Goal: Task Accomplishment & Management: Manage account settings

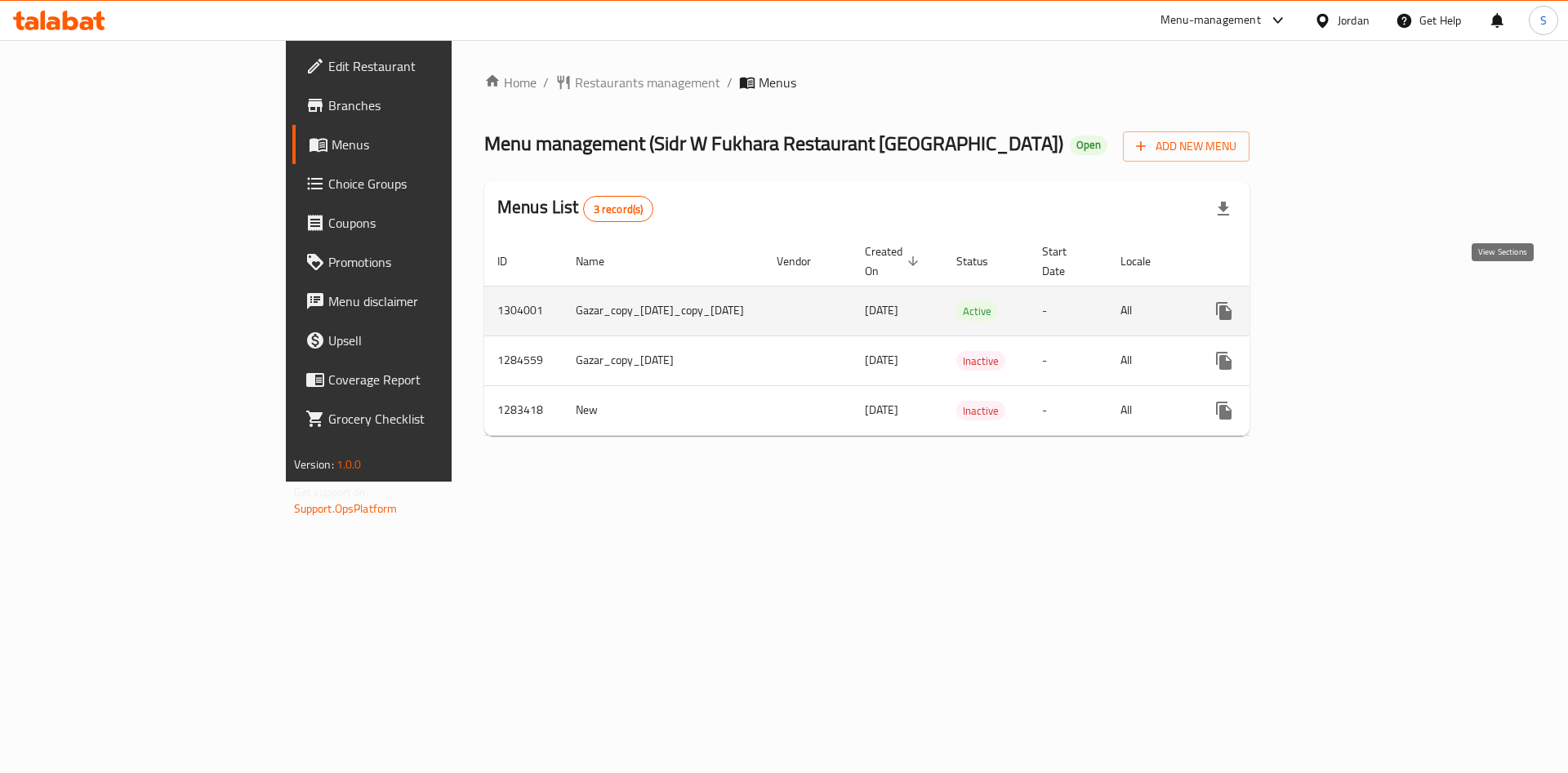
click at [1349, 303] on icon "enhanced table" at bounding box center [1341, 310] width 15 height 15
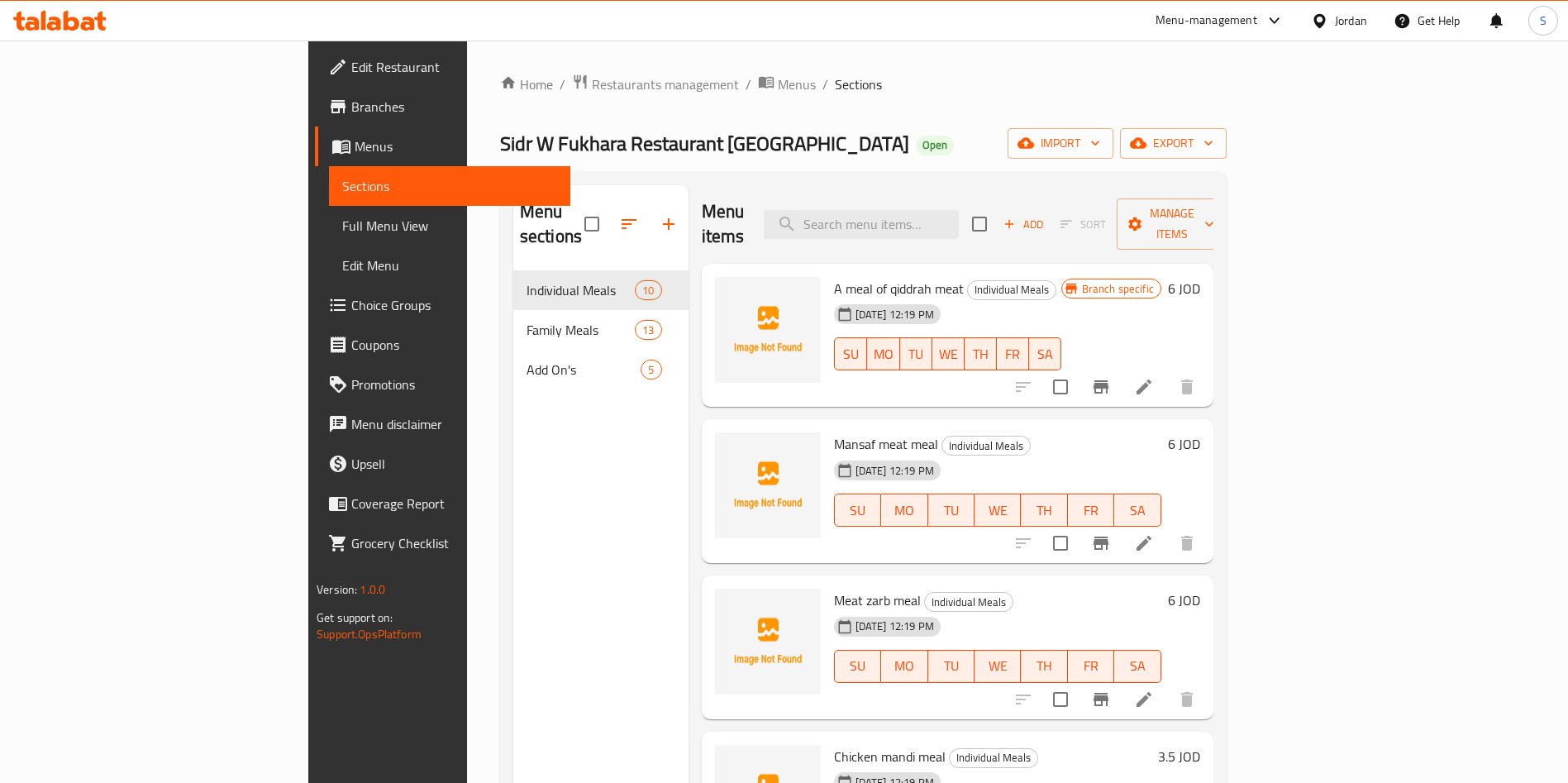
click at [971, 234] on div "Menu items Add Sort Manage items" at bounding box center [958, 225] width 512 height 79
click at [959, 221] on input "search" at bounding box center [861, 224] width 195 height 29
type input "ة"
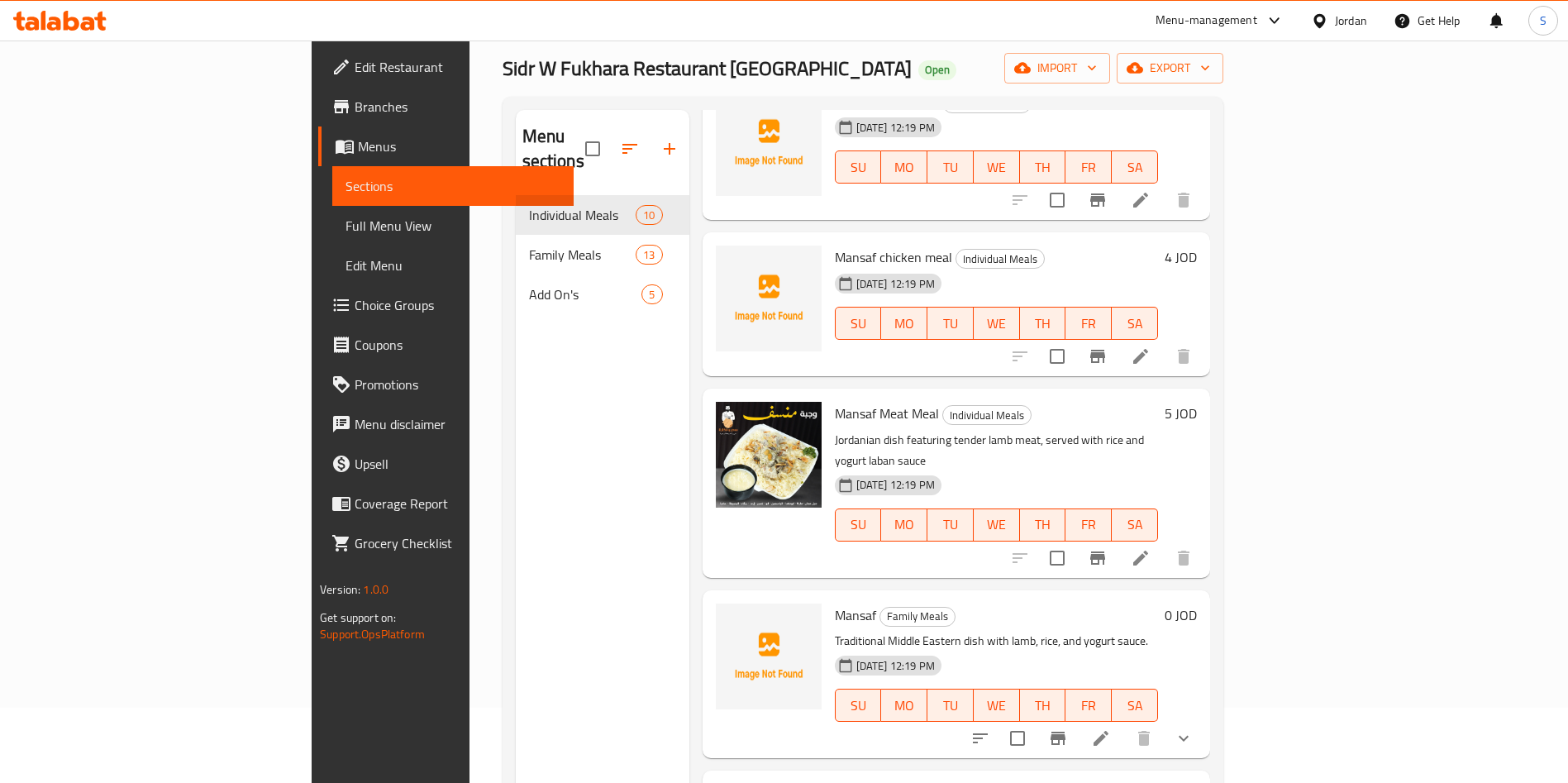
scroll to position [231, 0]
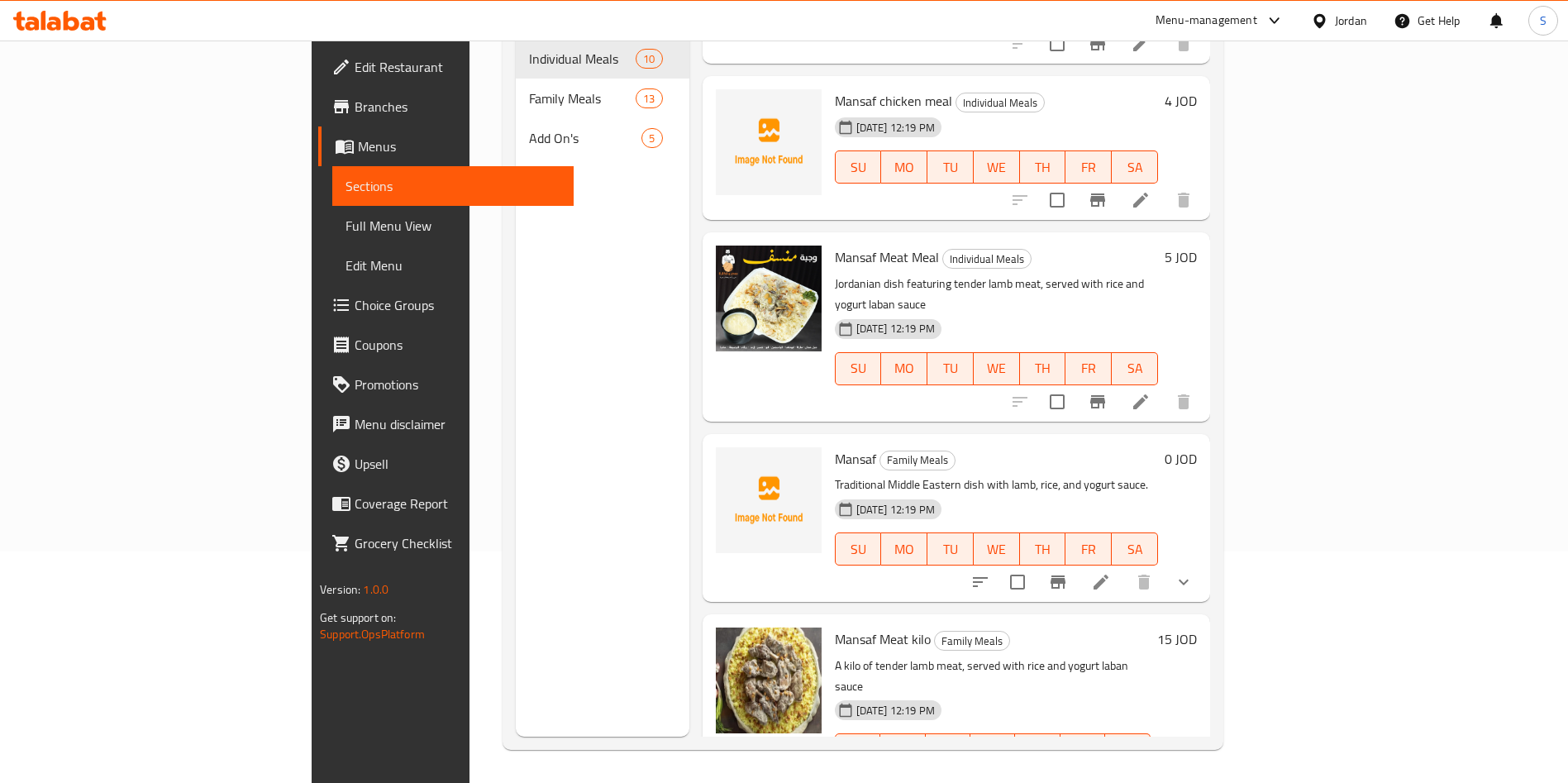
type input "mansaf"
click at [1124, 567] on li at bounding box center [1100, 582] width 46 height 30
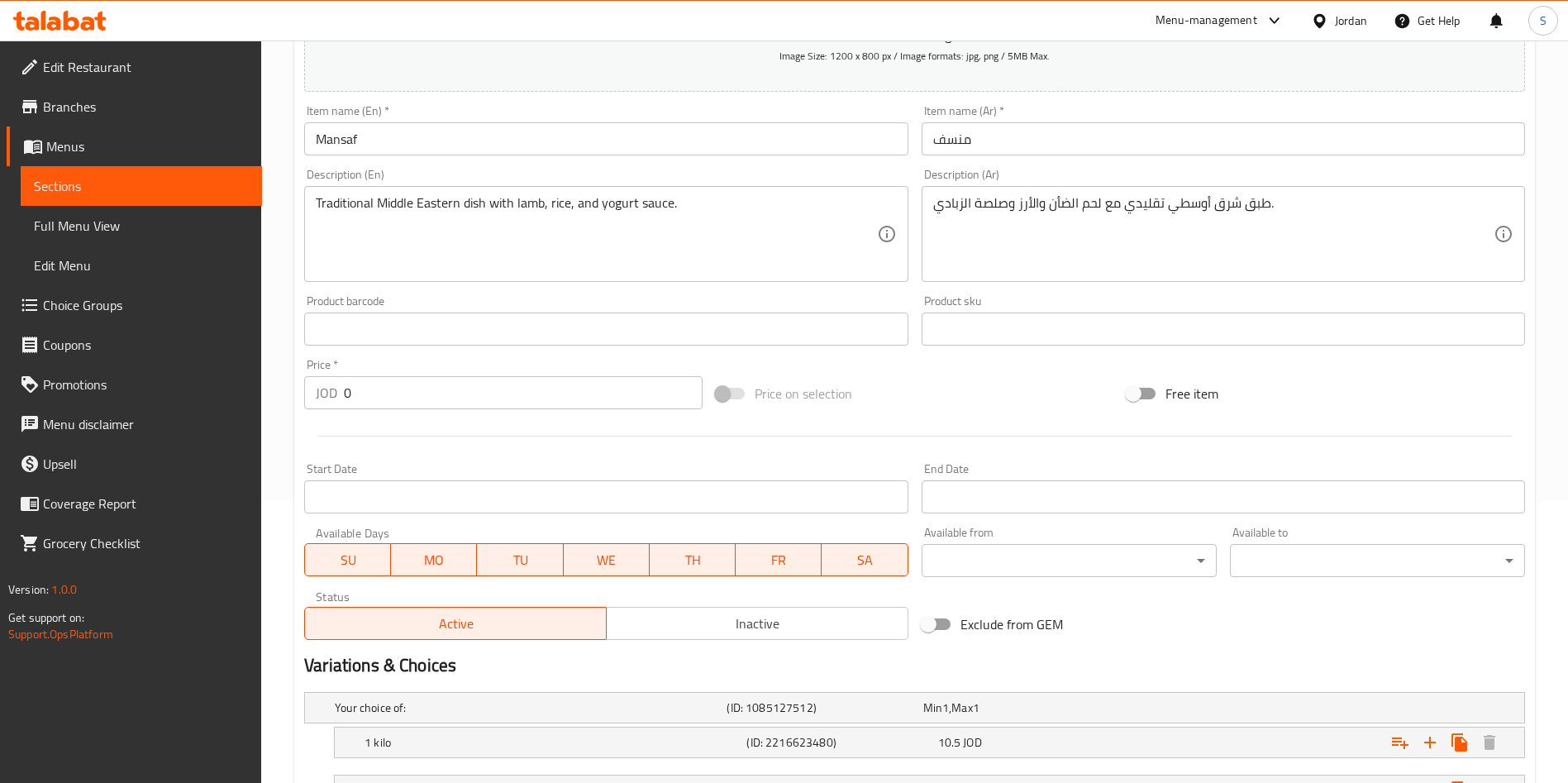
scroll to position [496, 0]
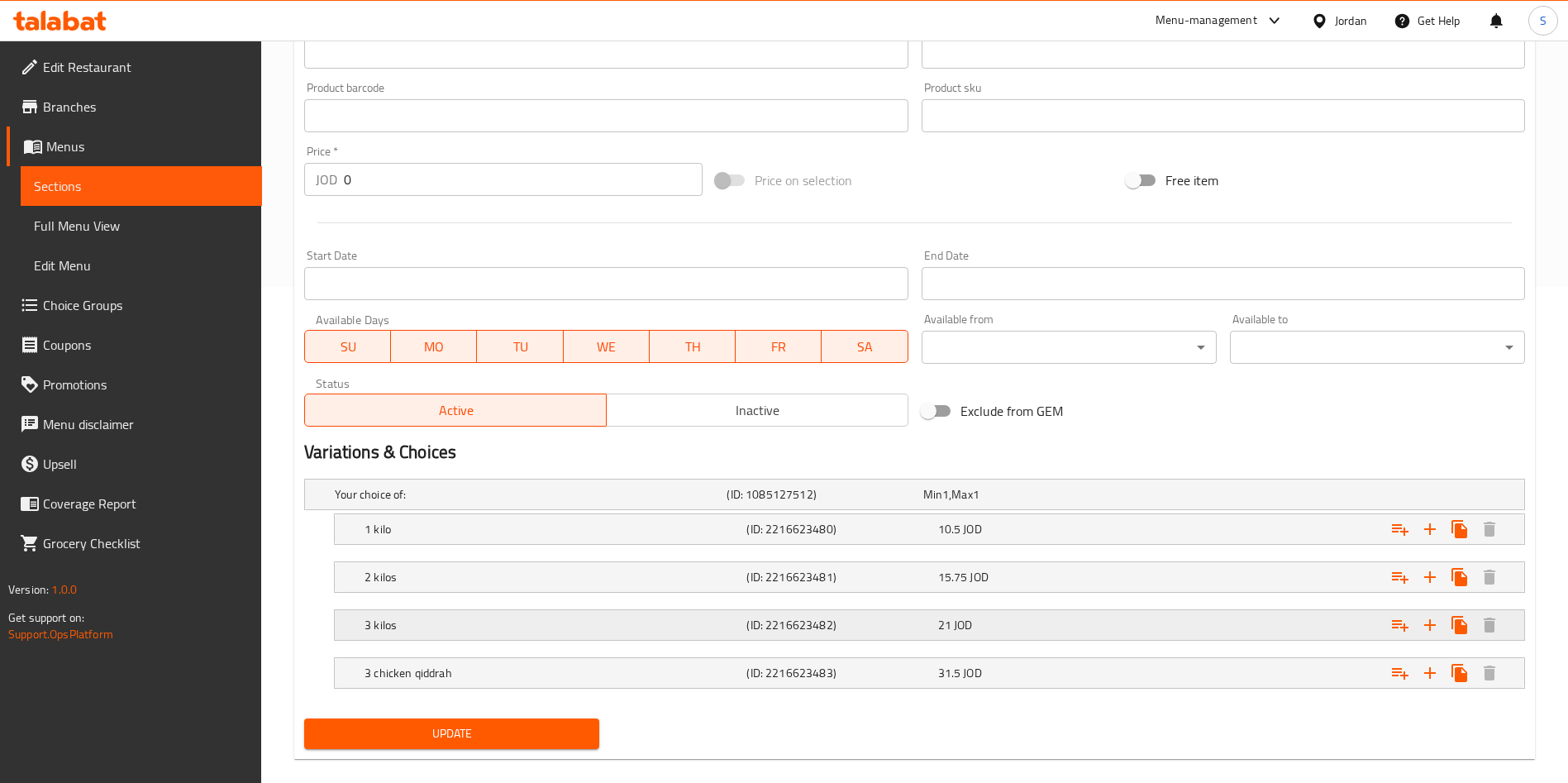
click at [614, 503] on h5 "3 kilos" at bounding box center [527, 494] width 385 height 17
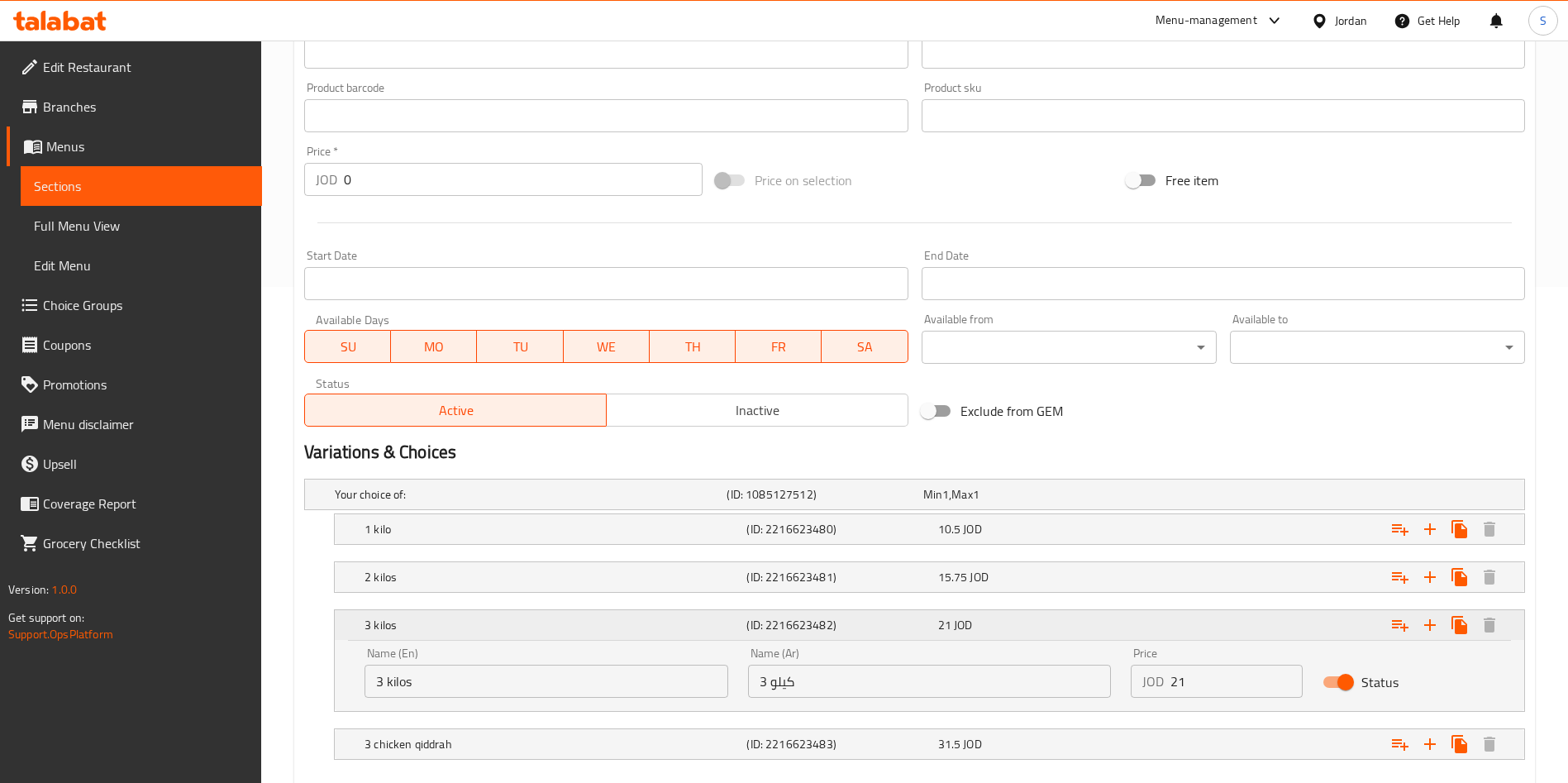
click at [958, 626] on span "JOD" at bounding box center [963, 625] width 18 height 22
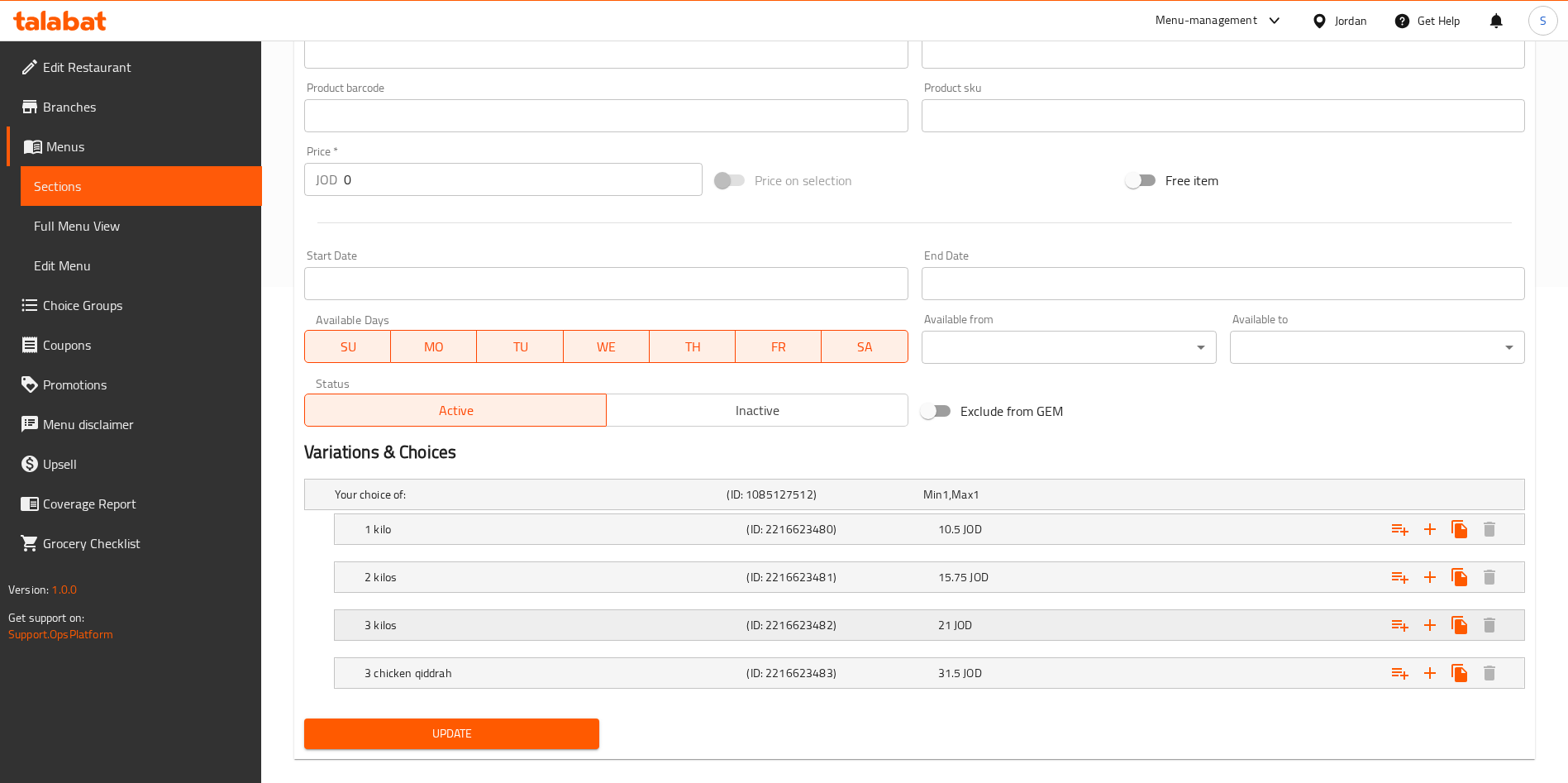
click at [949, 505] on span "JOD" at bounding box center [945, 494] width 7 height 22
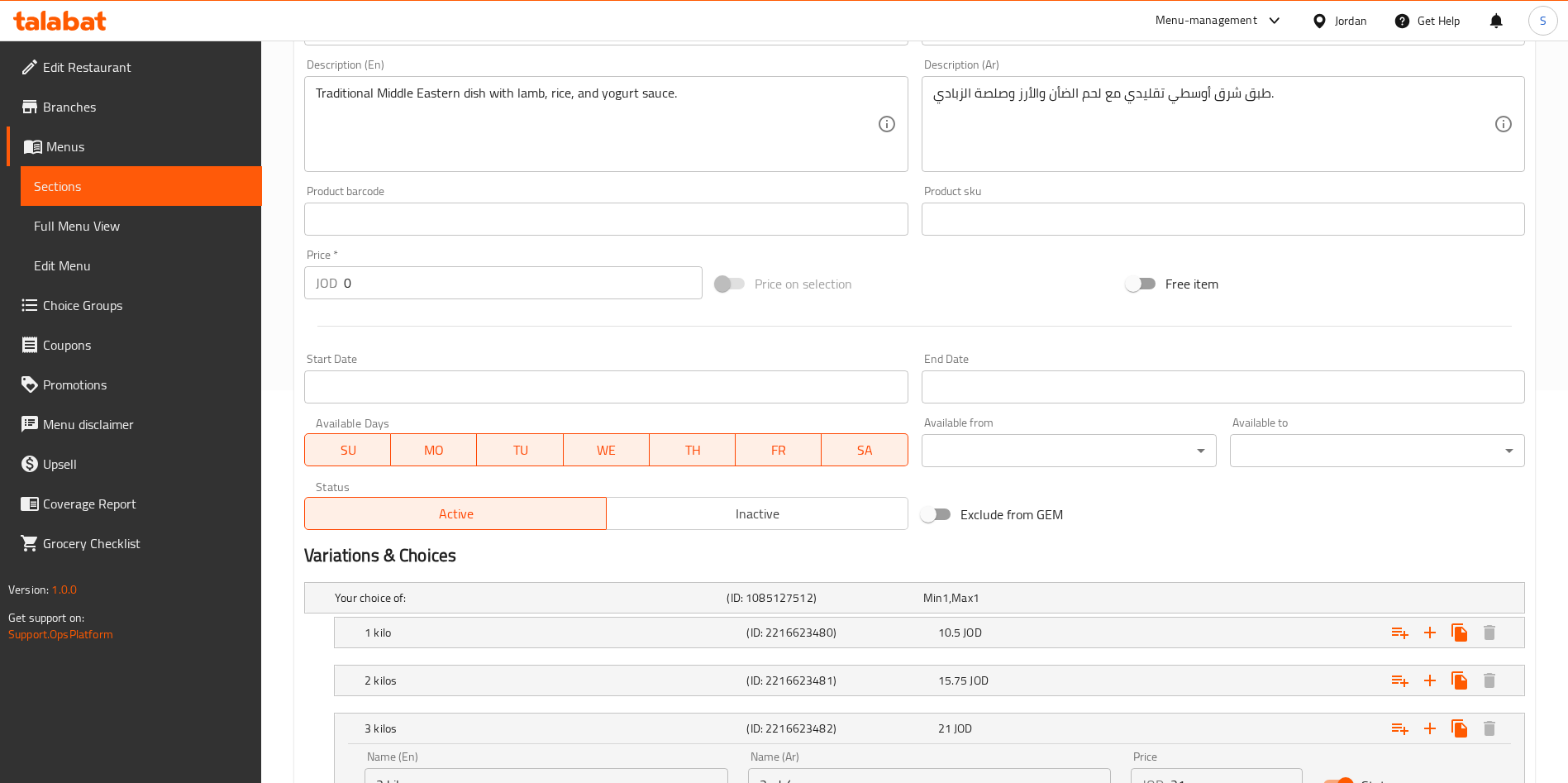
scroll to position [590, 0]
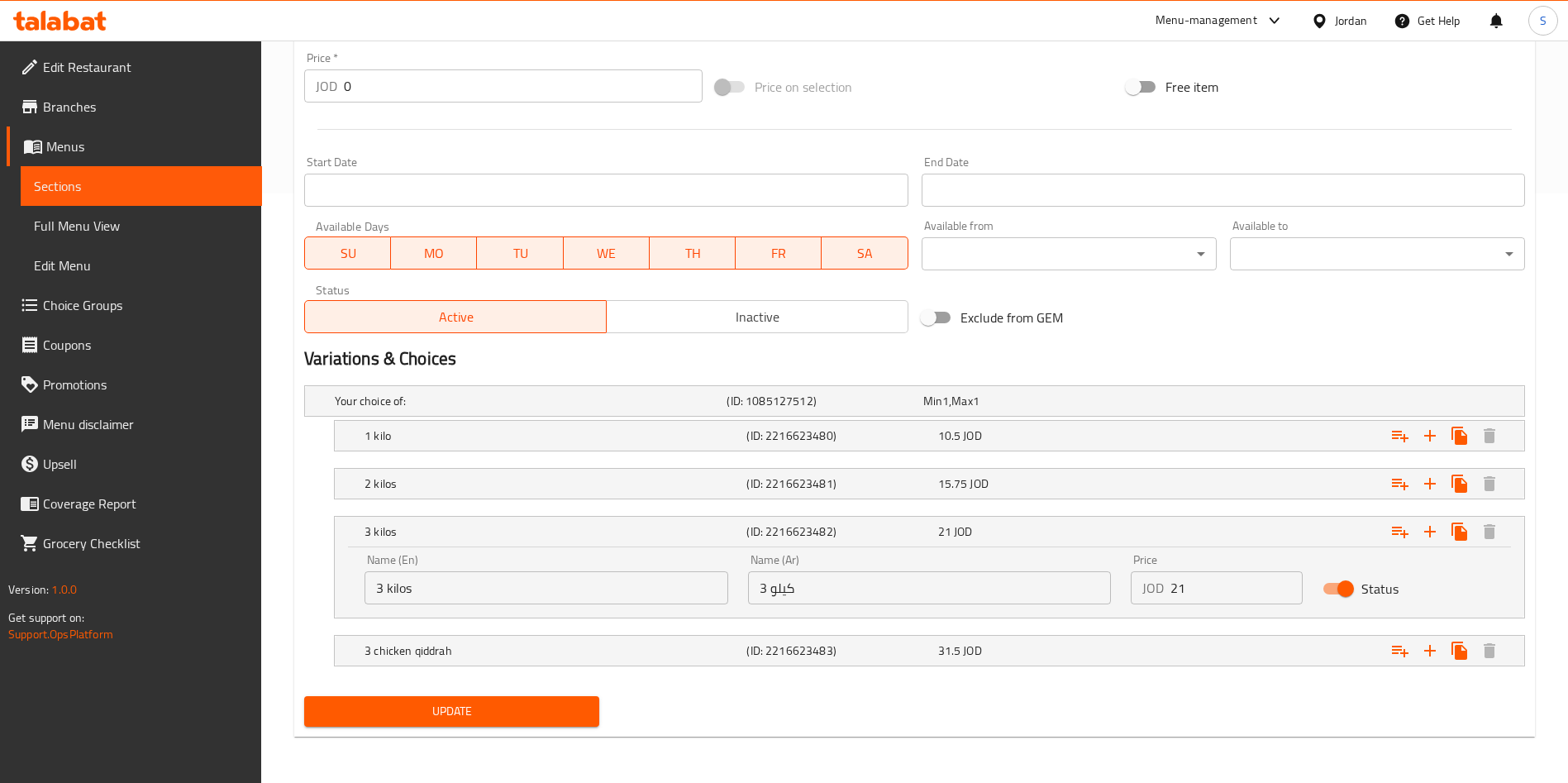
click at [1467, 579] on div "Status" at bounding box center [1409, 589] width 192 height 51
click at [819, 731] on div "Update" at bounding box center [914, 711] width 1234 height 44
click at [321, 540] on div "3 kilos (ID: 2216623482) 21 JOD Name (En) 3 kilos Name (En) Name (Ar) كيلو 3 Na…" at bounding box center [914, 567] width 1222 height 102
click at [345, 536] on div "3 kilos (ID: 2216623482) 21 JOD" at bounding box center [929, 532] width 1190 height 30
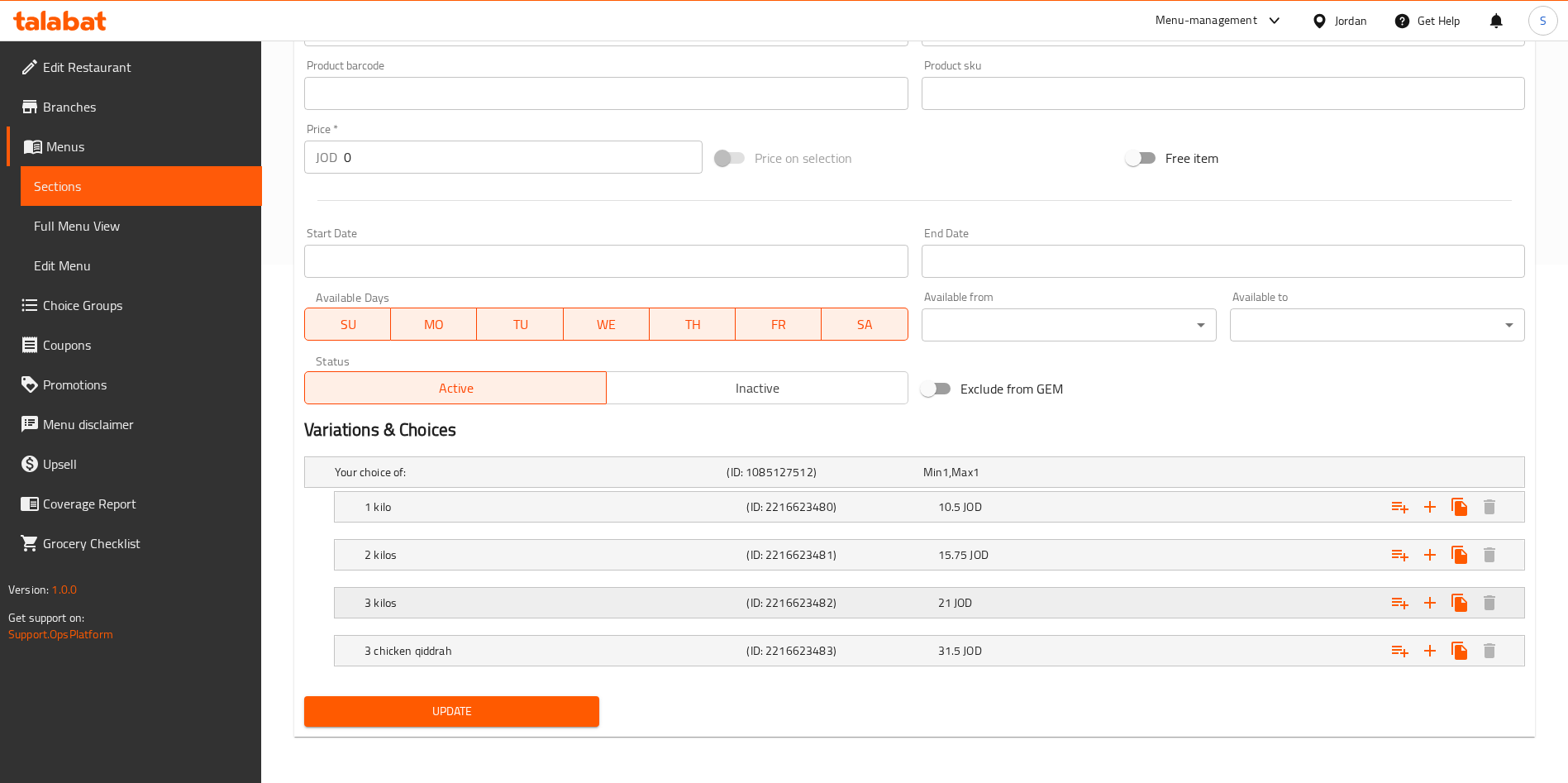
scroll to position [519, 0]
click at [892, 481] on h5 "(ID: 2216623482)" at bounding box center [821, 472] width 189 height 17
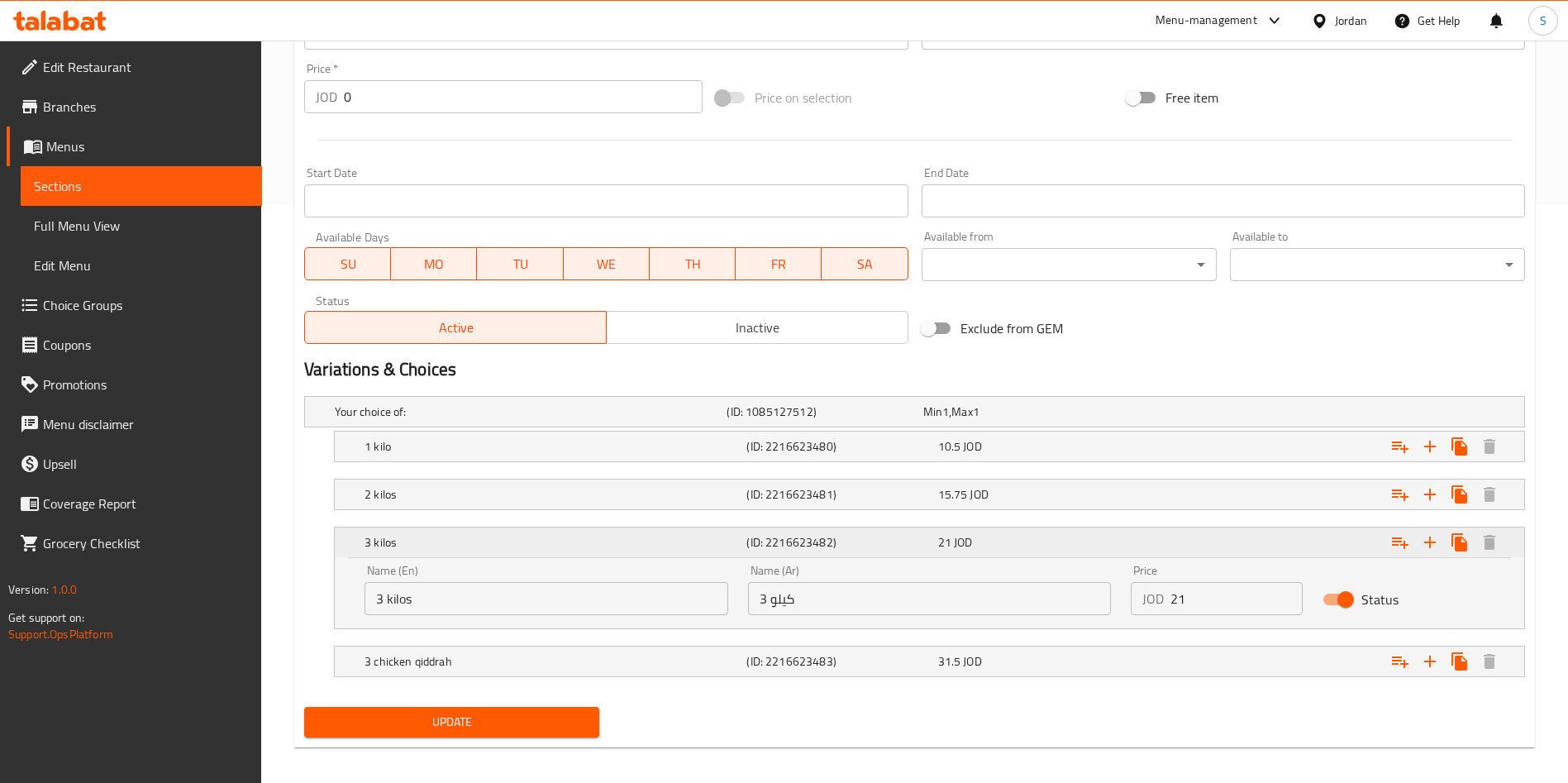
scroll to position [590, 0]
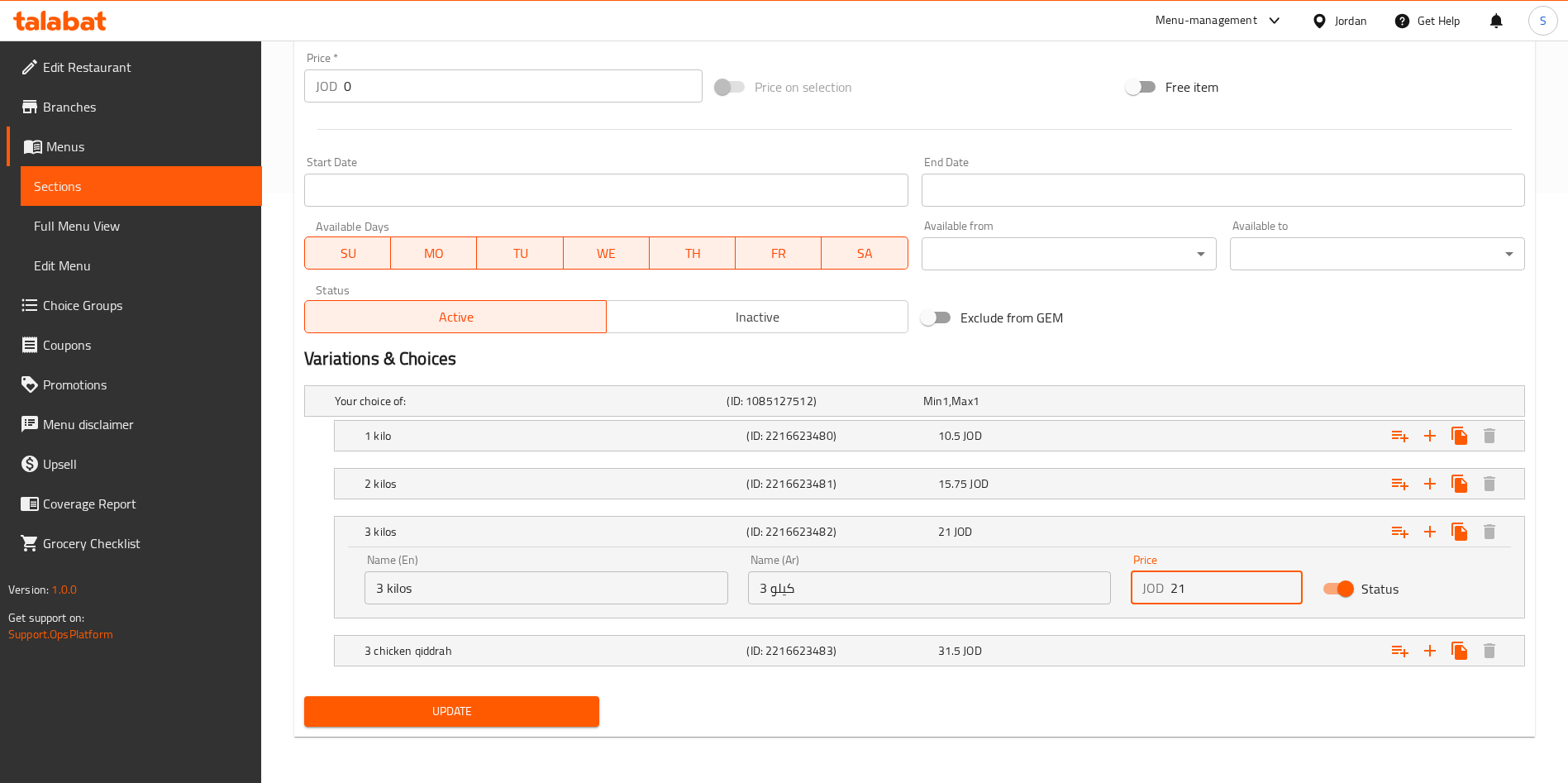
drag, startPoint x: 1185, startPoint y: 589, endPoint x: 1167, endPoint y: 589, distance: 18.0
click at [1167, 589] on div "JOD 21 Price" at bounding box center [1217, 588] width 172 height 33
type input "49.5"
click at [411, 721] on button "Update" at bounding box center [452, 711] width 295 height 31
click at [557, 707] on span "Update" at bounding box center [452, 711] width 269 height 21
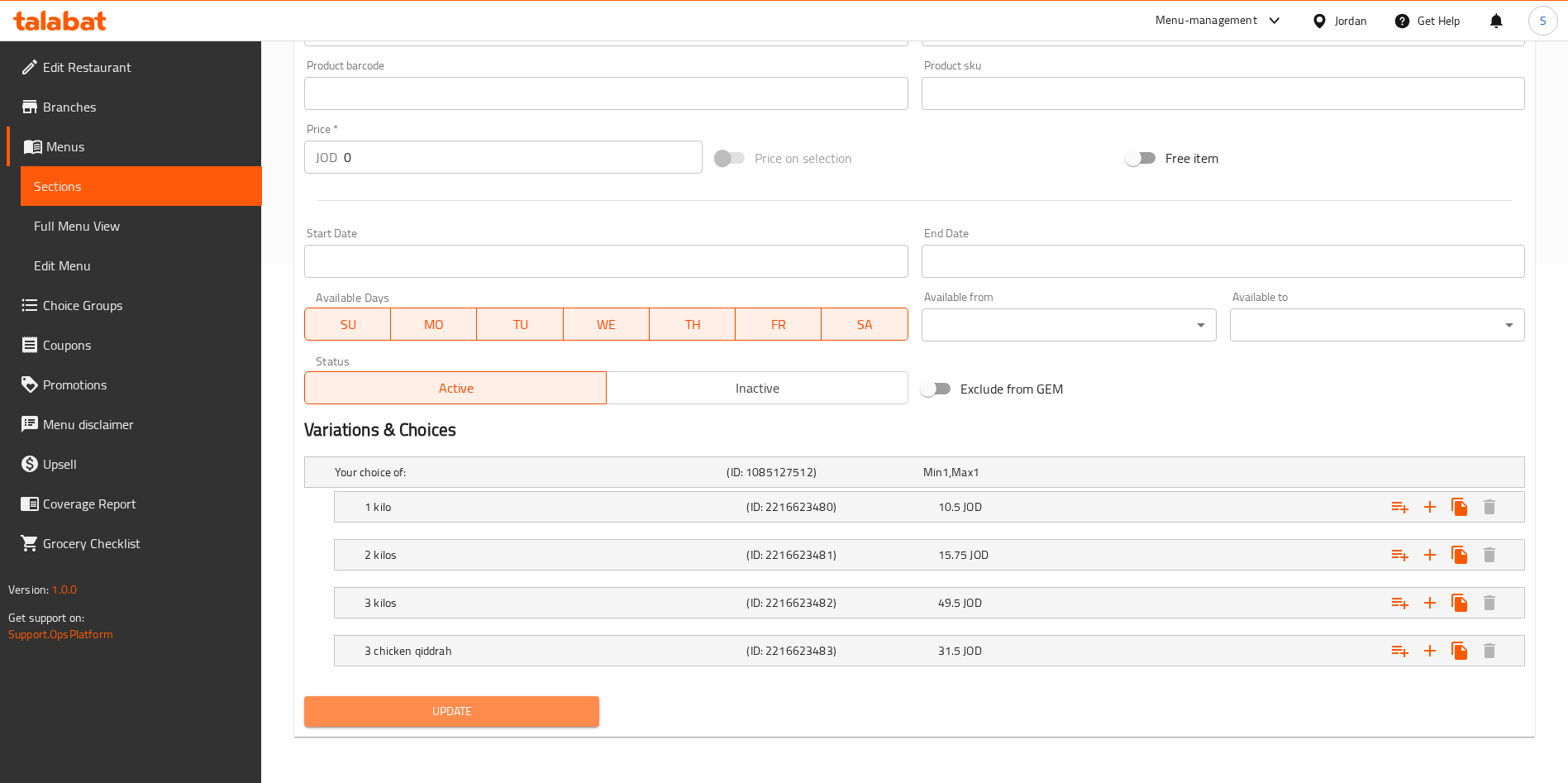
click at [534, 701] on span "Update" at bounding box center [452, 711] width 269 height 21
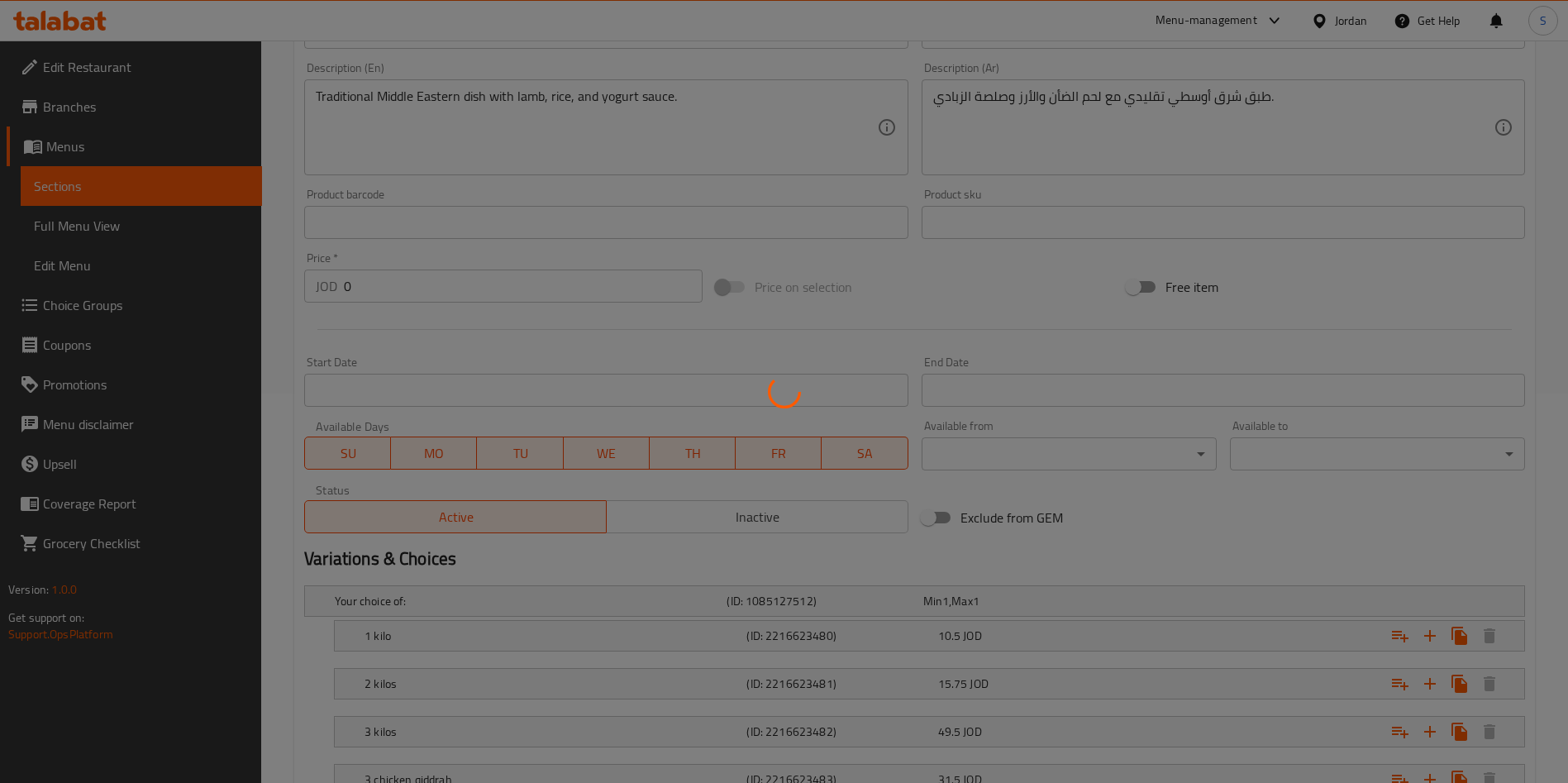
scroll to position [23, 0]
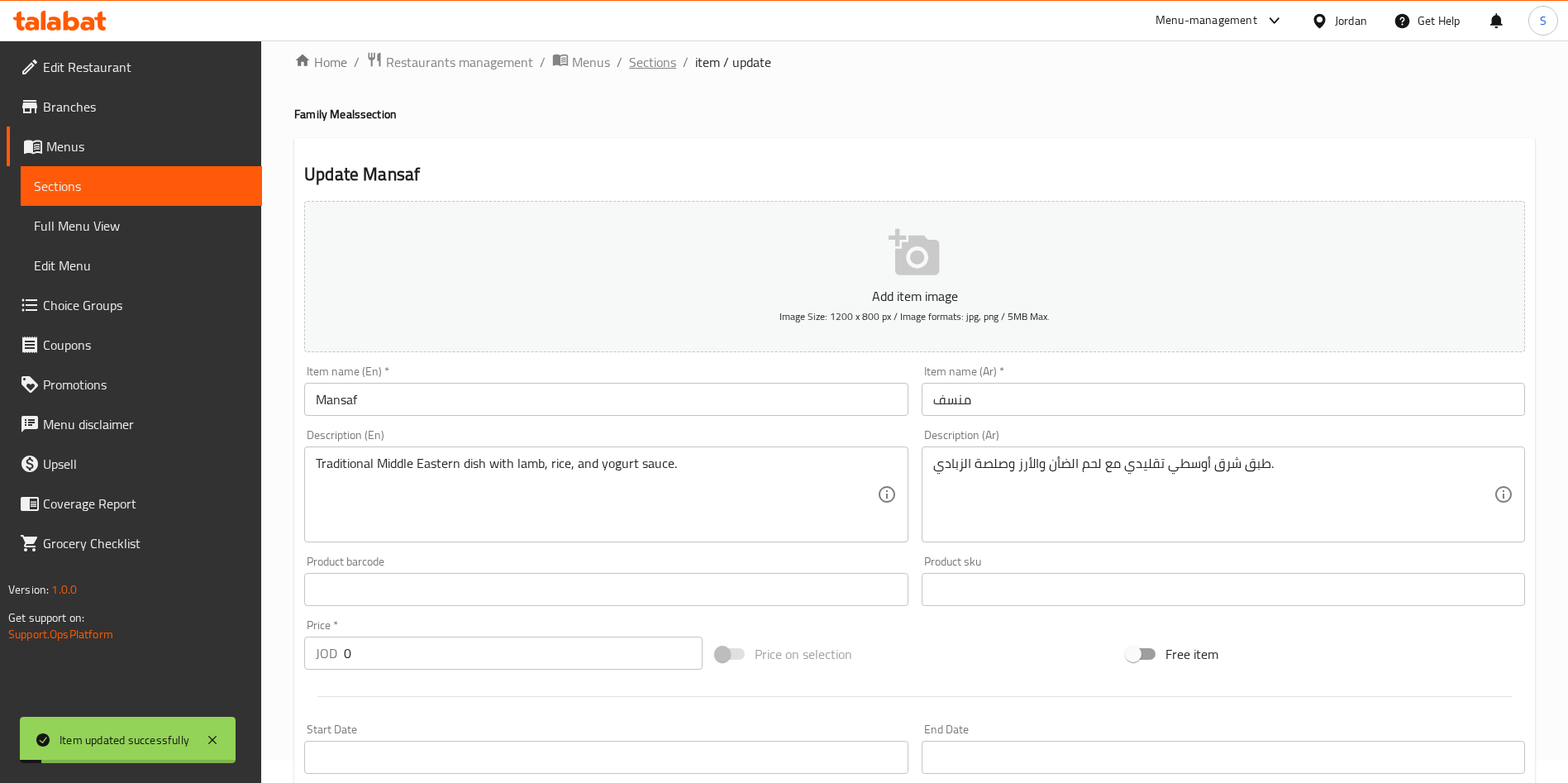
click at [654, 55] on span "Sections" at bounding box center [653, 62] width 47 height 20
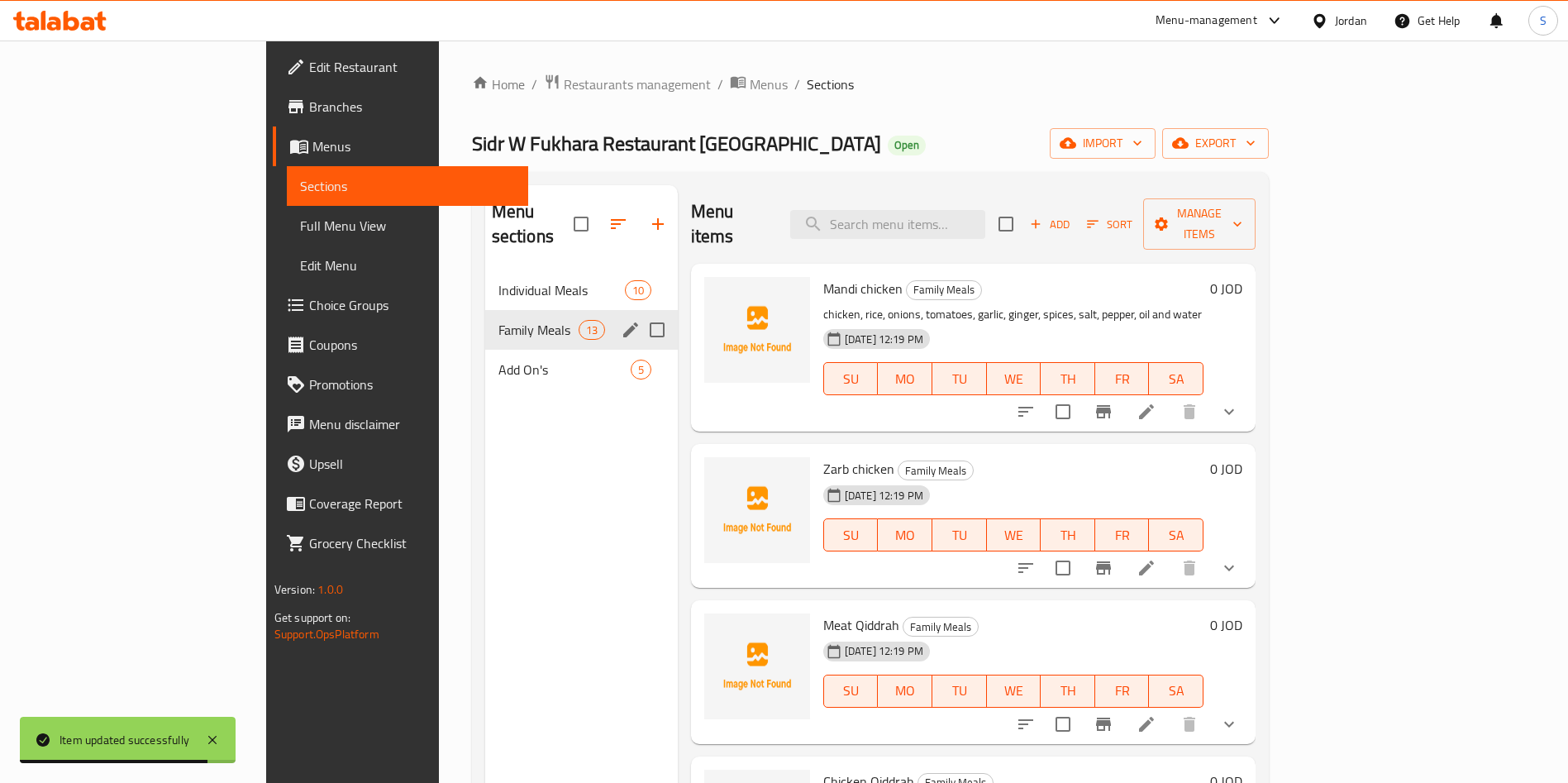
click at [498, 320] on span "Family Meals" at bounding box center [537, 330] width 80 height 20
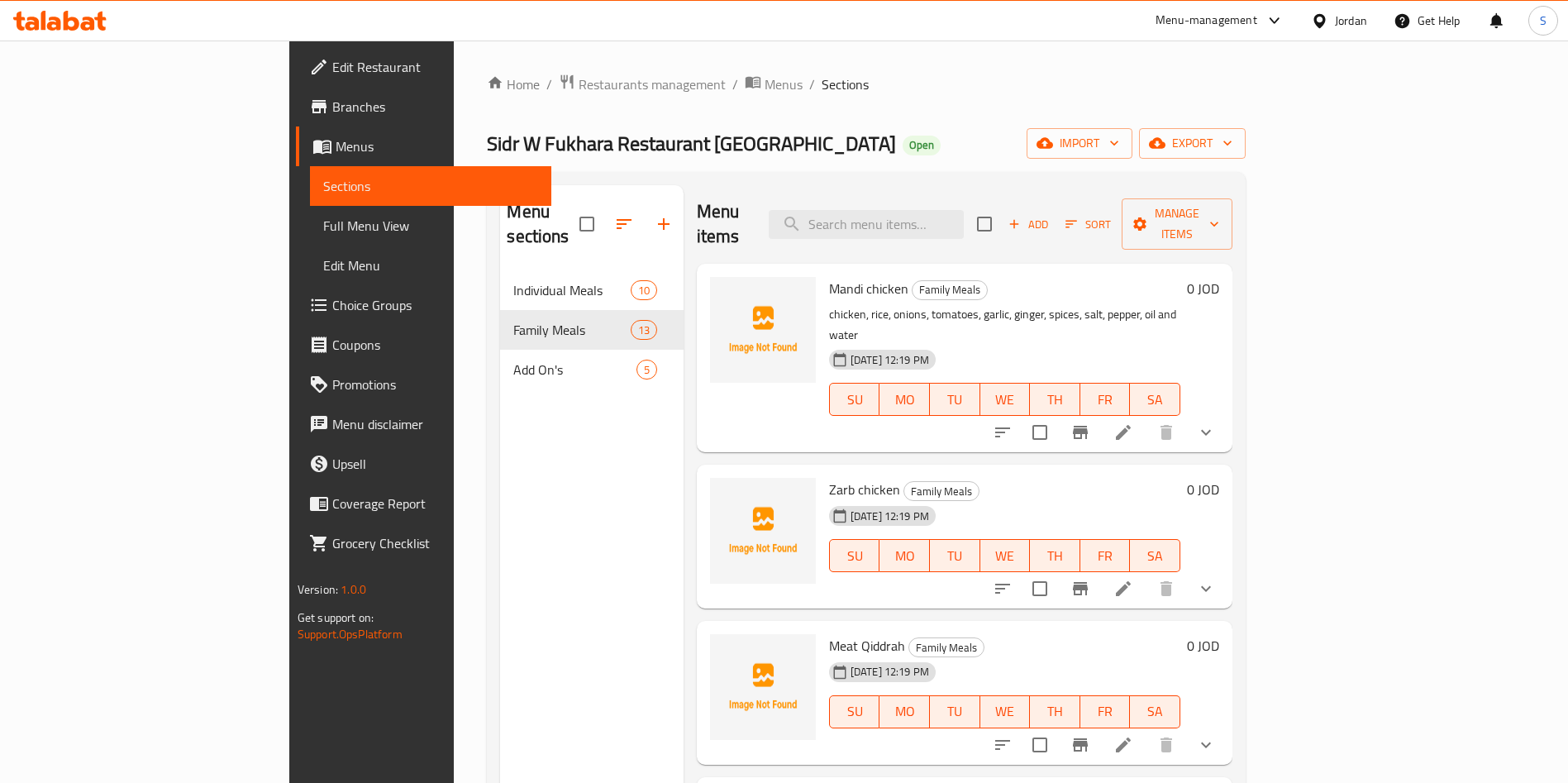
click at [1025, 229] on div "Menu items Add Sort Manage items" at bounding box center [965, 225] width 535 height 79
click at [964, 210] on input "search" at bounding box center [866, 224] width 195 height 29
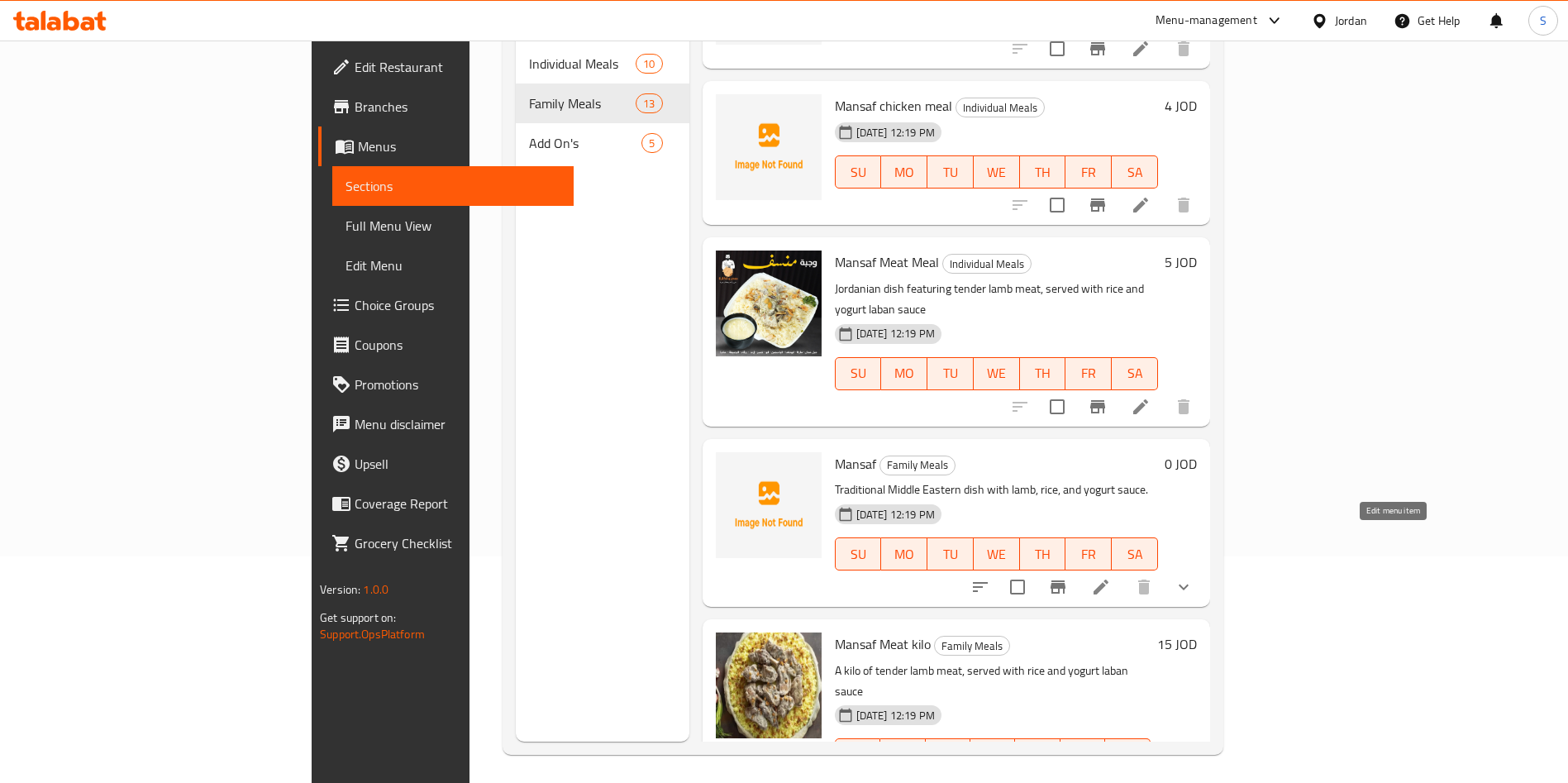
scroll to position [231, 0]
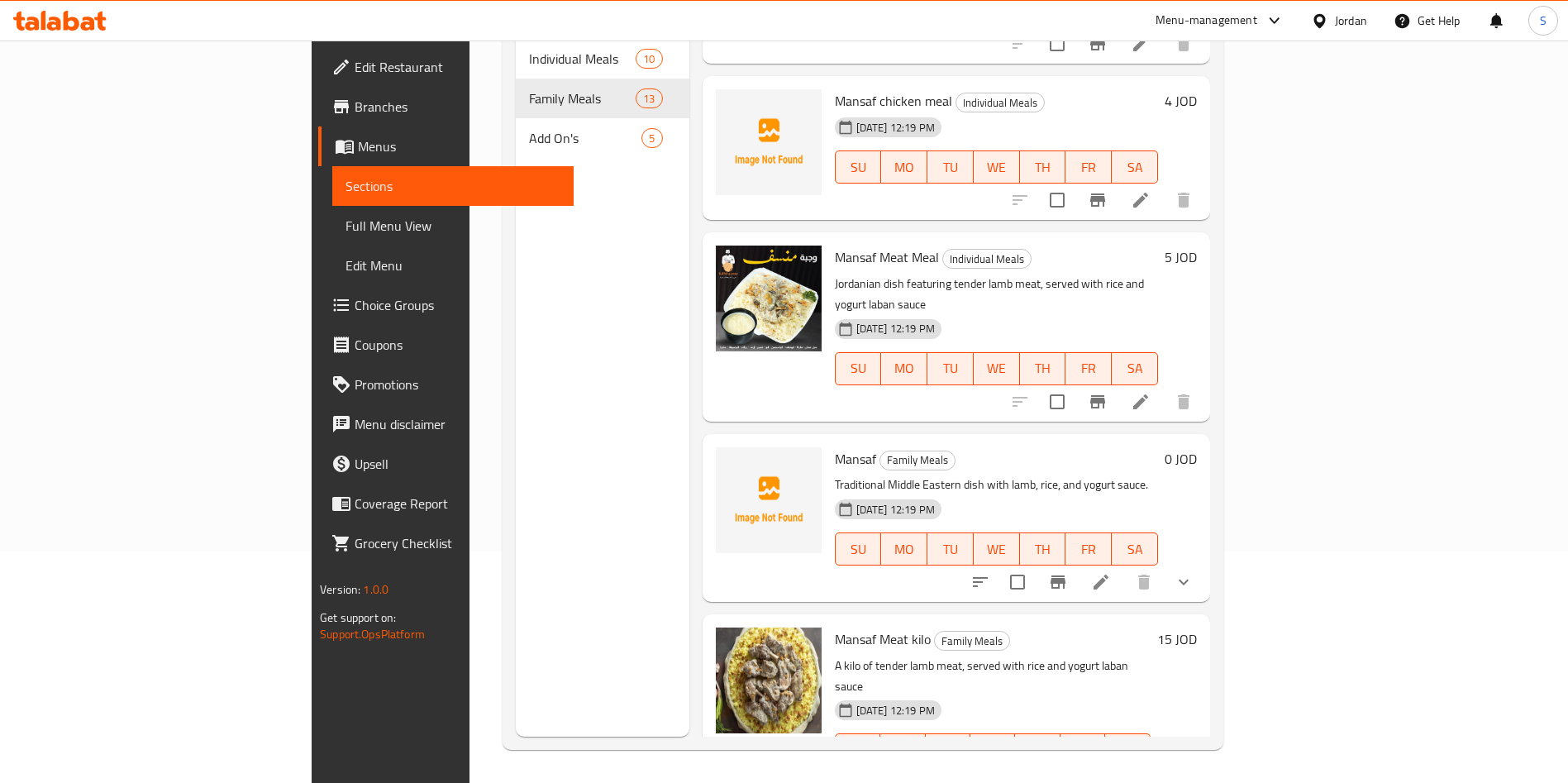
type input "mansaf"
click at [1107, 392] on icon "Branch-specific-item" at bounding box center [1098, 402] width 20 height 20
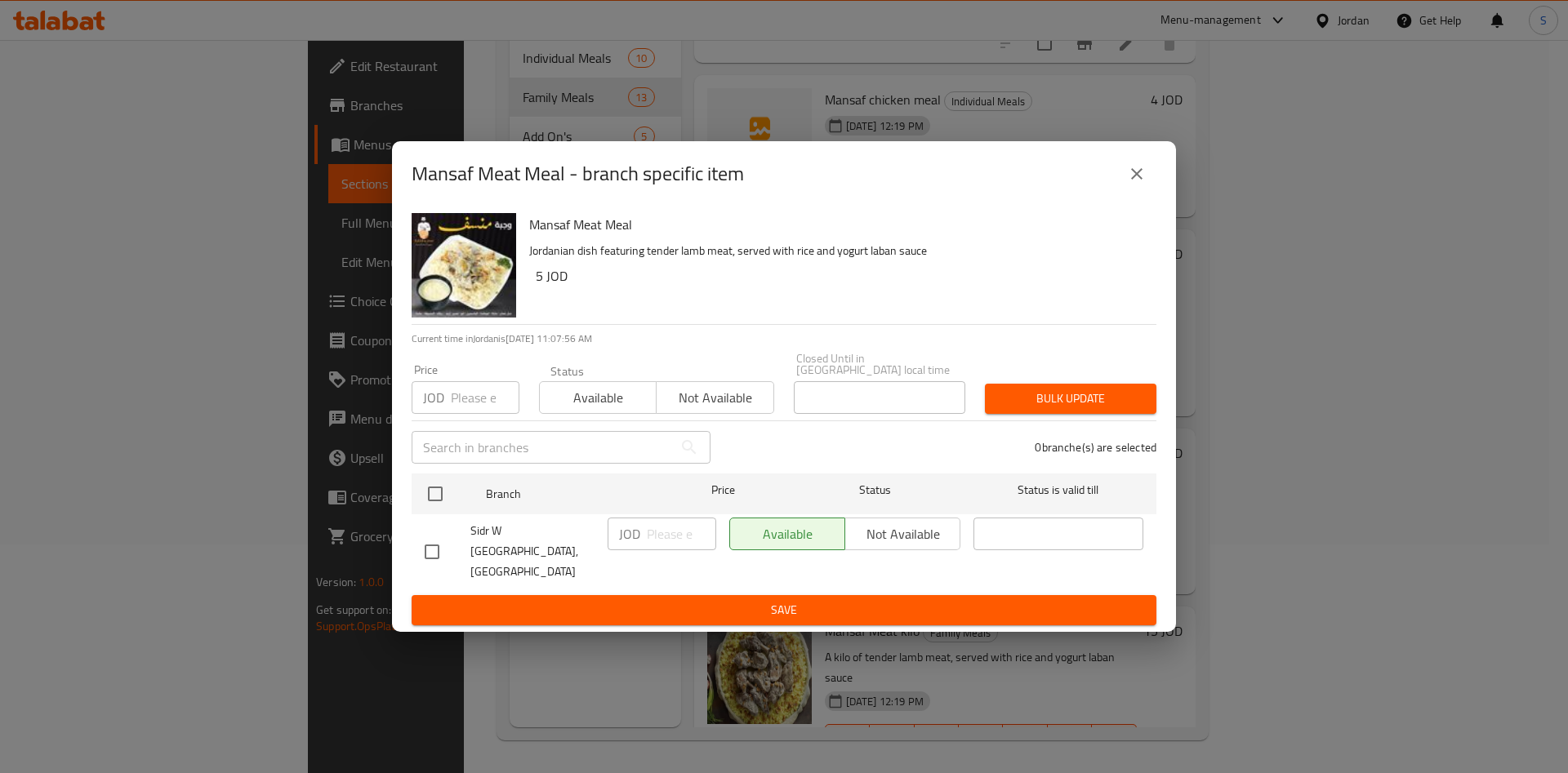
click at [1142, 184] on icon "close" at bounding box center [1136, 174] width 19 height 19
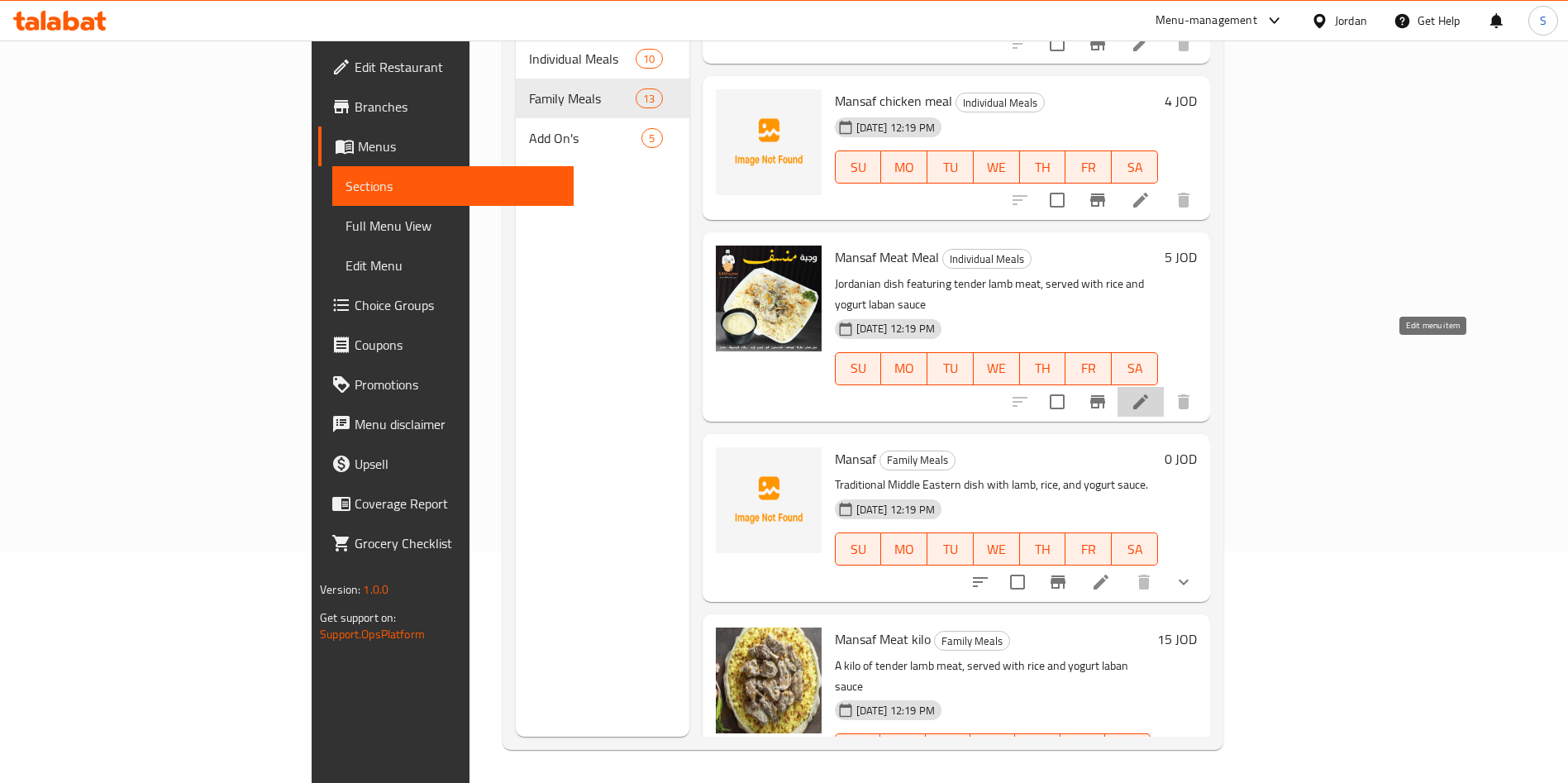
click at [1151, 392] on icon at bounding box center [1141, 402] width 20 height 20
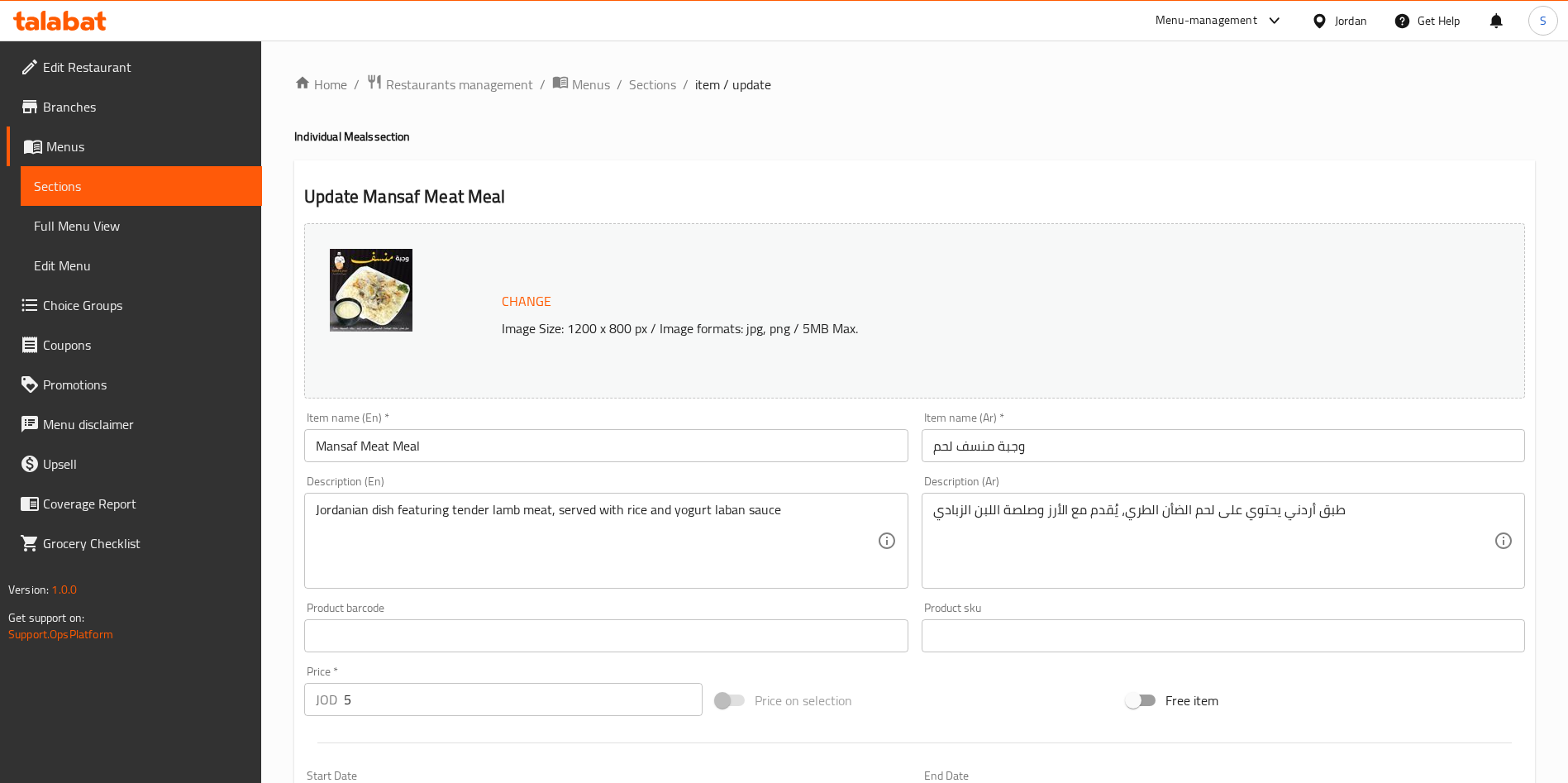
click at [633, 98] on div "Home / Restaurants management / Menus / Sections / item / update Individual Mea…" at bounding box center [914, 617] width 1241 height 1086
click at [634, 86] on span "Sections" at bounding box center [653, 85] width 47 height 20
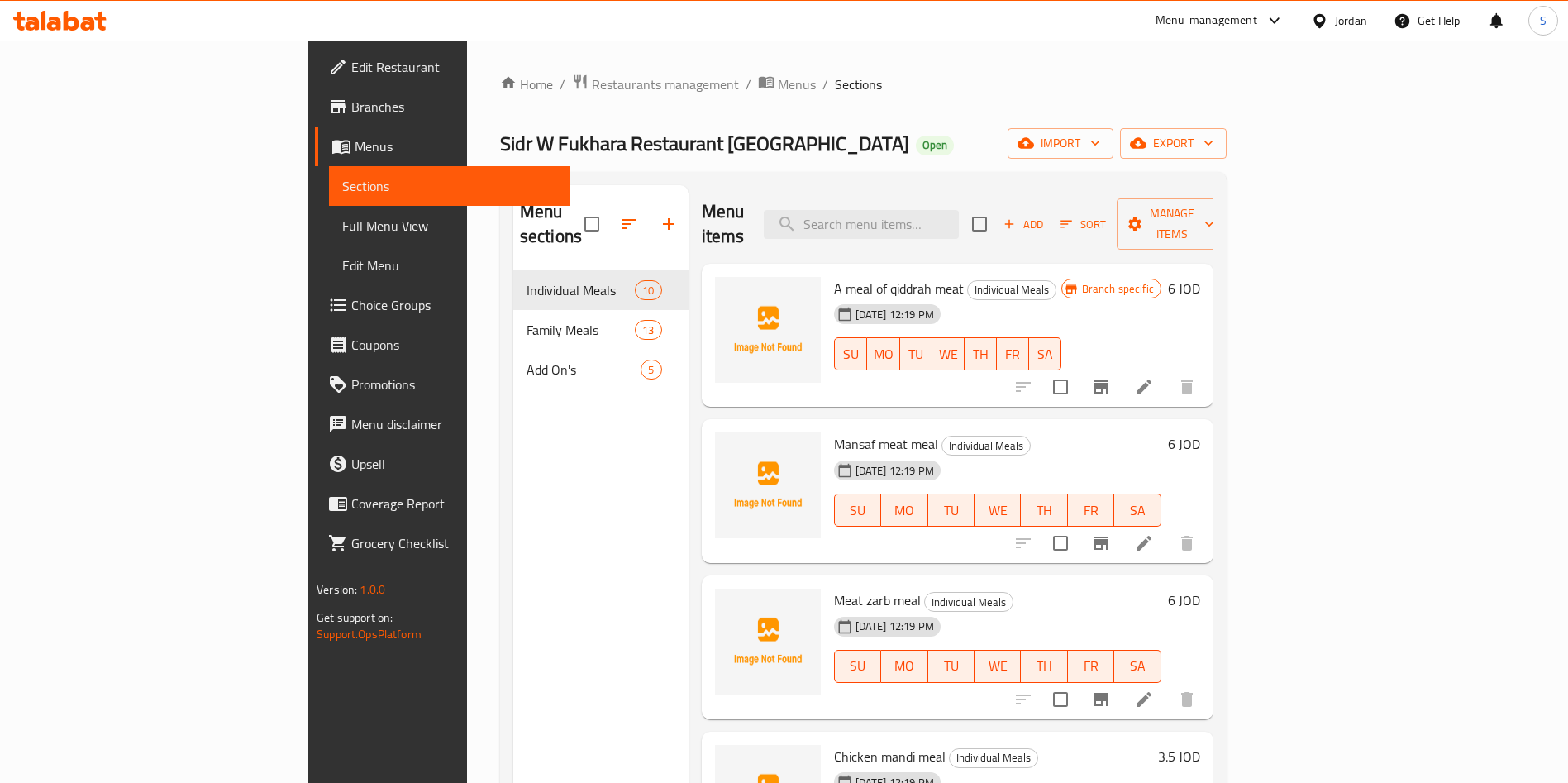
click at [952, 189] on div "Menu items Add Sort Manage items" at bounding box center [958, 225] width 512 height 79
click at [939, 271] on div "A meal of qiddrah meat Individual Meals 04-08-2025 12:19 PM SU MO TU WE TH FR SA" at bounding box center [948, 336] width 240 height 131
click at [955, 215] on input "search" at bounding box center [861, 224] width 195 height 29
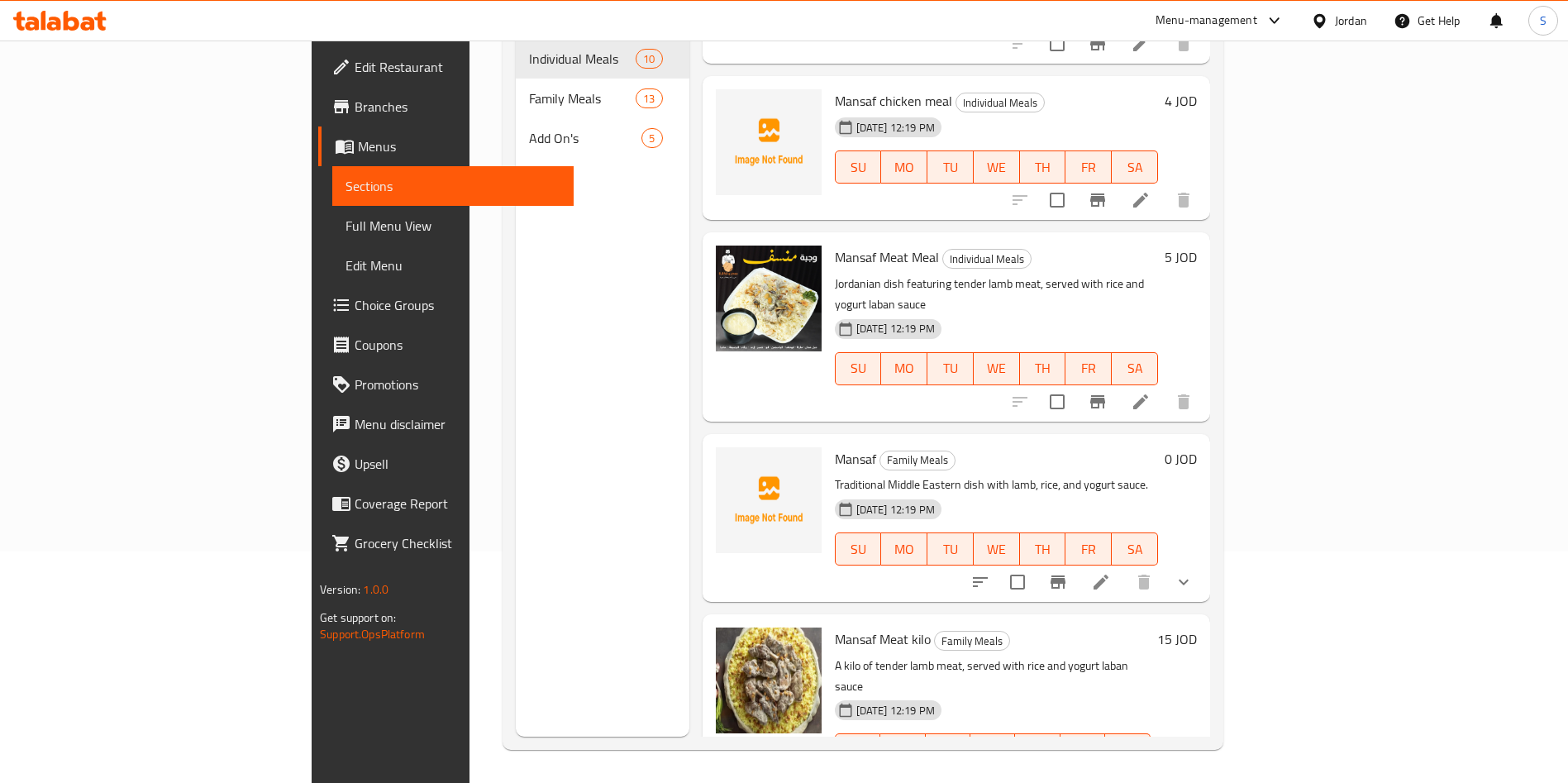
type input "mansaf"
click at [1066, 576] on icon "Branch-specific-item" at bounding box center [1058, 582] width 15 height 13
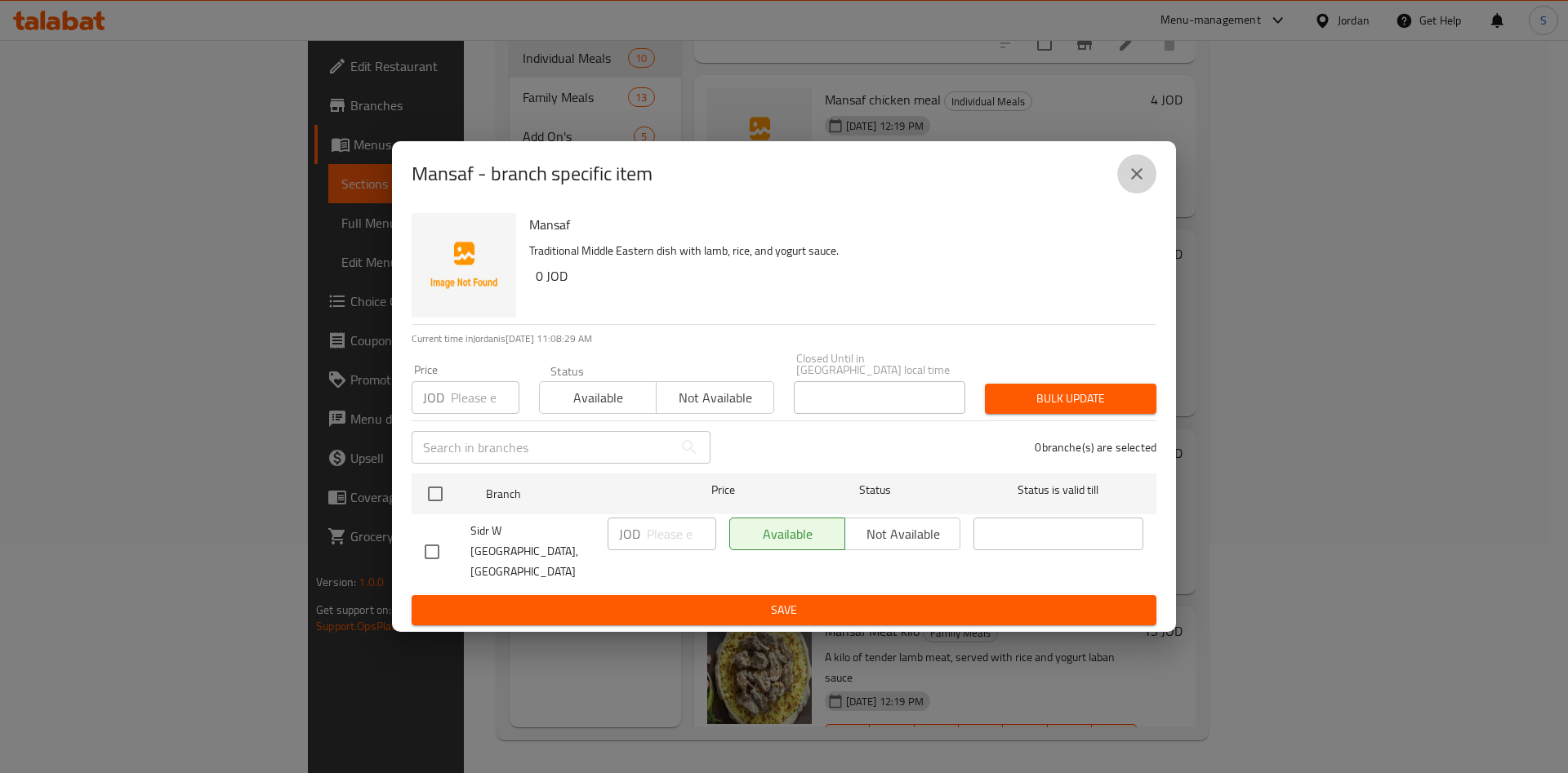
click at [1138, 184] on icon "close" at bounding box center [1136, 174] width 19 height 19
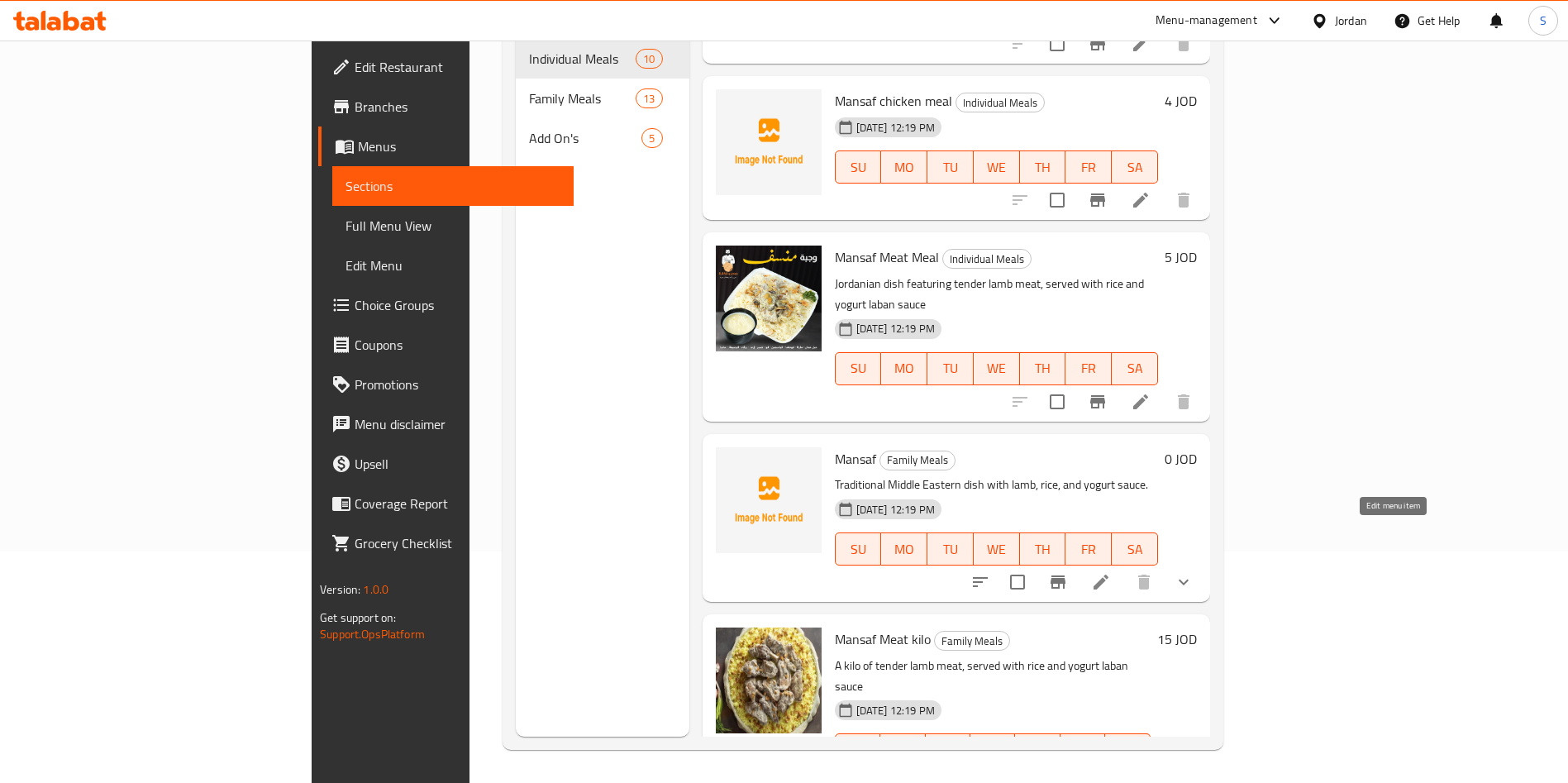
click at [1108, 575] on icon at bounding box center [1100, 582] width 15 height 15
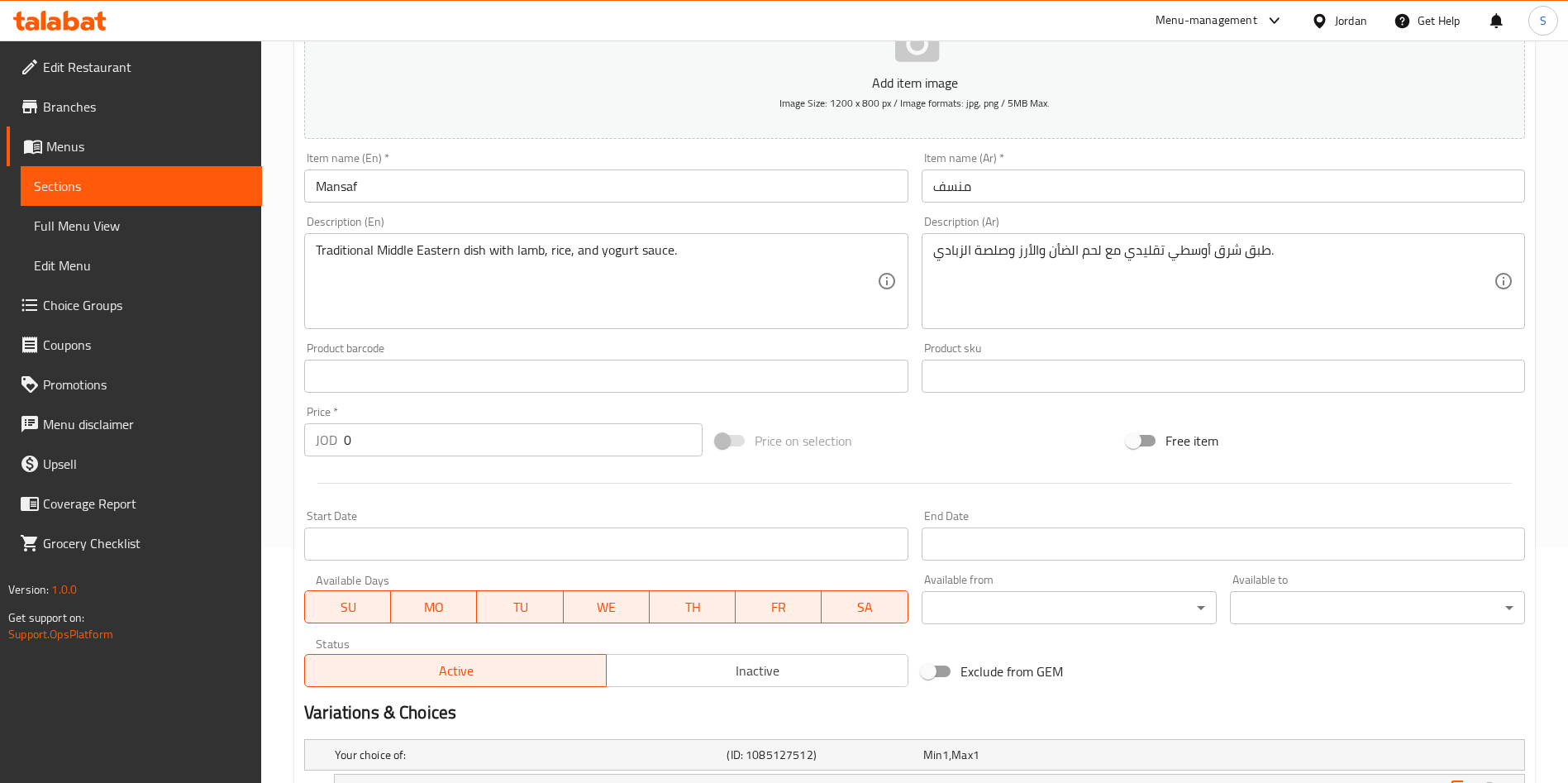
scroll to position [519, 0]
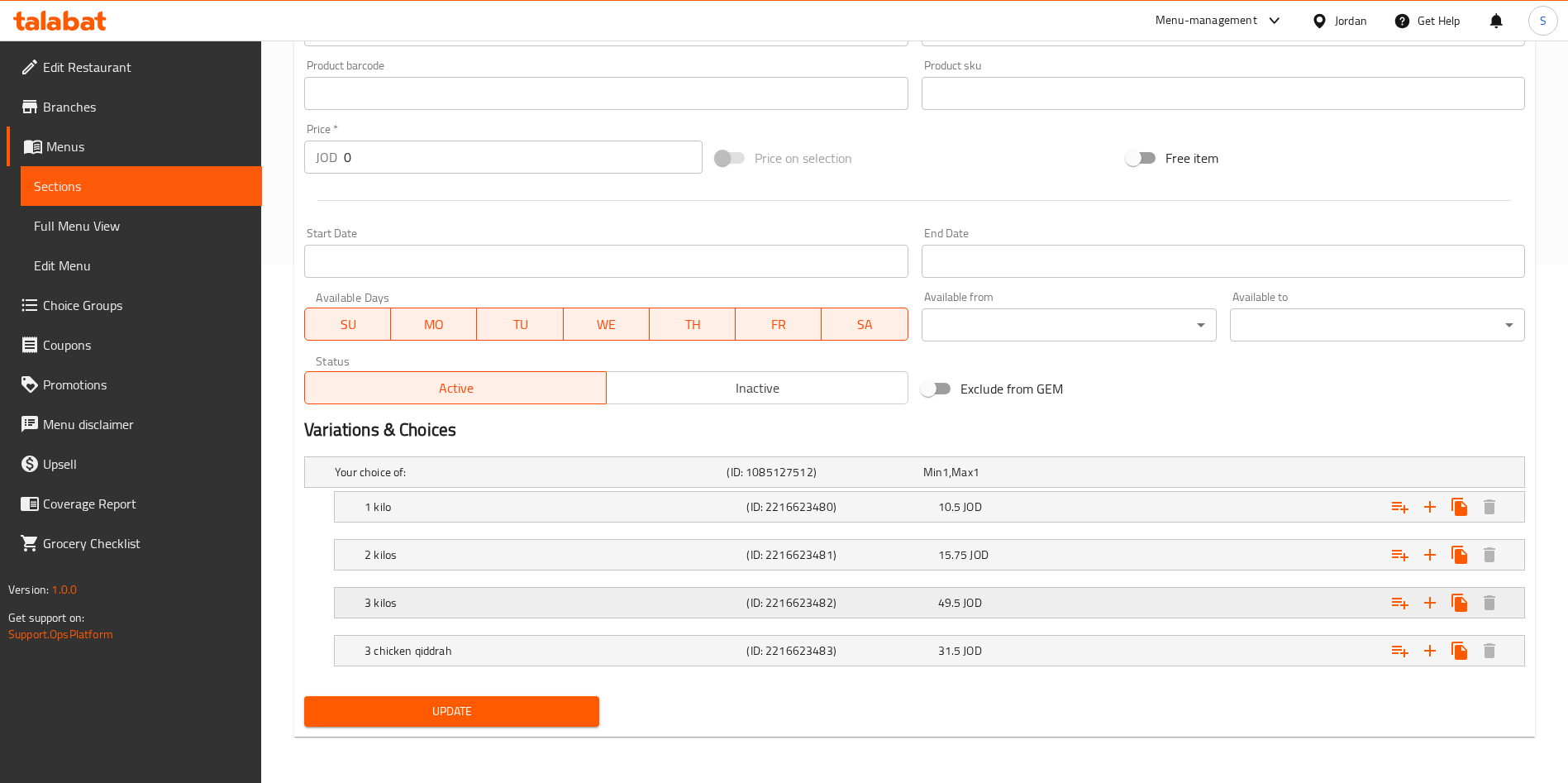
click at [498, 484] on div "3 kilos" at bounding box center [528, 473] width 392 height 24
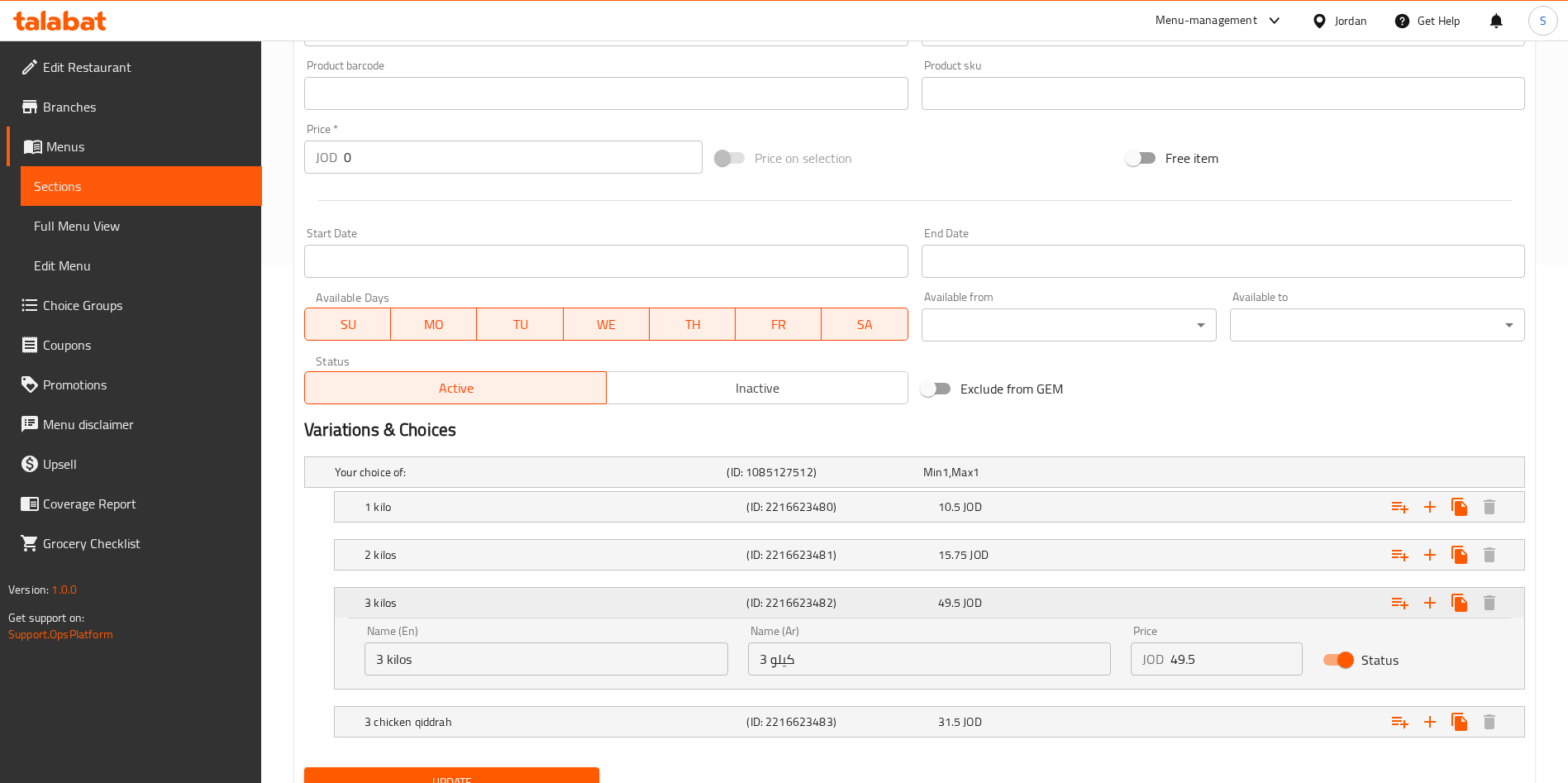
scroll to position [590, 0]
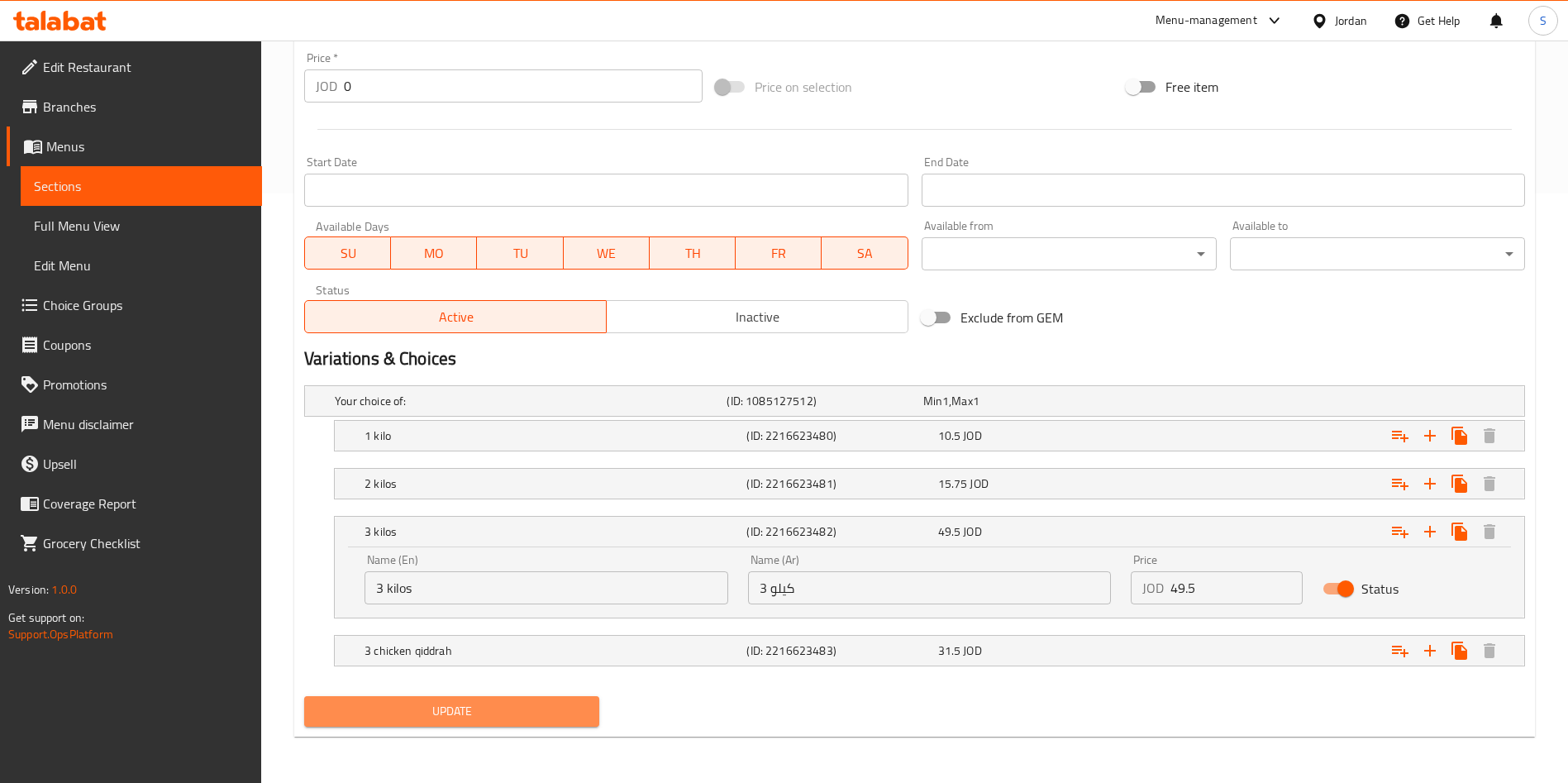
click at [485, 717] on span "Update" at bounding box center [452, 711] width 269 height 21
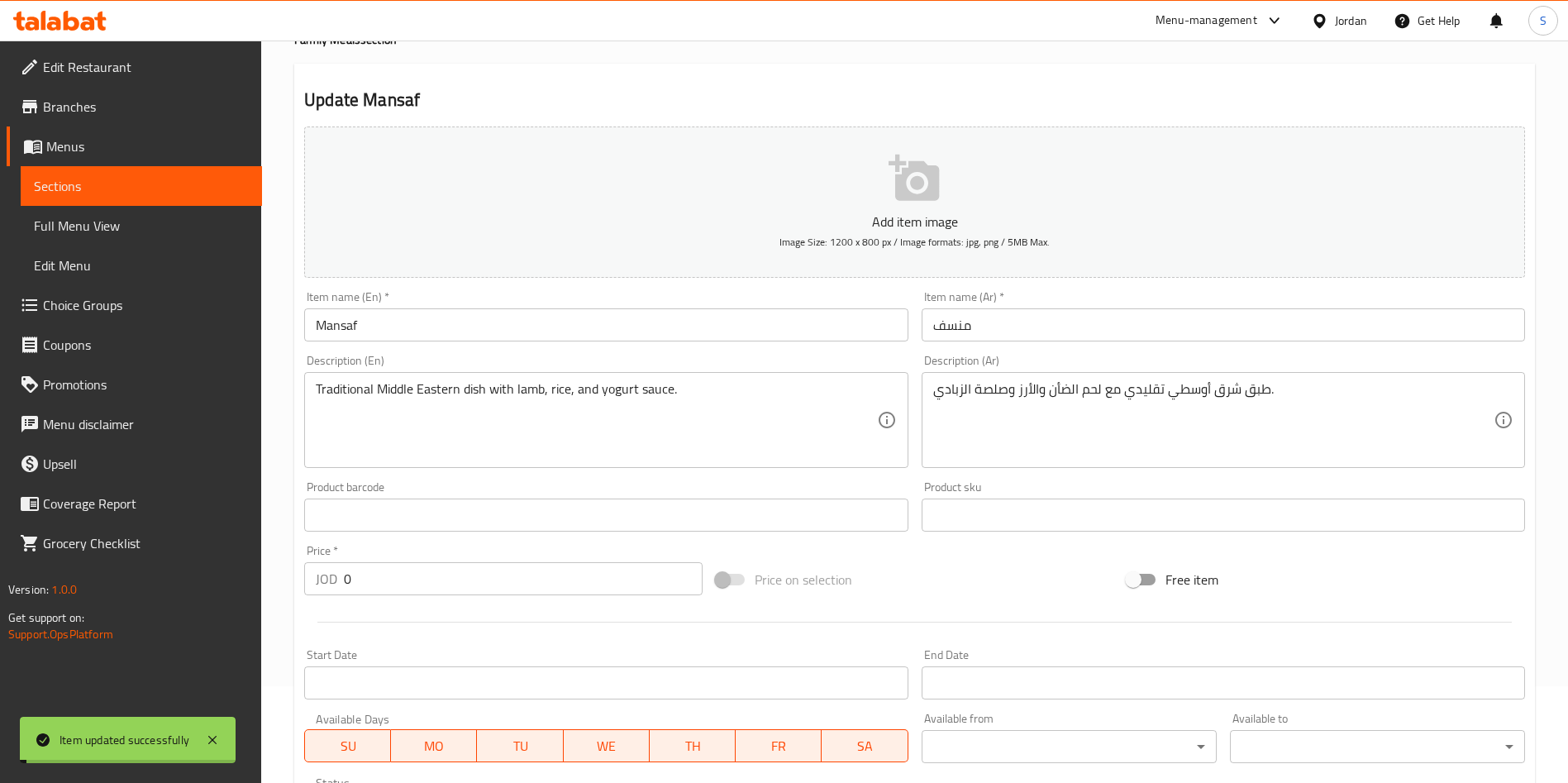
scroll to position [0, 0]
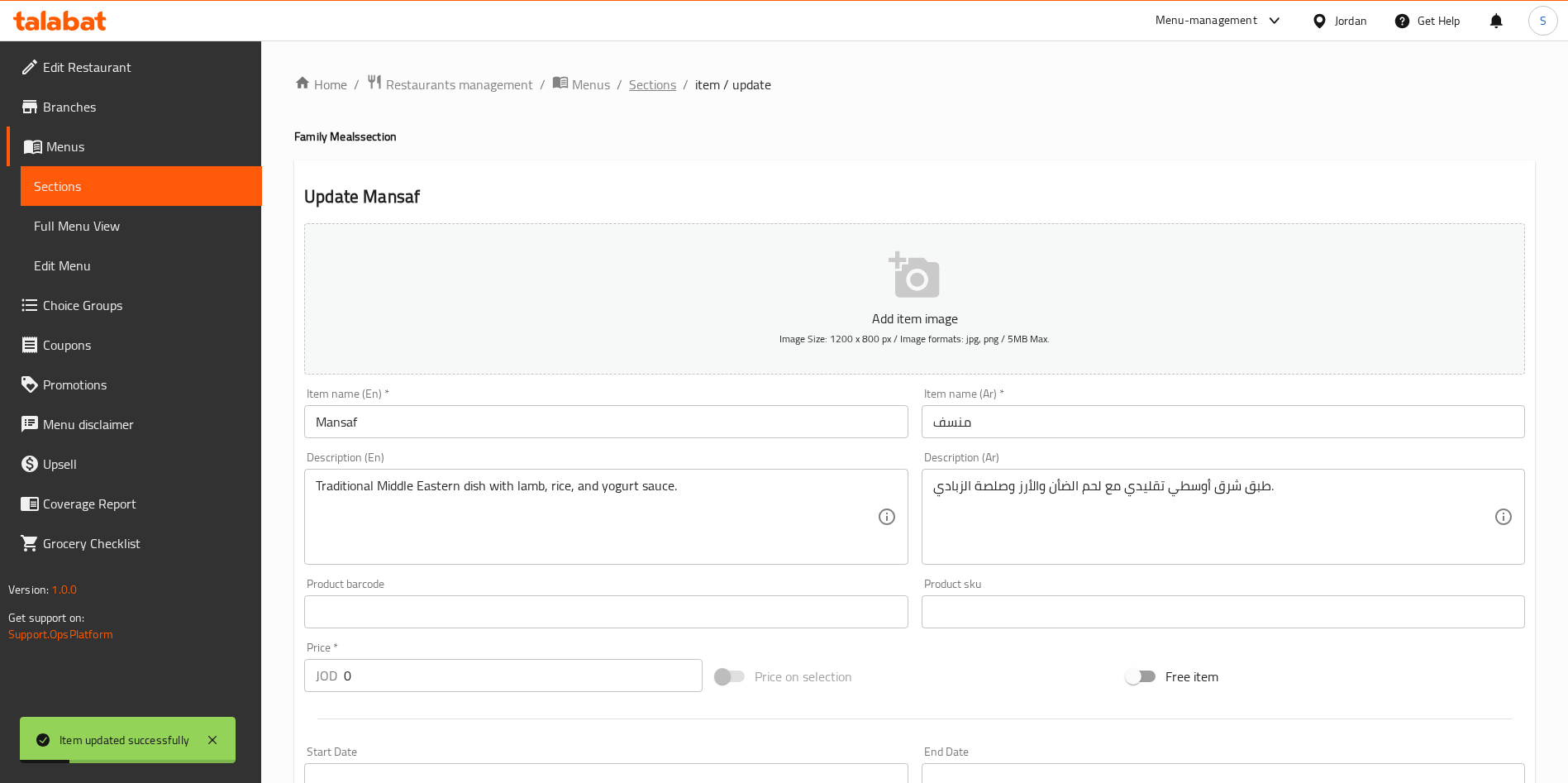
click at [647, 86] on span "Sections" at bounding box center [653, 85] width 47 height 20
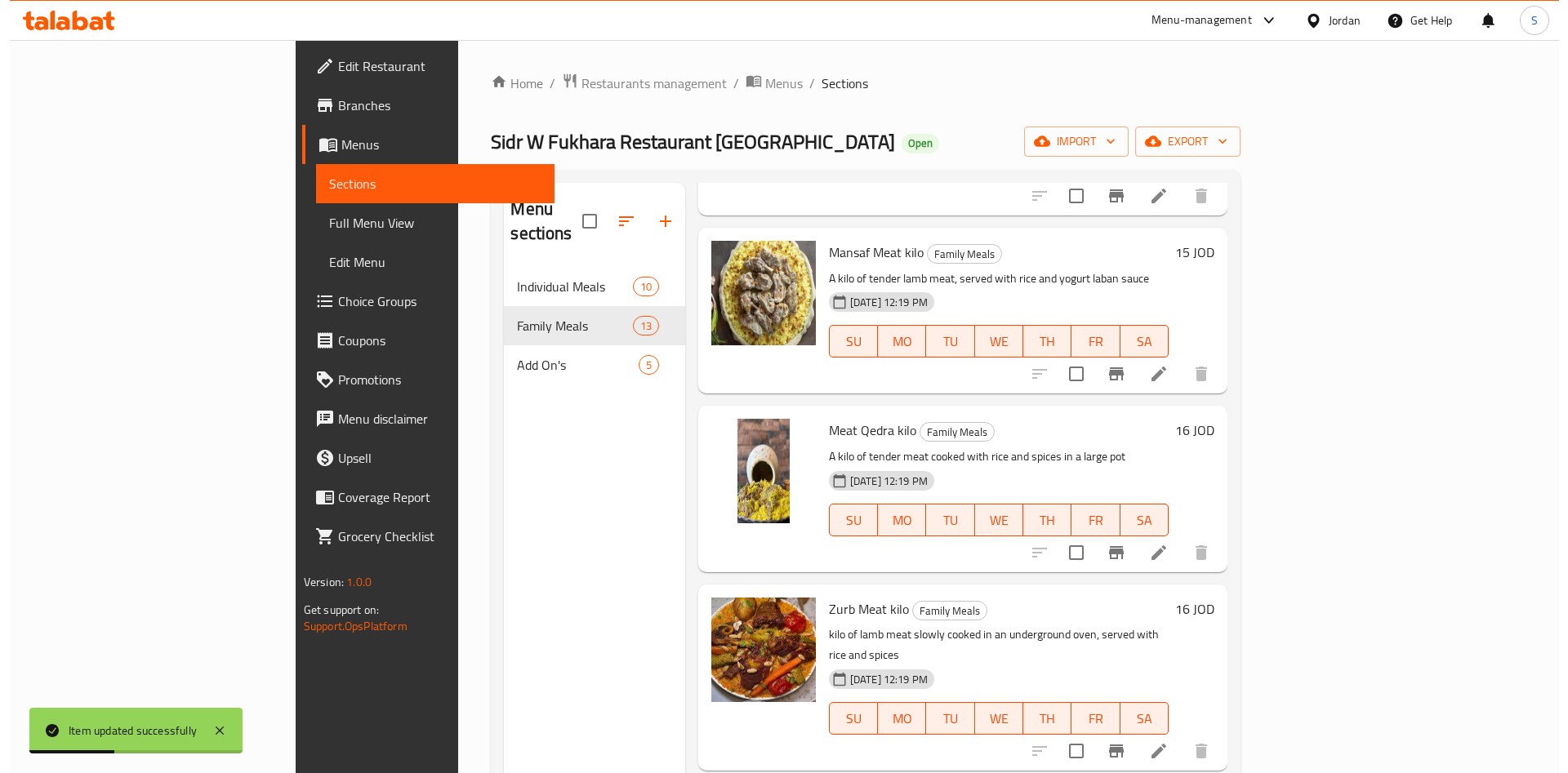
scroll to position [1513, 0]
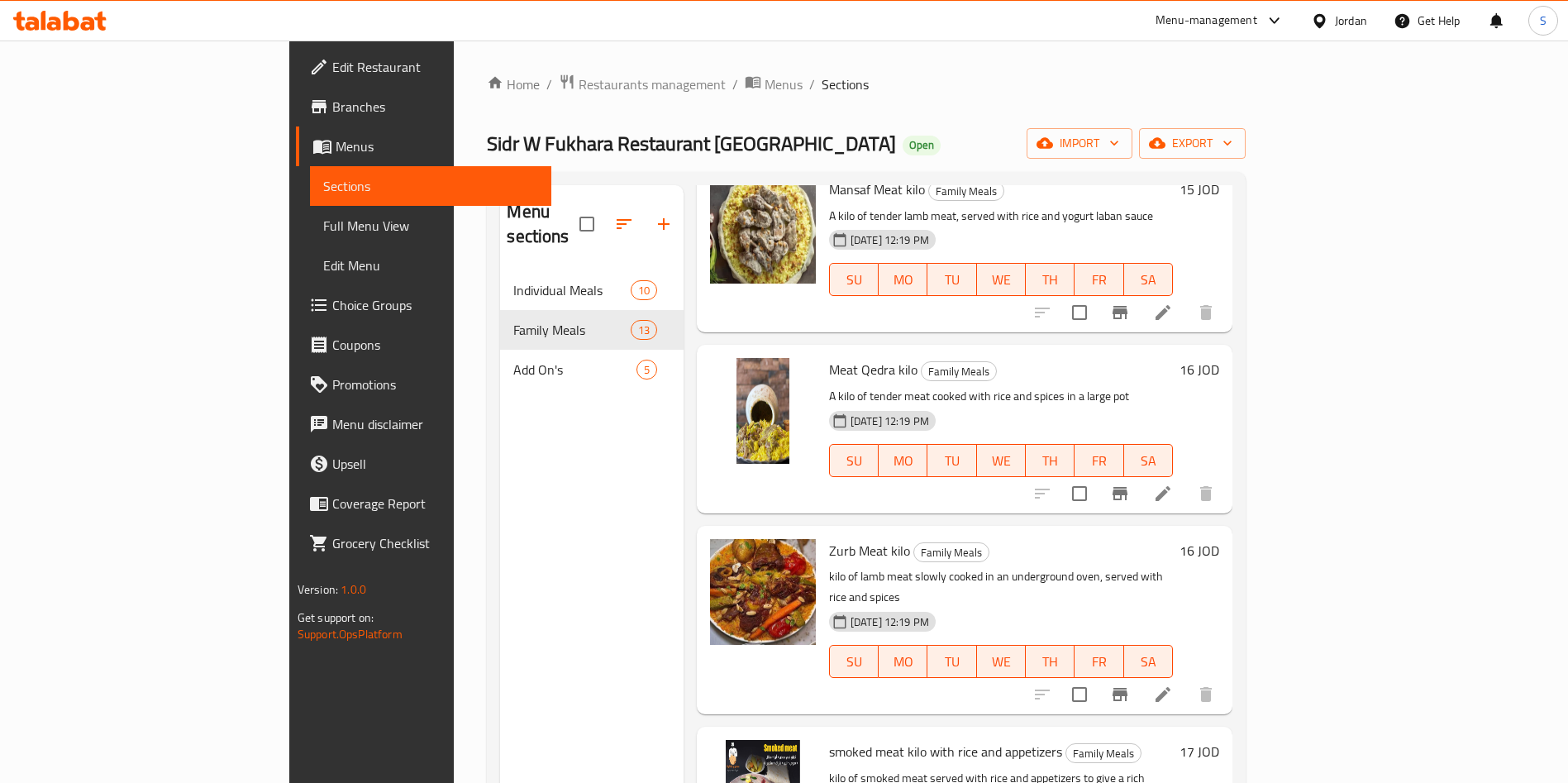
click at [487, 100] on div "Home / Restaurants management / Menus / Sections Sidr W Fukhara Restaurant Abu …" at bounding box center [866, 528] width 759 height 908
click at [579, 95] on span "Restaurants management" at bounding box center [653, 85] width 148 height 20
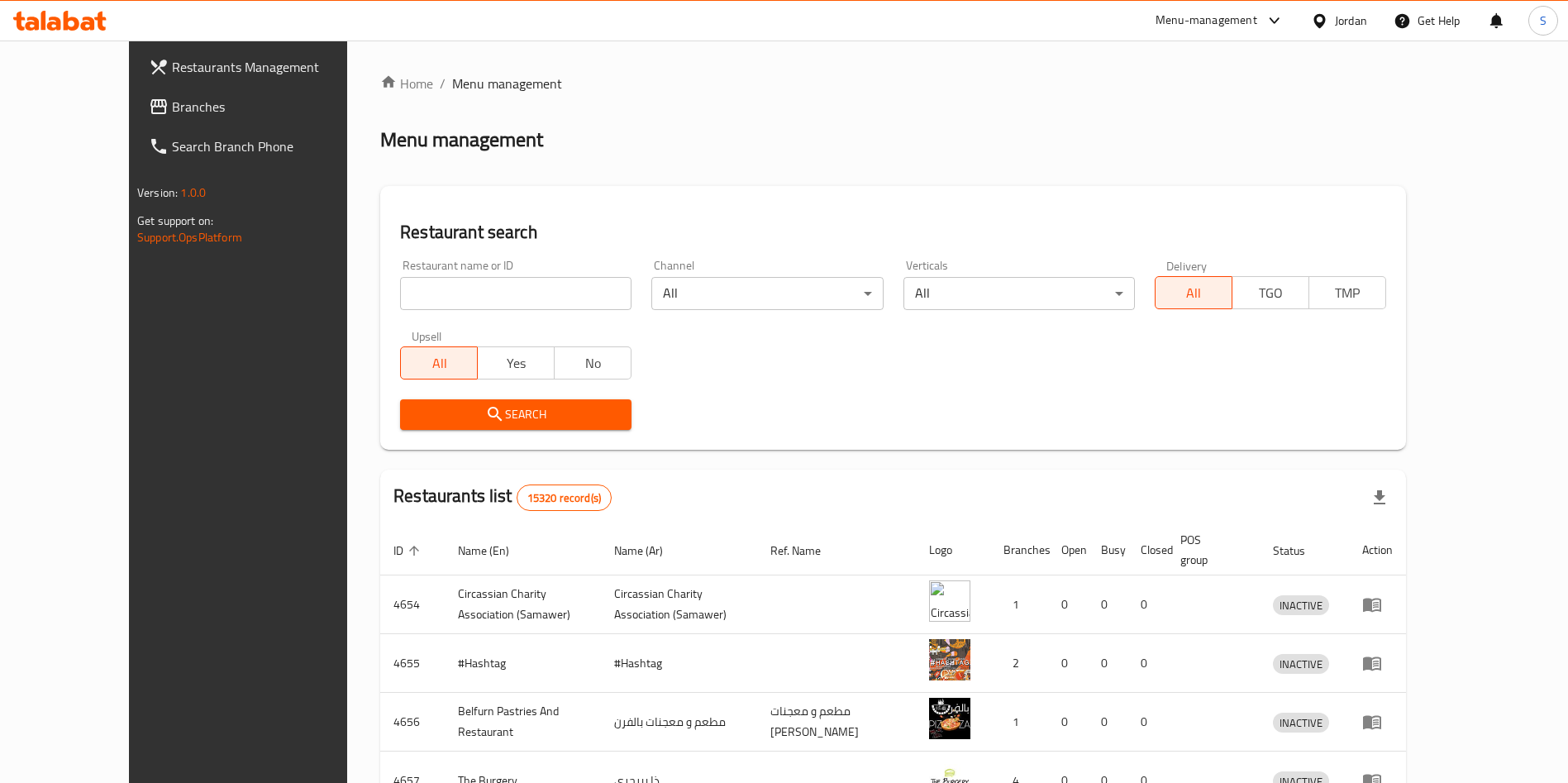
click at [427, 294] on div "Home / Menu management Menu management Restaurant search Restaurant name or ID …" at bounding box center [893, 646] width 1026 height 1145
click at [416, 284] on input "search" at bounding box center [516, 294] width 231 height 33
type input "mado"
click at [414, 414] on span "Search" at bounding box center [516, 415] width 205 height 21
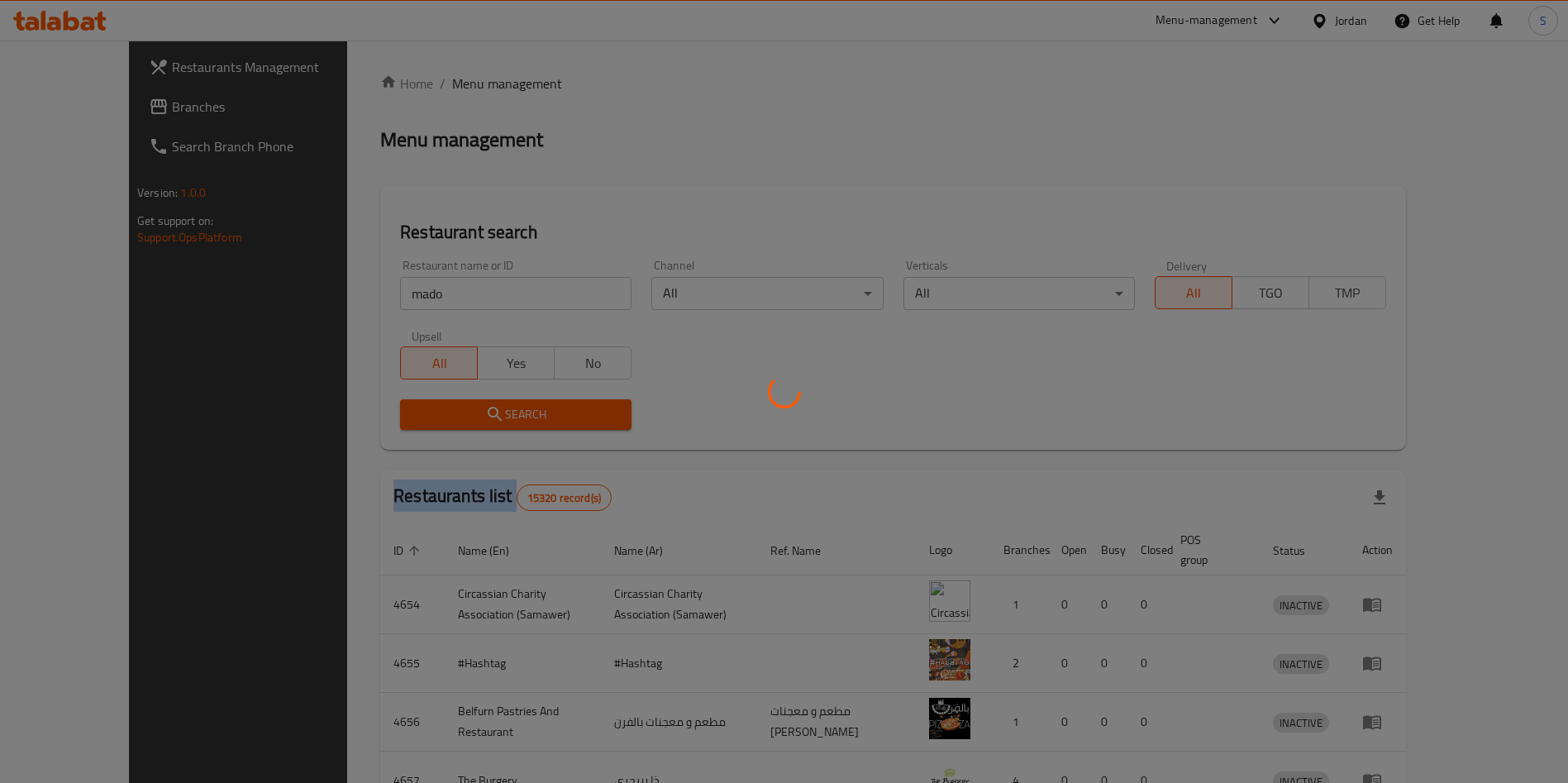
click at [414, 414] on div at bounding box center [784, 391] width 1568 height 783
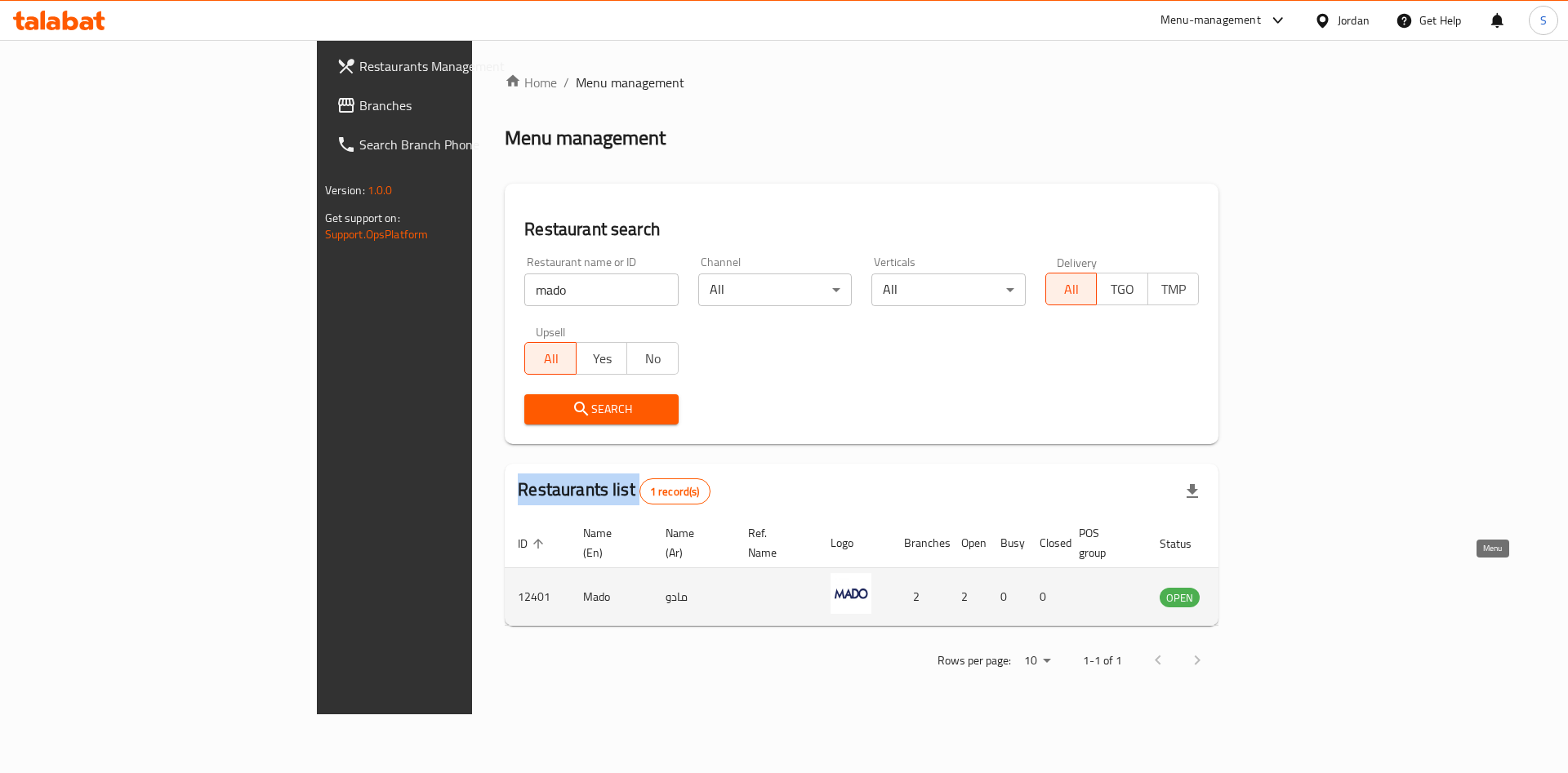
click at [1264, 591] on icon "enhanced table" at bounding box center [1255, 598] width 17 height 14
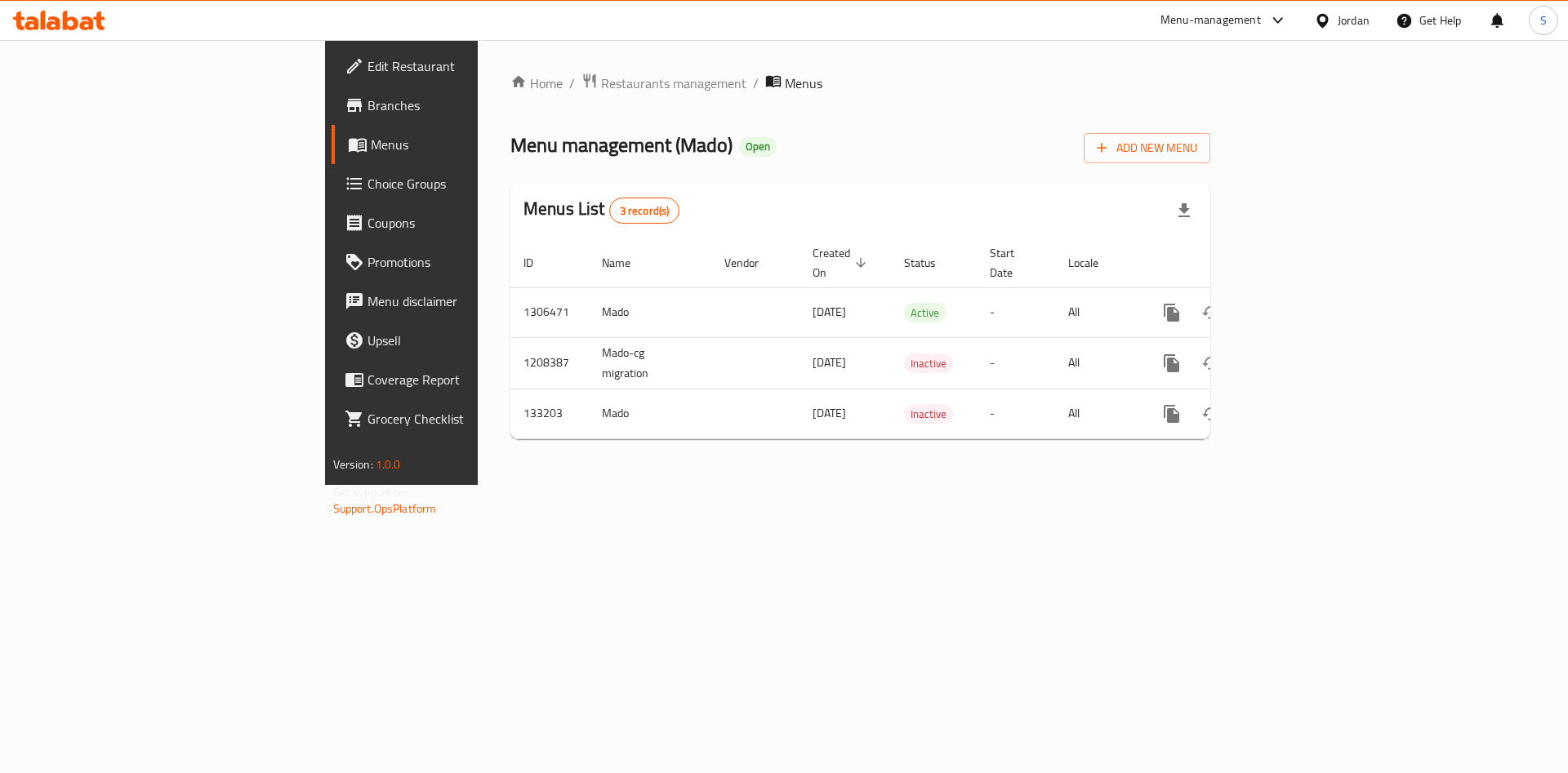
click at [367, 105] on span "Branches" at bounding box center [470, 105] width 206 height 19
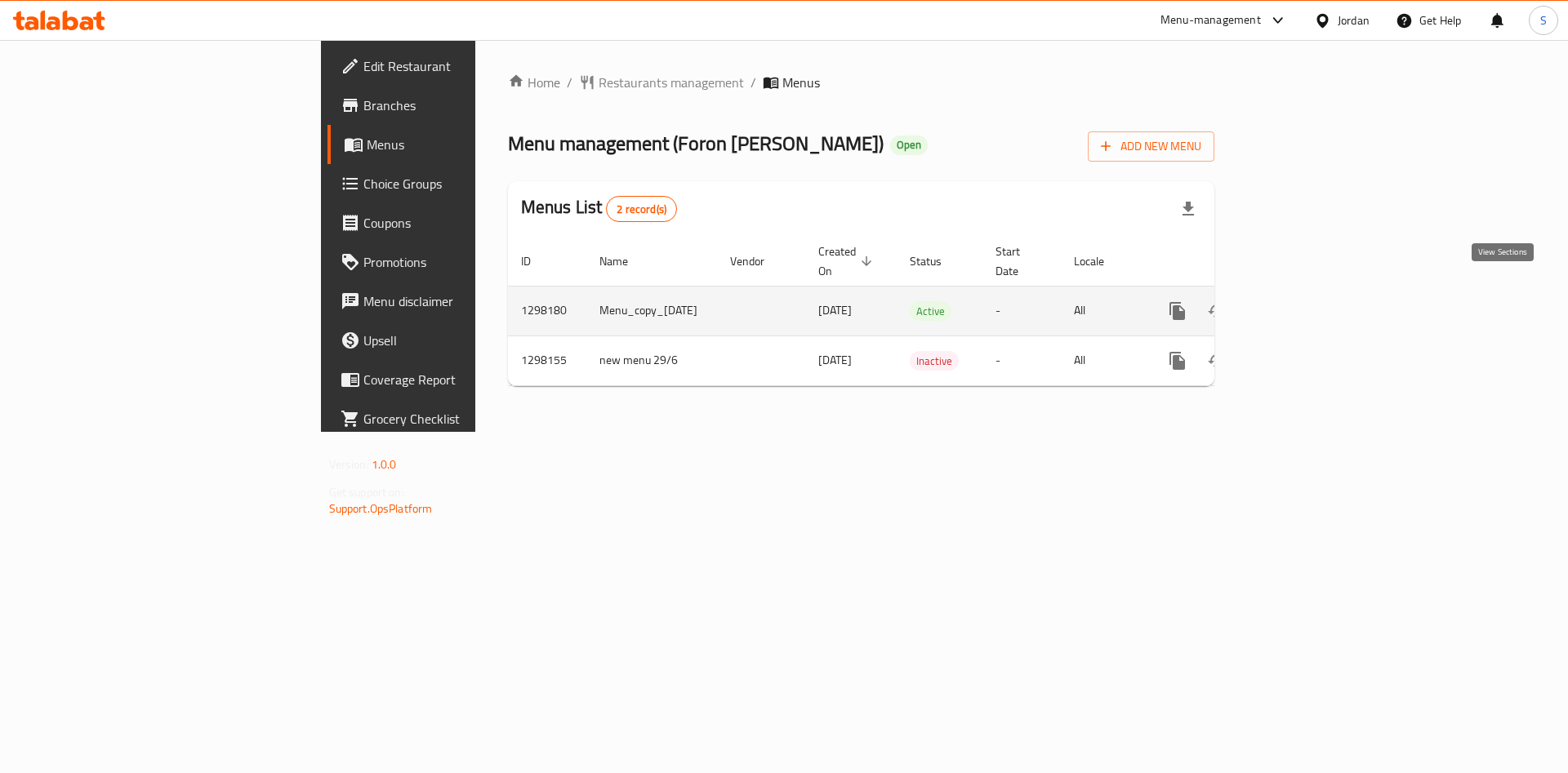
click at [1314, 292] on link "enhanced table" at bounding box center [1295, 311] width 39 height 39
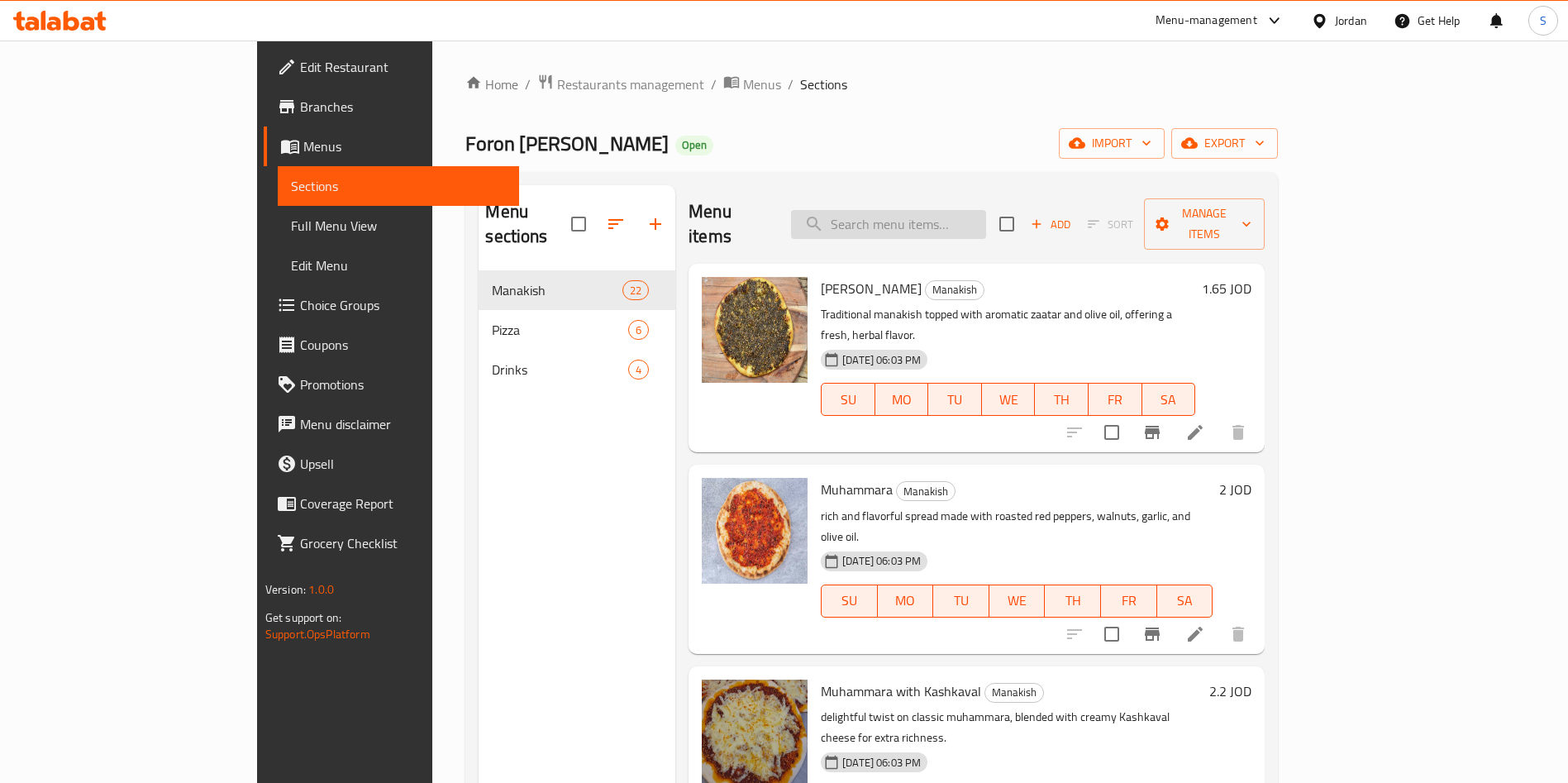
click at [986, 210] on input "search" at bounding box center [889, 224] width 195 height 29
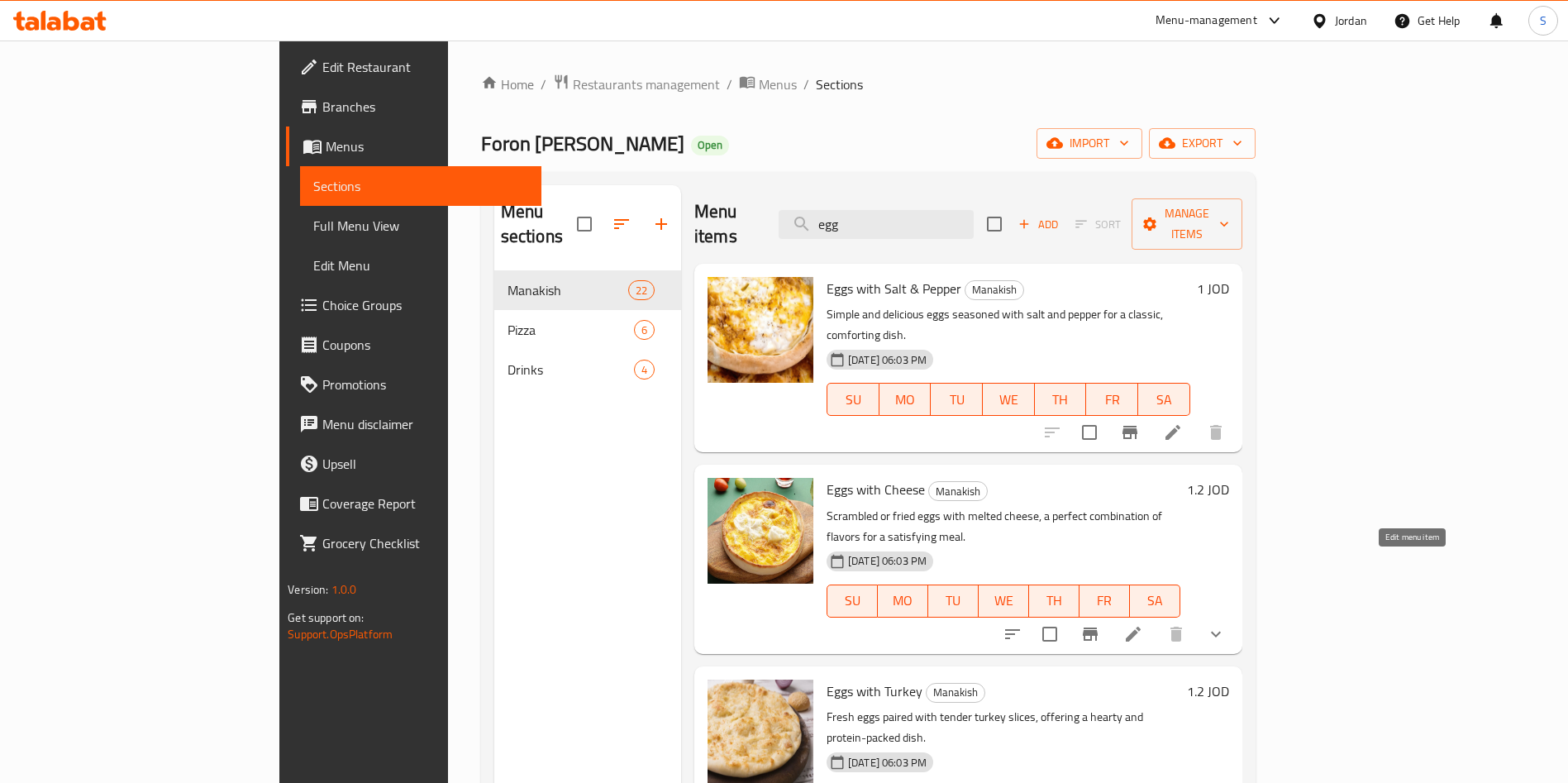
type input "egg"
click at [1144, 624] on icon at bounding box center [1133, 634] width 20 height 20
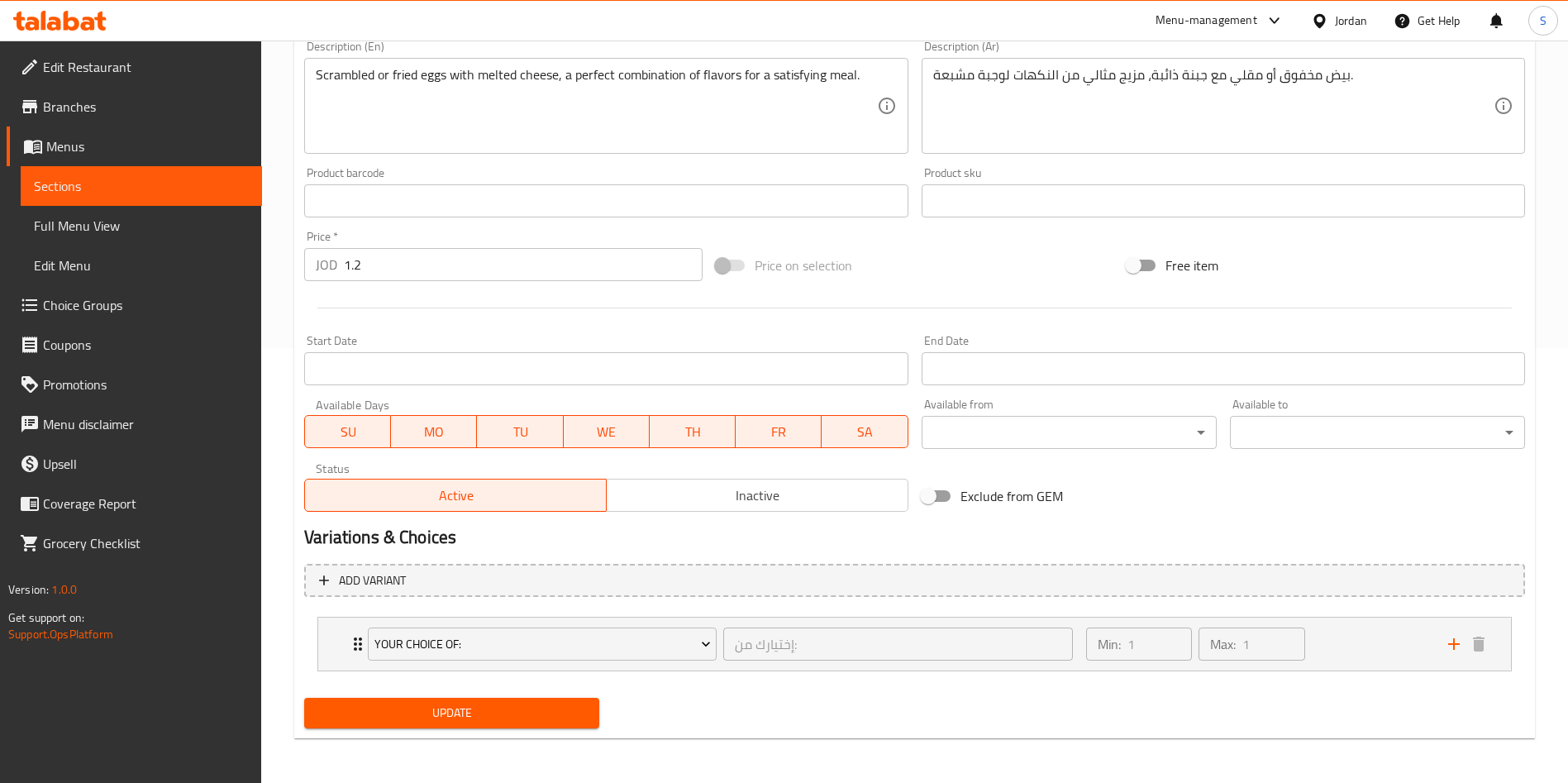
scroll to position [436, 0]
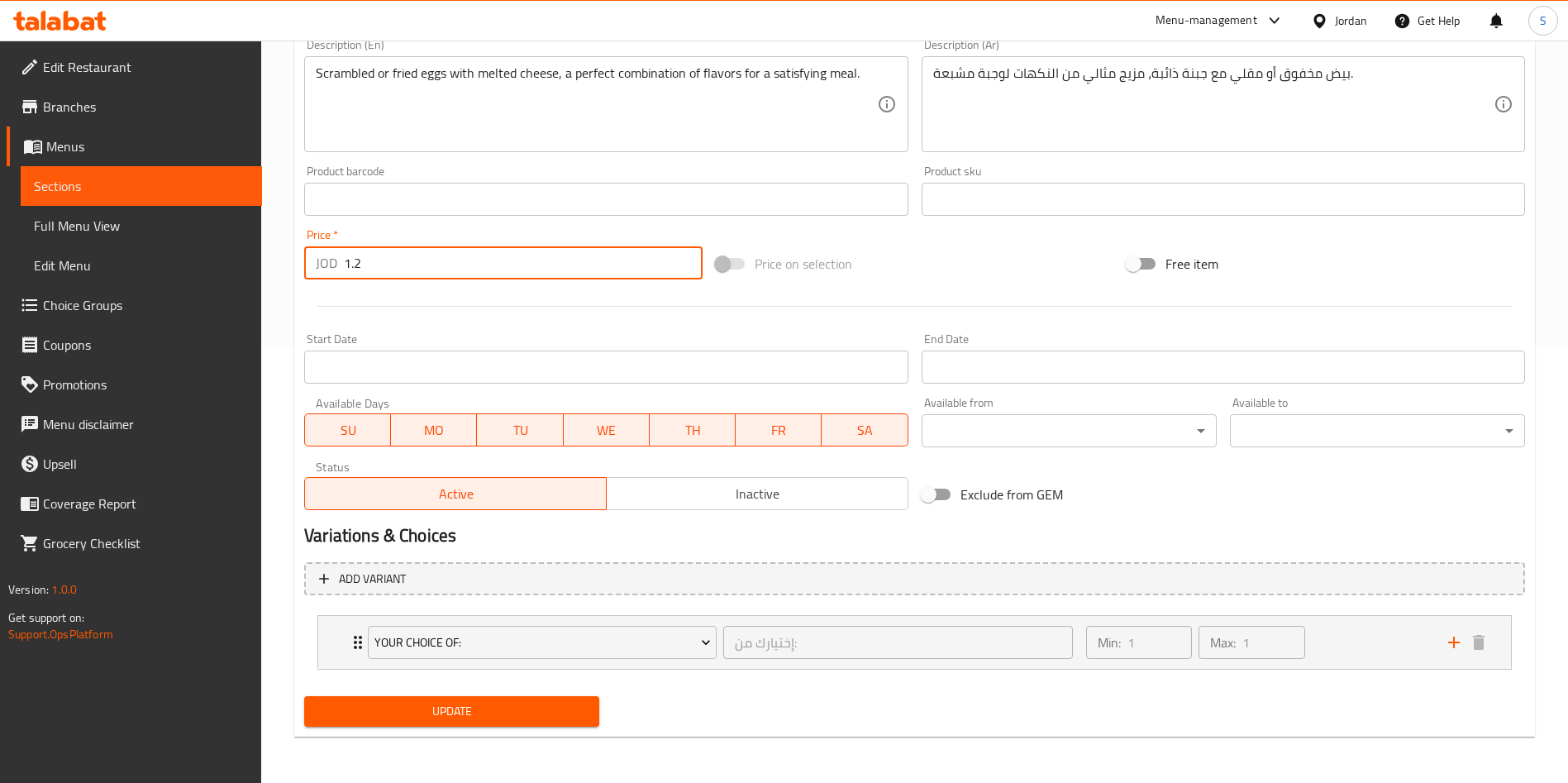
drag, startPoint x: 372, startPoint y: 264, endPoint x: 312, endPoint y: 266, distance: 60.0
click at [312, 266] on div "JOD 1.2 Price *" at bounding box center [503, 263] width 399 height 33
type input "2.4"
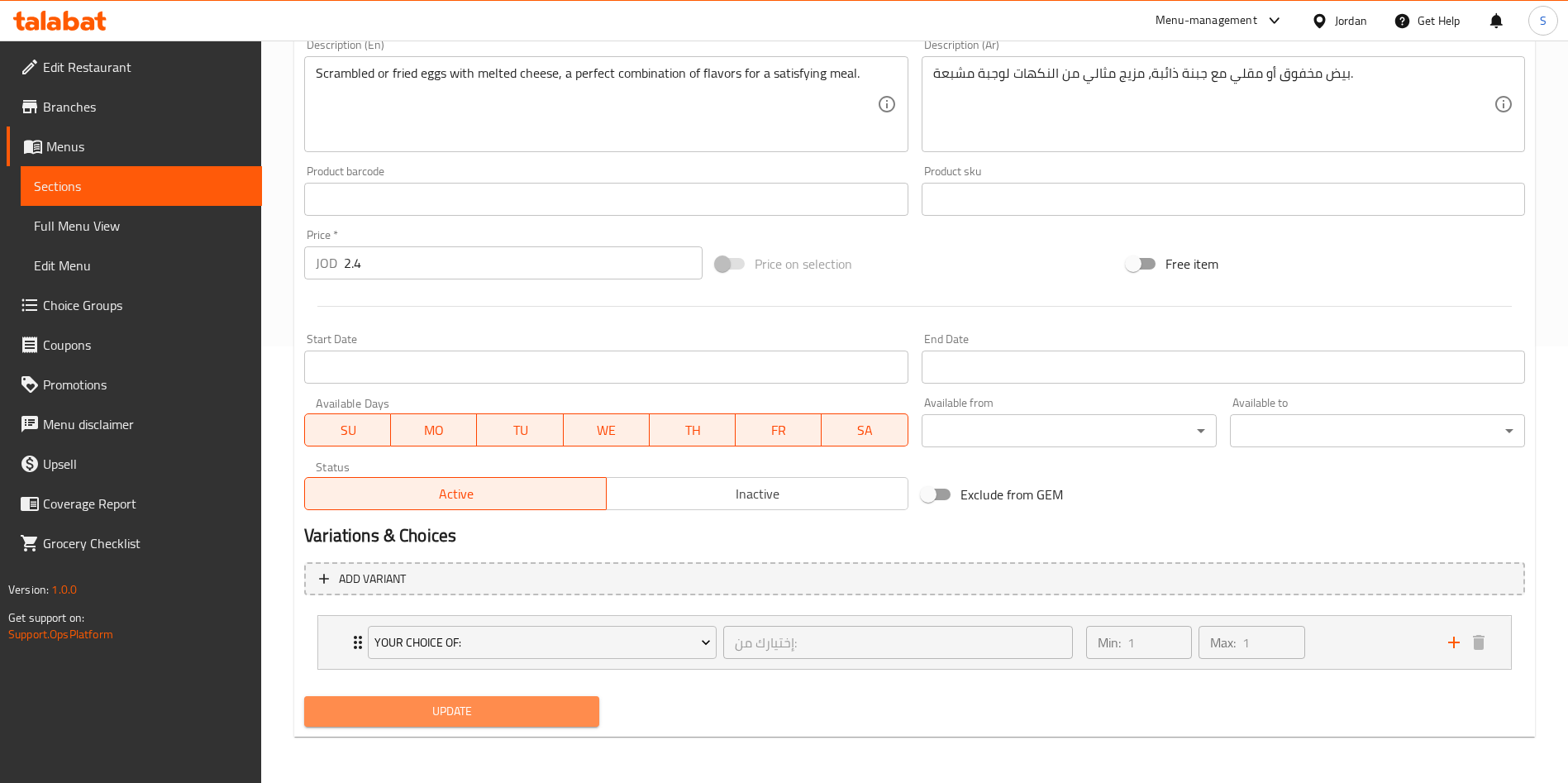
click at [495, 696] on button "Update" at bounding box center [452, 711] width 295 height 31
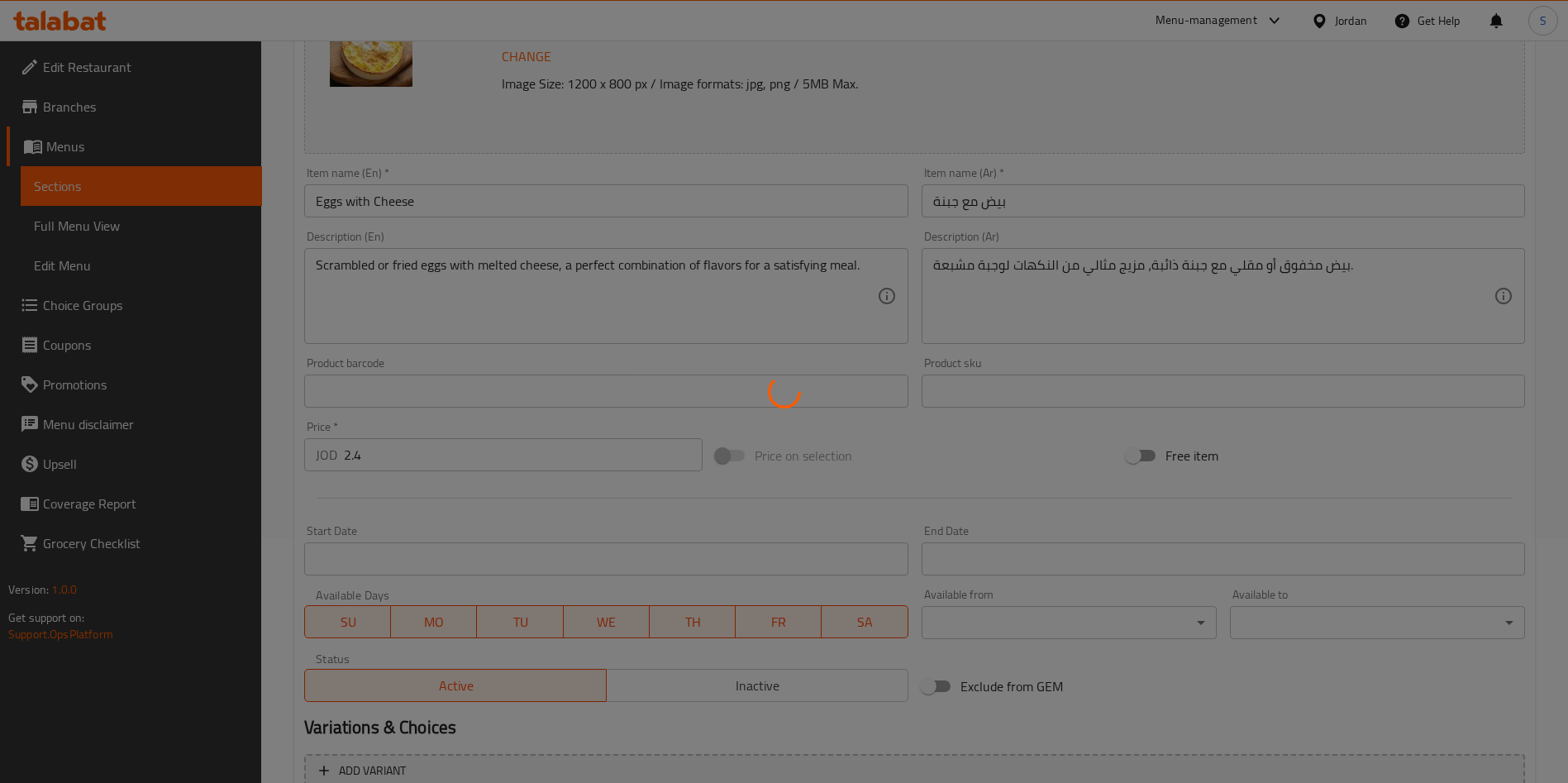
scroll to position [0, 0]
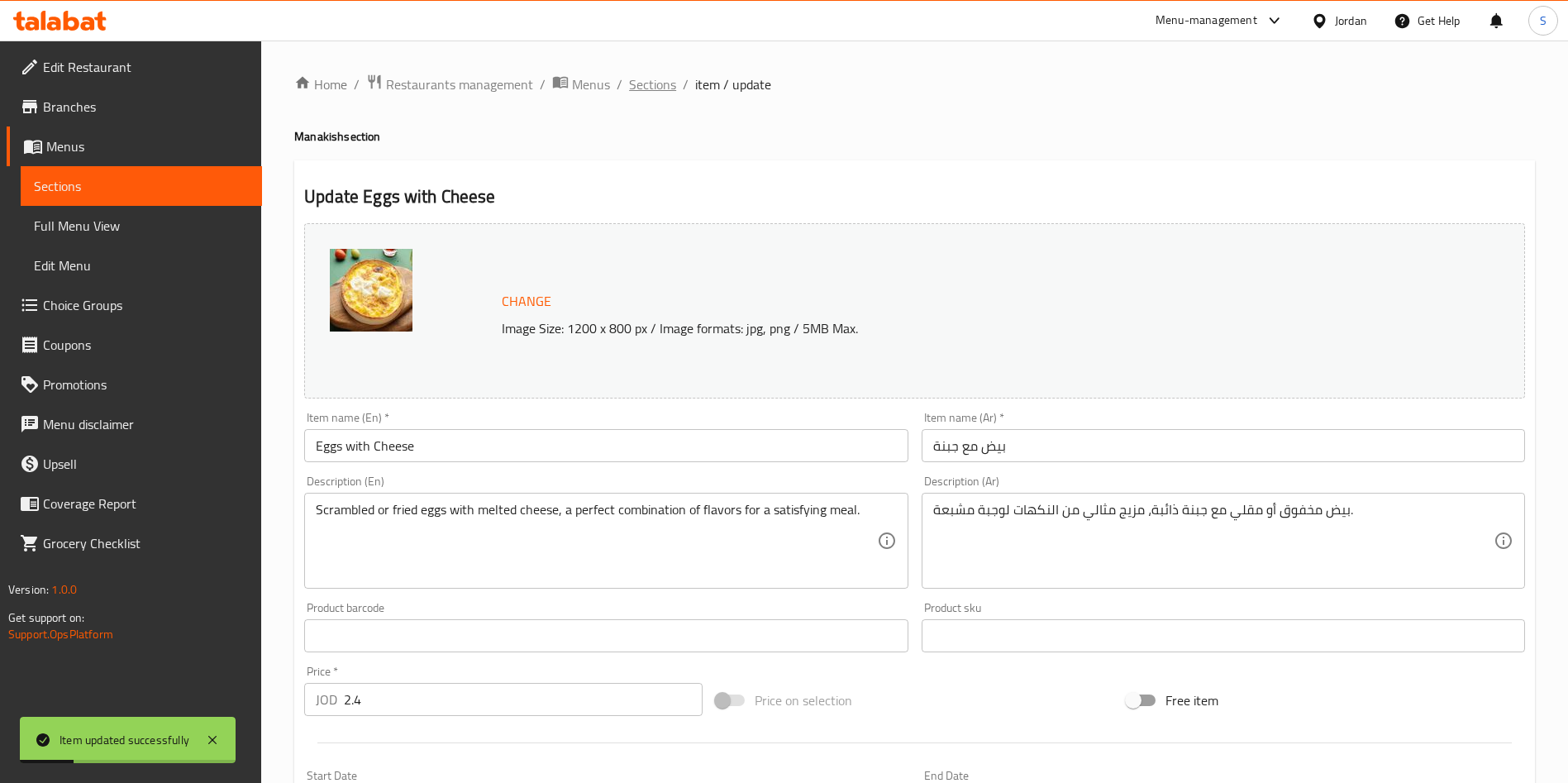
click at [663, 89] on span "Sections" at bounding box center [653, 85] width 47 height 20
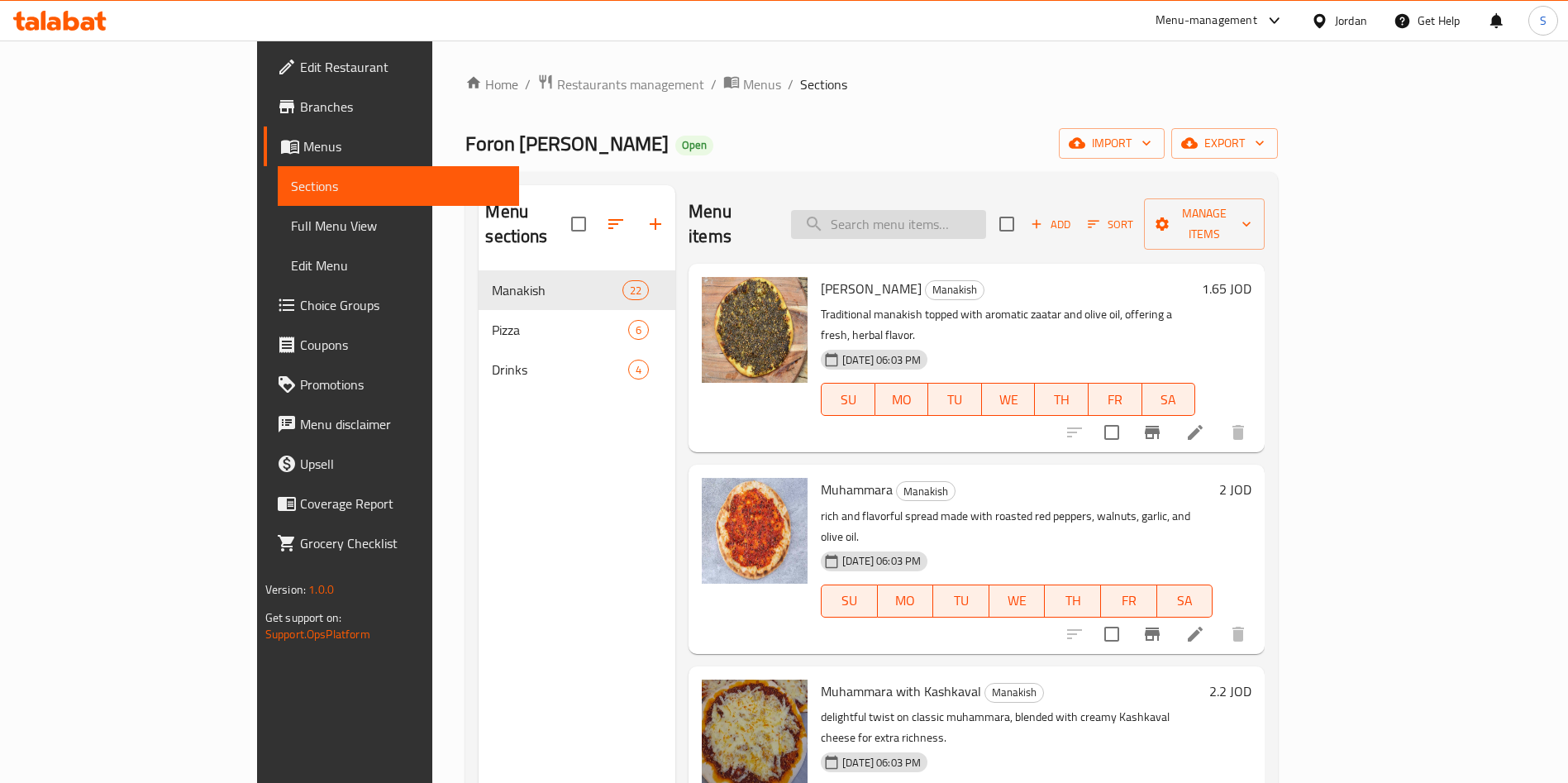
click at [920, 213] on input "search" at bounding box center [889, 224] width 195 height 29
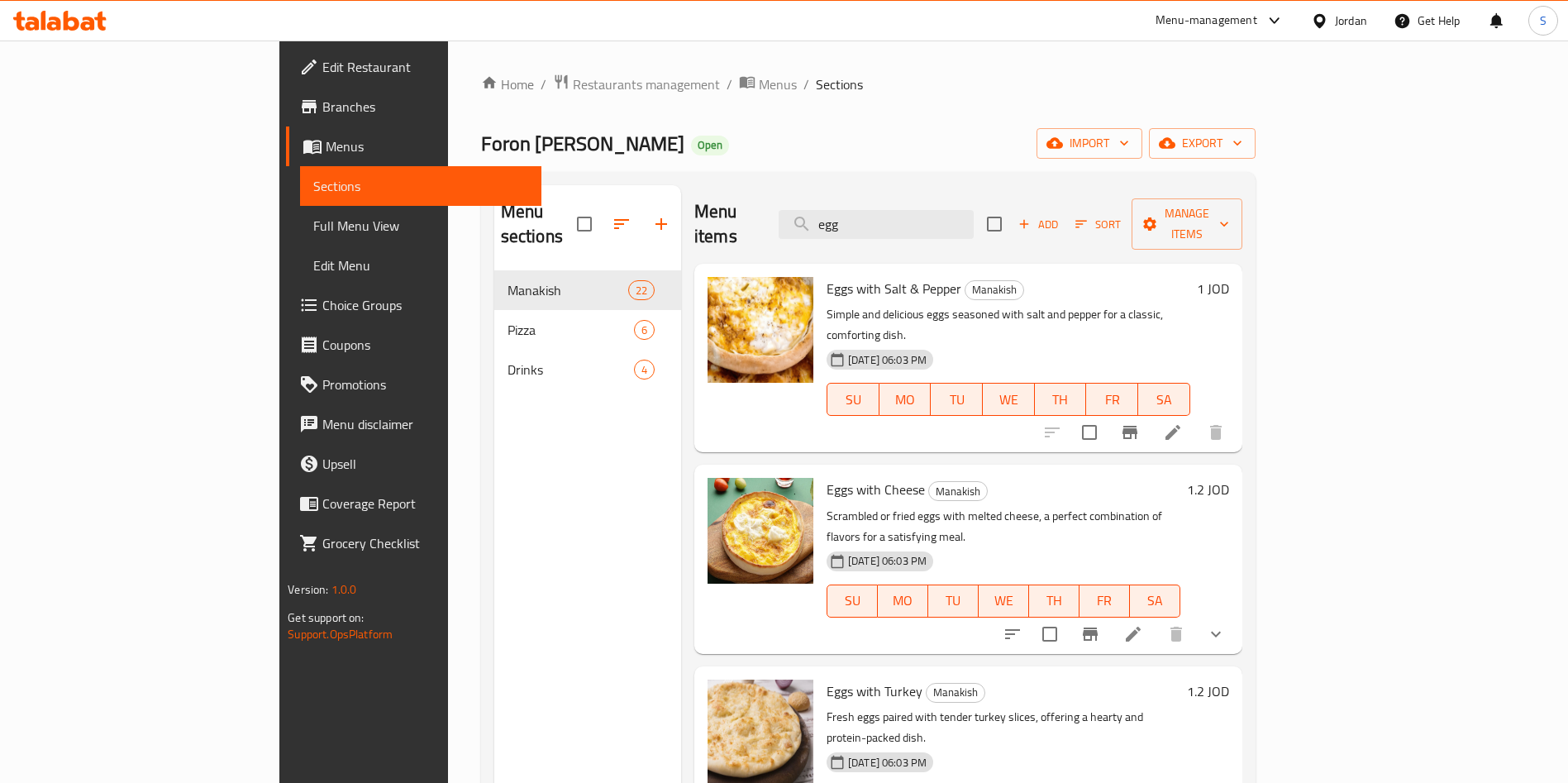
type input "egg"
click at [1100, 624] on icon "Branch-specific-item" at bounding box center [1091, 634] width 20 height 20
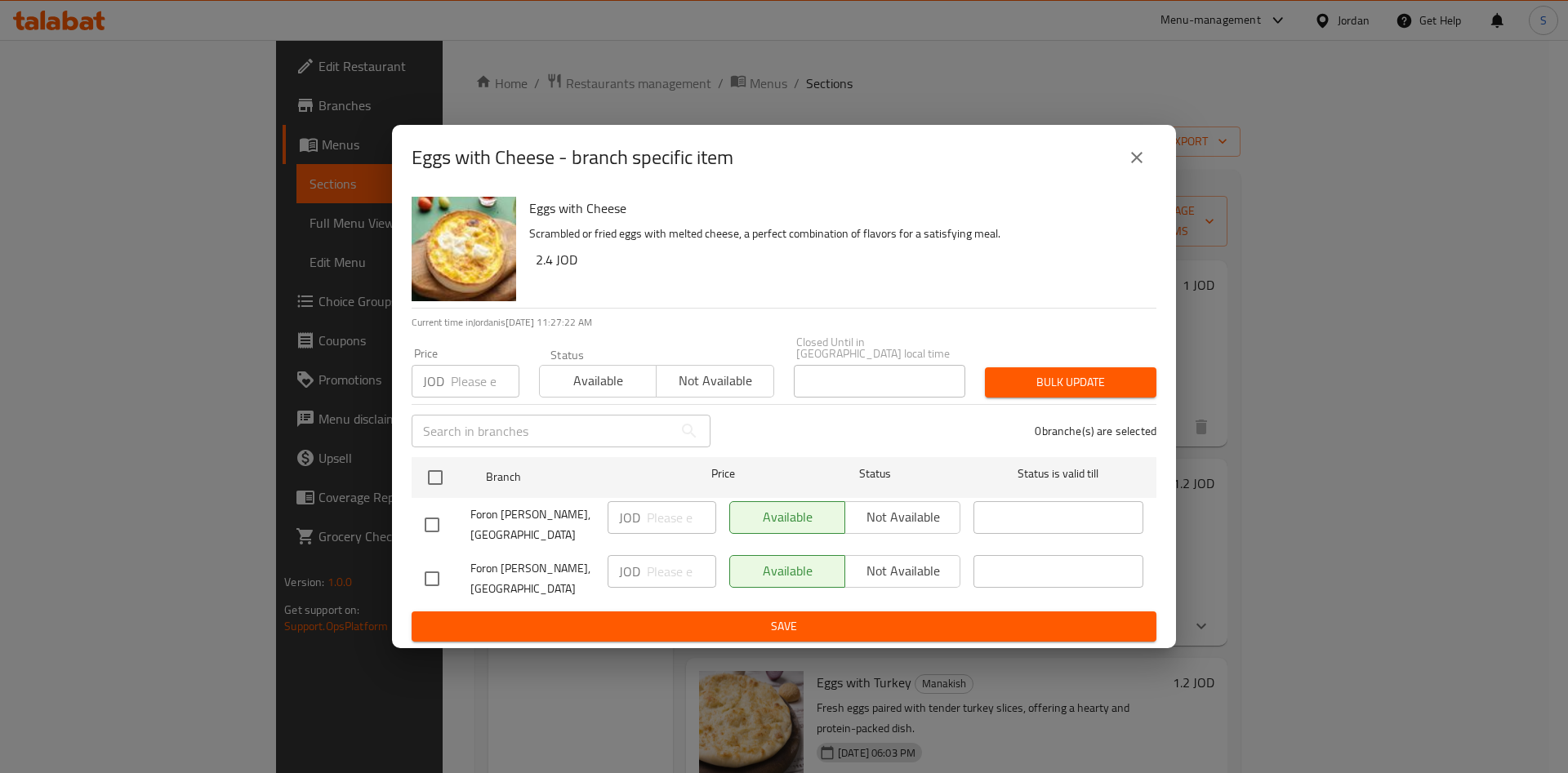
click at [1125, 154] on button "close" at bounding box center [1136, 158] width 39 height 39
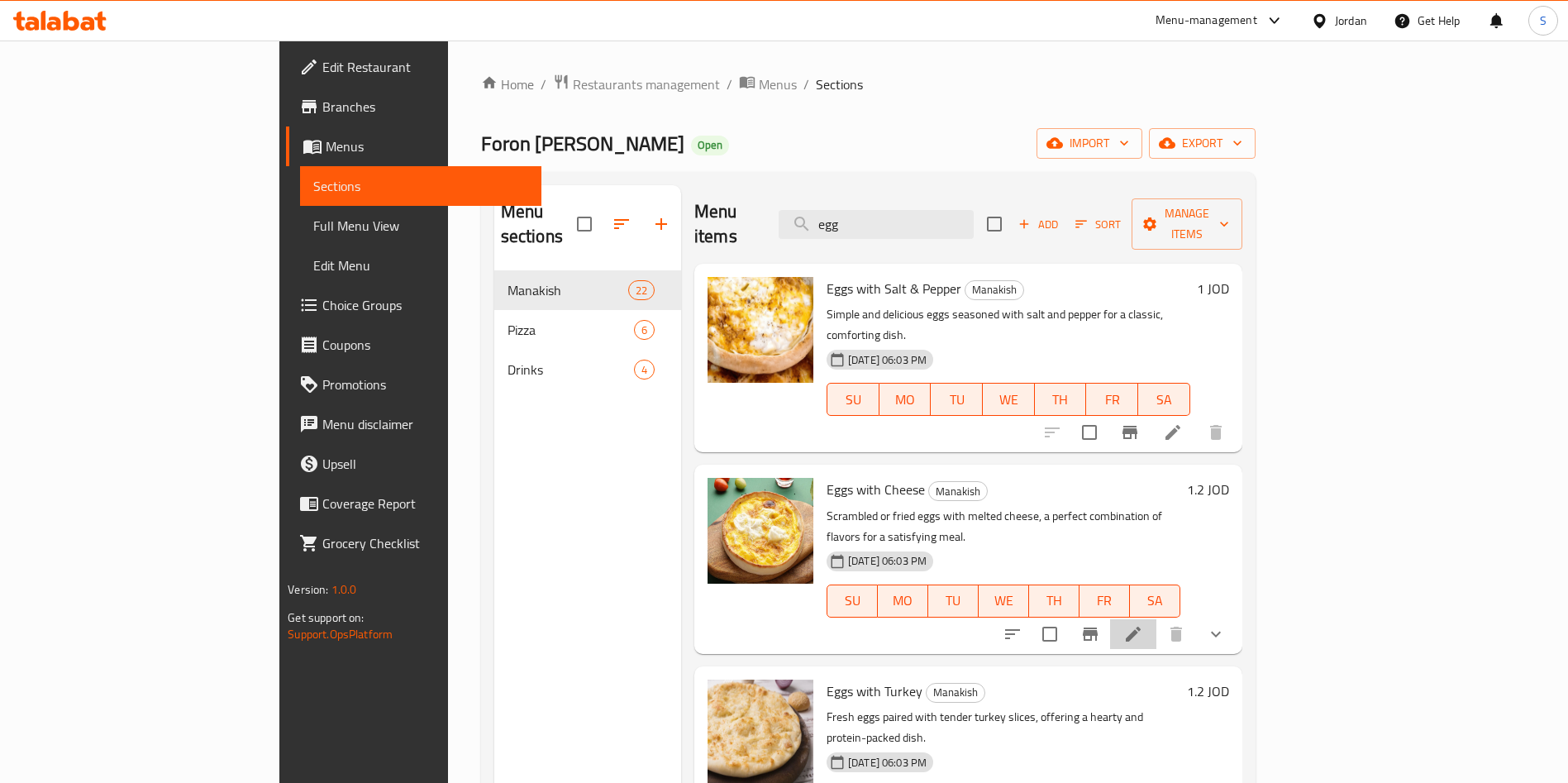
click at [1157, 620] on li at bounding box center [1133, 634] width 46 height 30
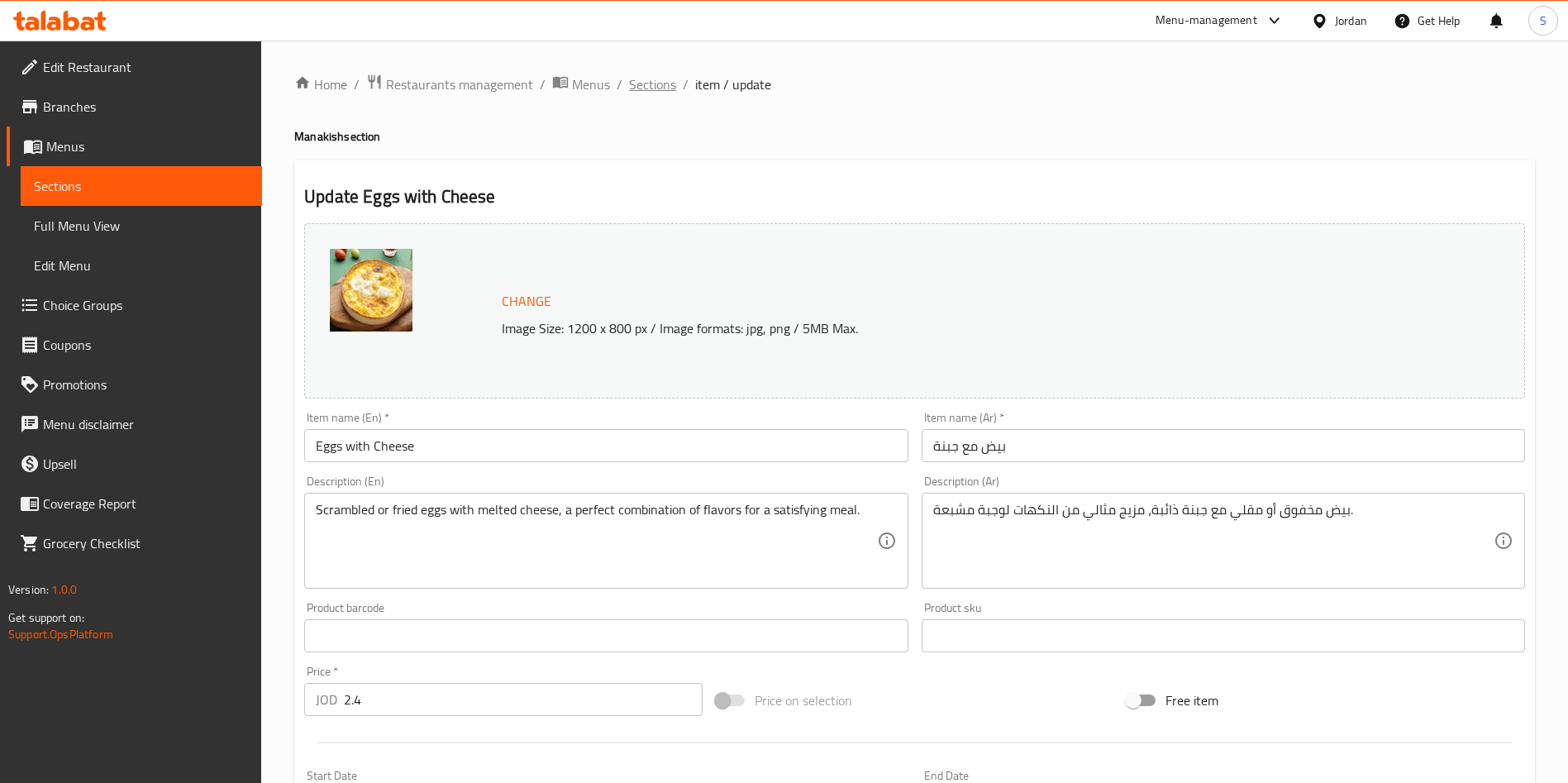
click at [635, 91] on span "Sections" at bounding box center [653, 85] width 47 height 20
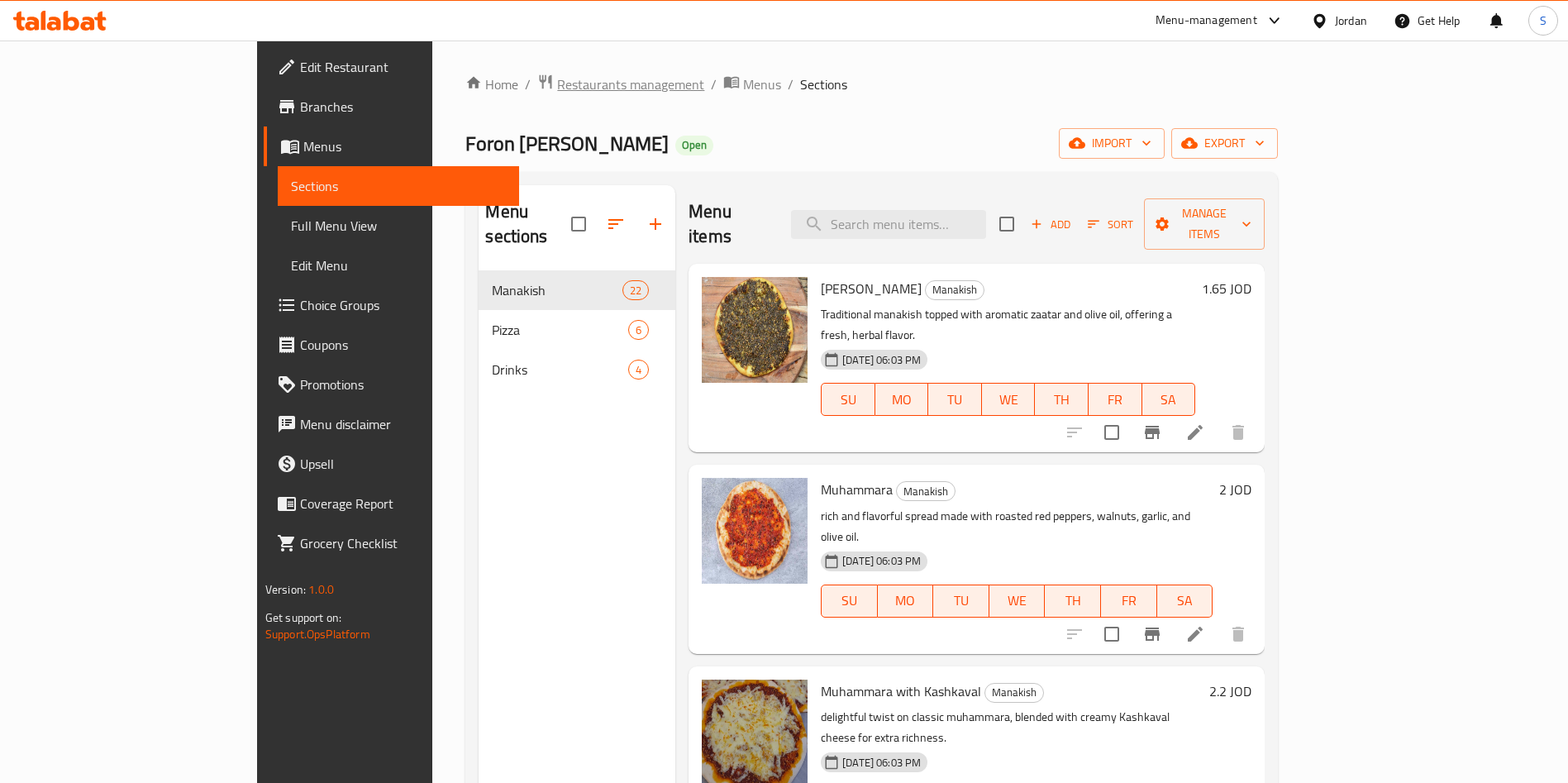
click at [557, 80] on span "Restaurants management" at bounding box center [631, 85] width 148 height 20
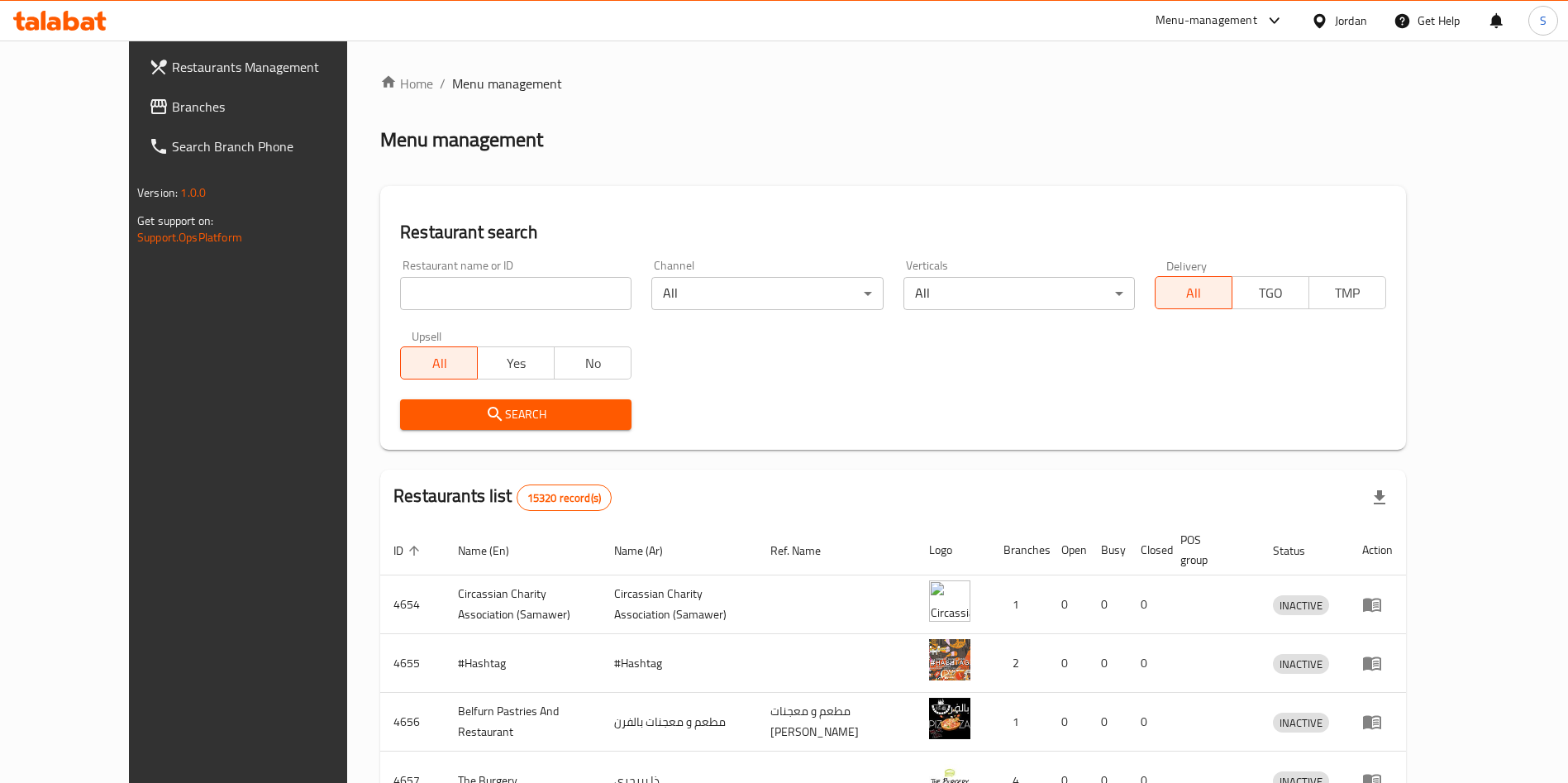
click at [442, 269] on div "Restaurant name or ID Restaurant name or ID" at bounding box center [516, 285] width 231 height 50
click at [418, 297] on input "search" at bounding box center [516, 294] width 231 height 33
click at [494, 460] on div "Home / Menu management Menu management Restaurant search Restaurant name or ID …" at bounding box center [893, 646] width 1026 height 1145
click at [509, 442] on div "Restaurant search Restaurant name or ID sakura Restaurant name or ID Channel Al…" at bounding box center [893, 318] width 1026 height 264
click at [512, 425] on button "Search" at bounding box center [516, 415] width 231 height 31
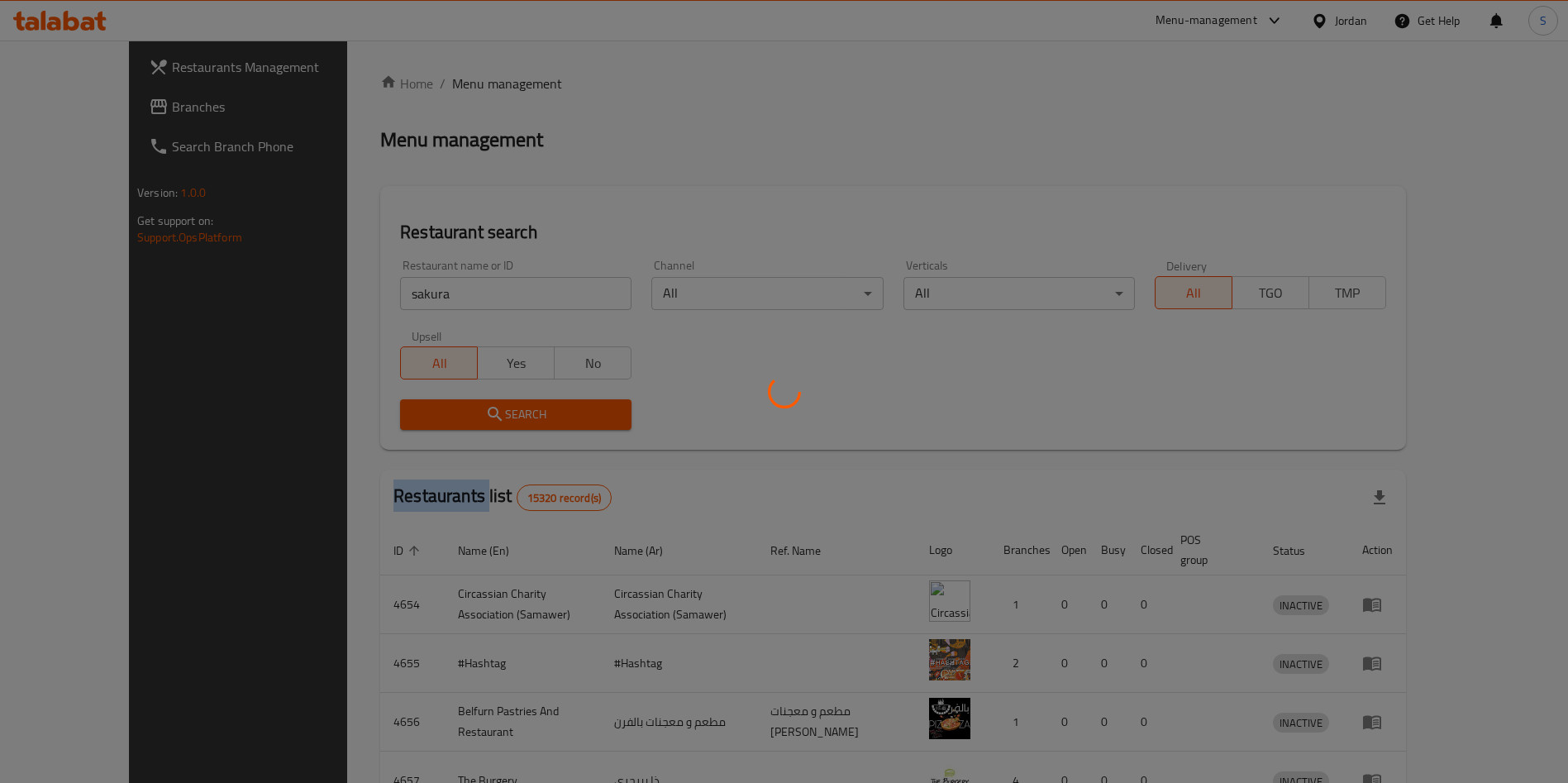
click at [512, 425] on div at bounding box center [784, 391] width 1568 height 783
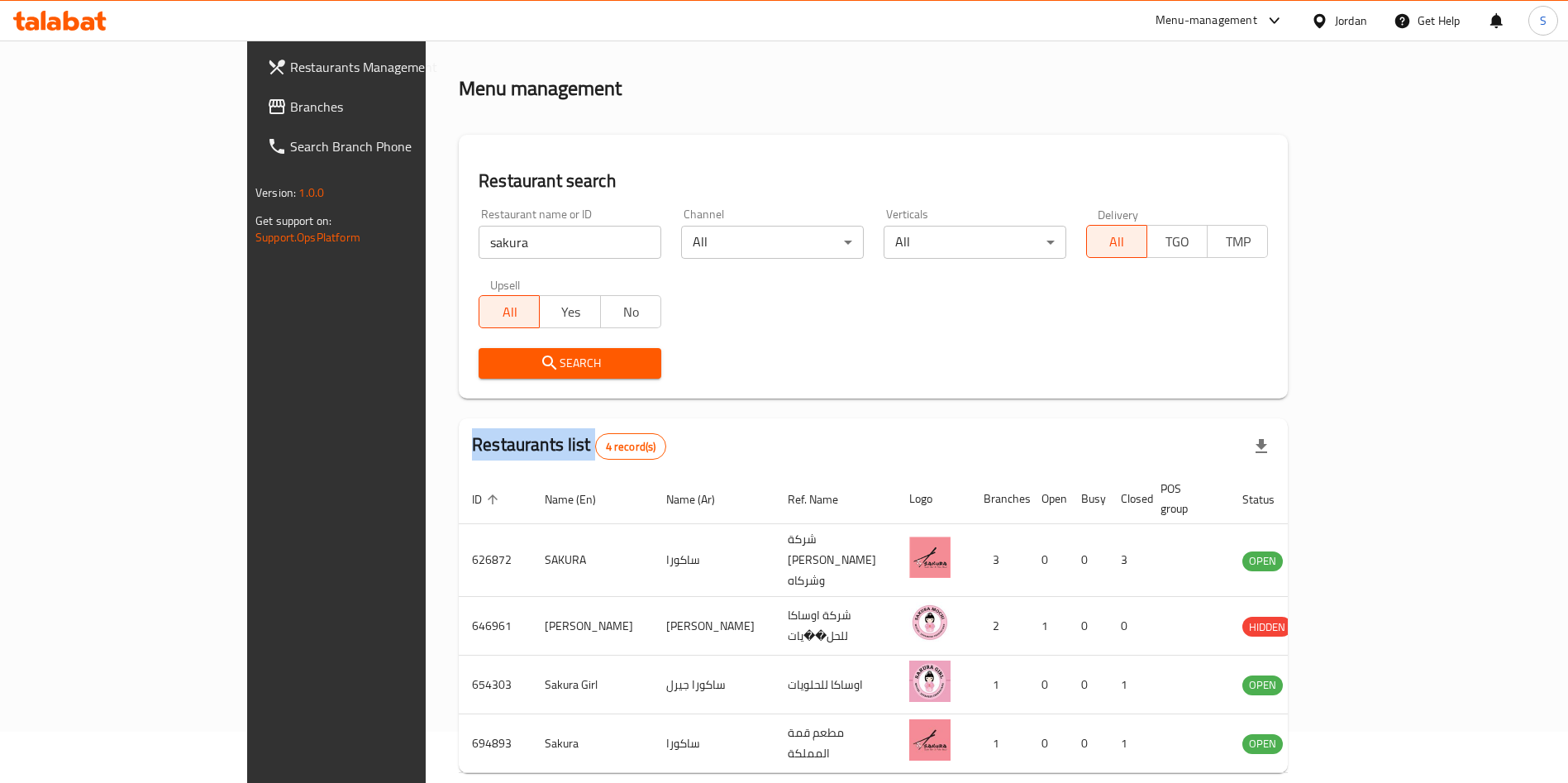
scroll to position [98, 0]
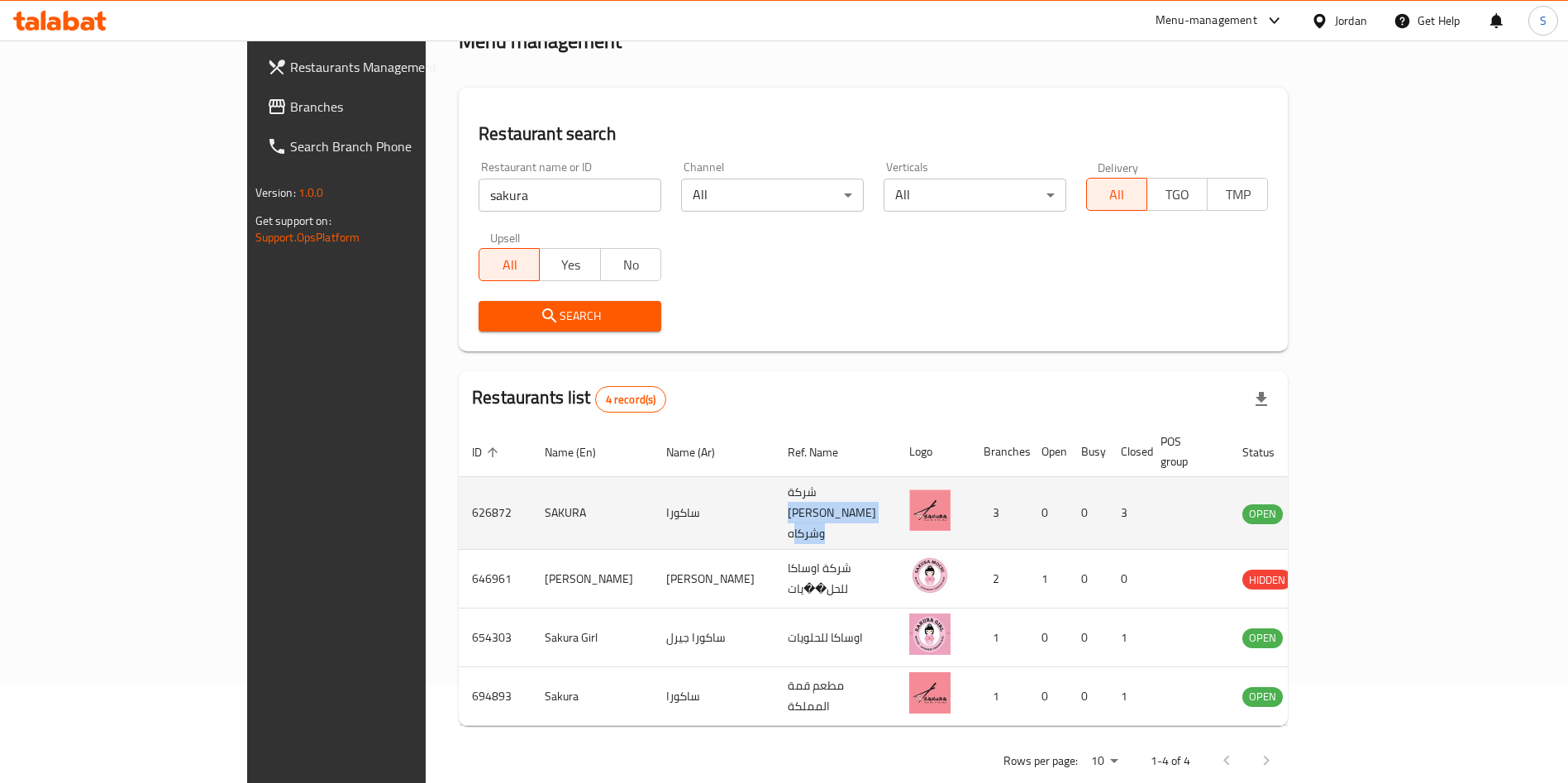
drag, startPoint x: 663, startPoint y: 486, endPoint x: 776, endPoint y: 489, distance: 113.0
click at [776, 489] on td "شركة محمد الشمايلة وشركاه" at bounding box center [835, 514] width 121 height 73
click at [775, 491] on td "شركة محمد الشمايلة وشركاه" at bounding box center [835, 514] width 121 height 73
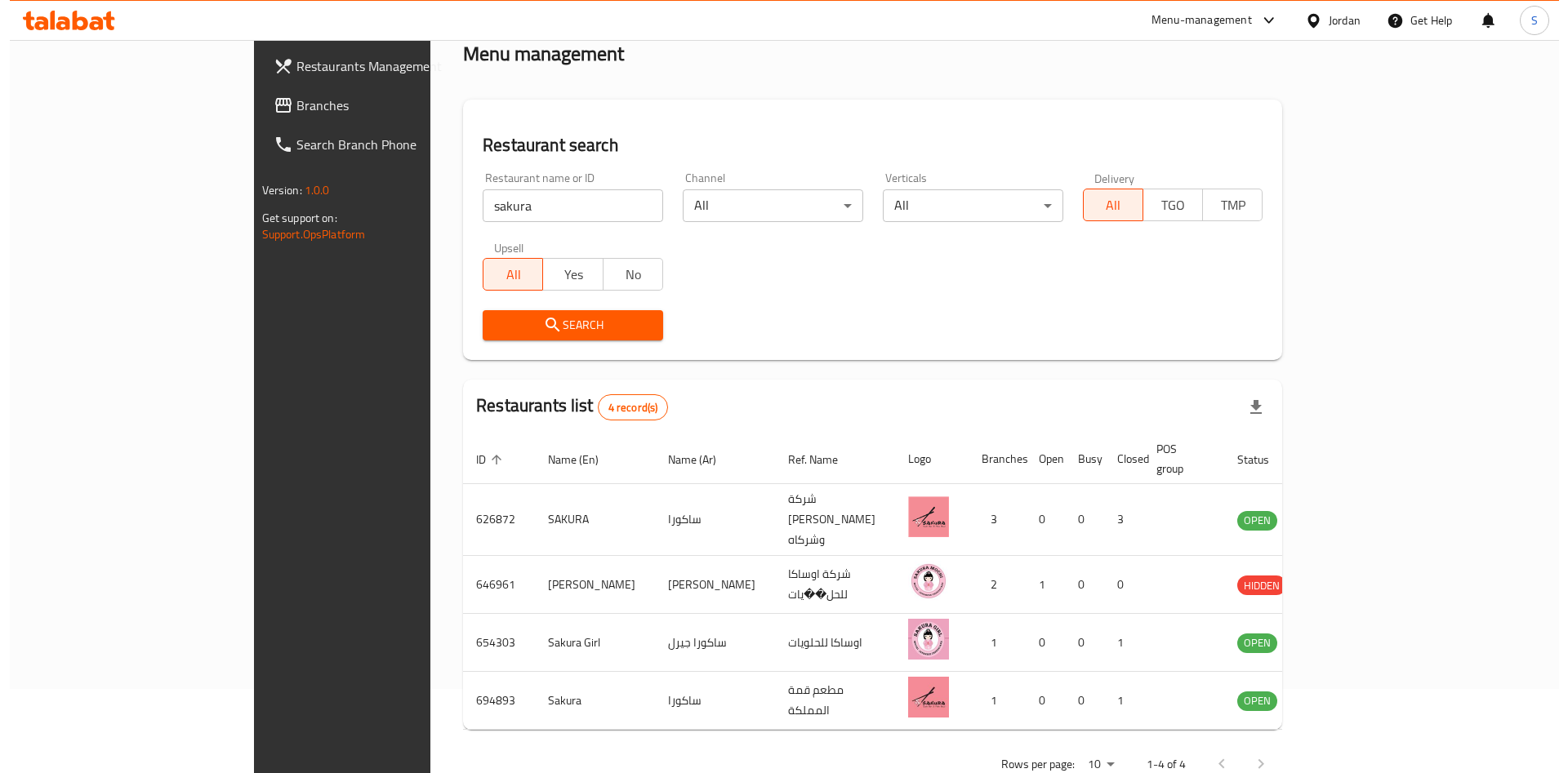
scroll to position [0, 0]
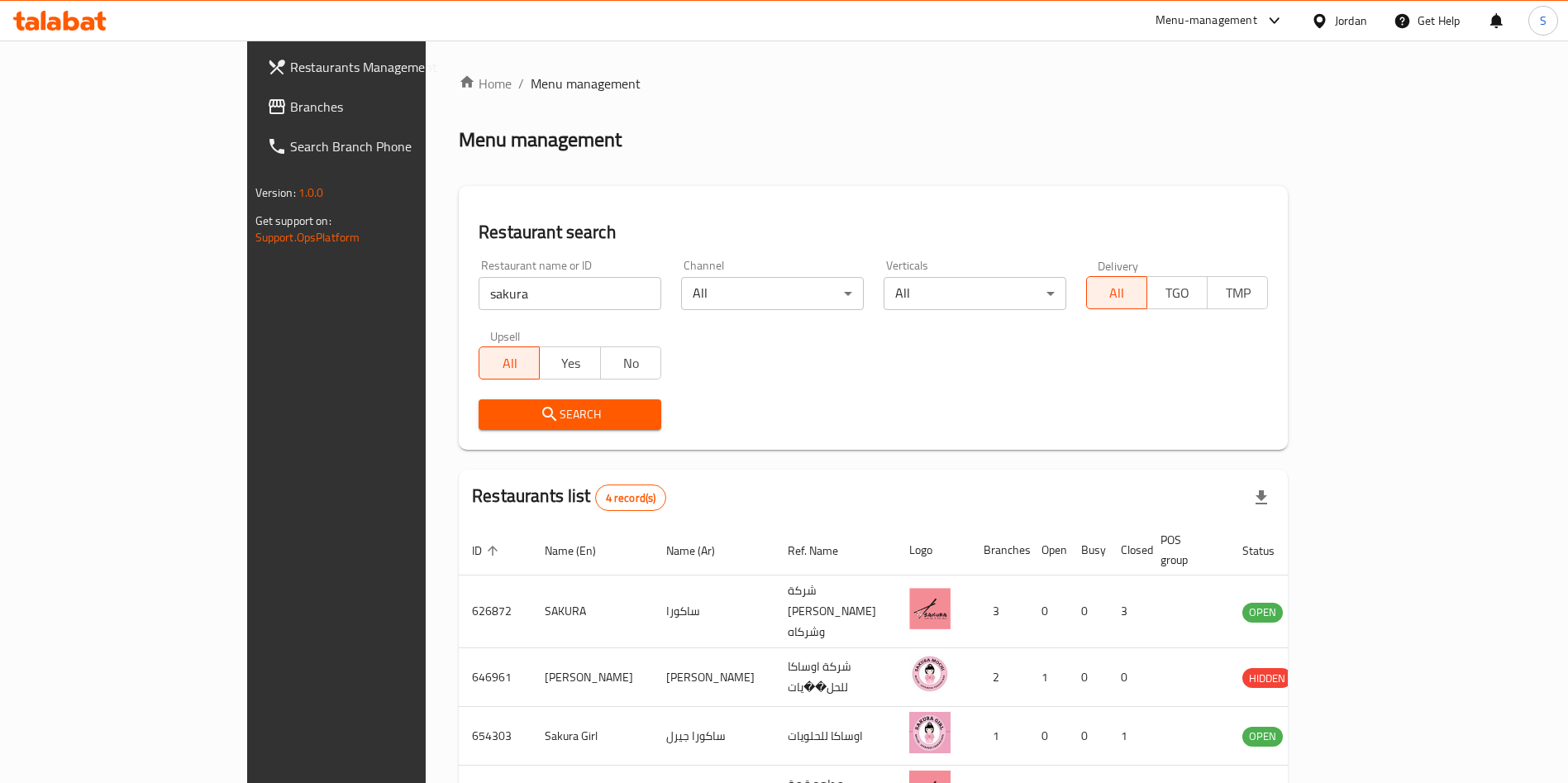
click at [478, 287] on input "sakura" at bounding box center [570, 294] width 183 height 33
click at [511, 445] on div "Restaurant search Restaurant name or ID يوسف السعد Restaurant name or ID Channe…" at bounding box center [873, 318] width 829 height 264
click at [530, 424] on span "Search" at bounding box center [570, 415] width 157 height 21
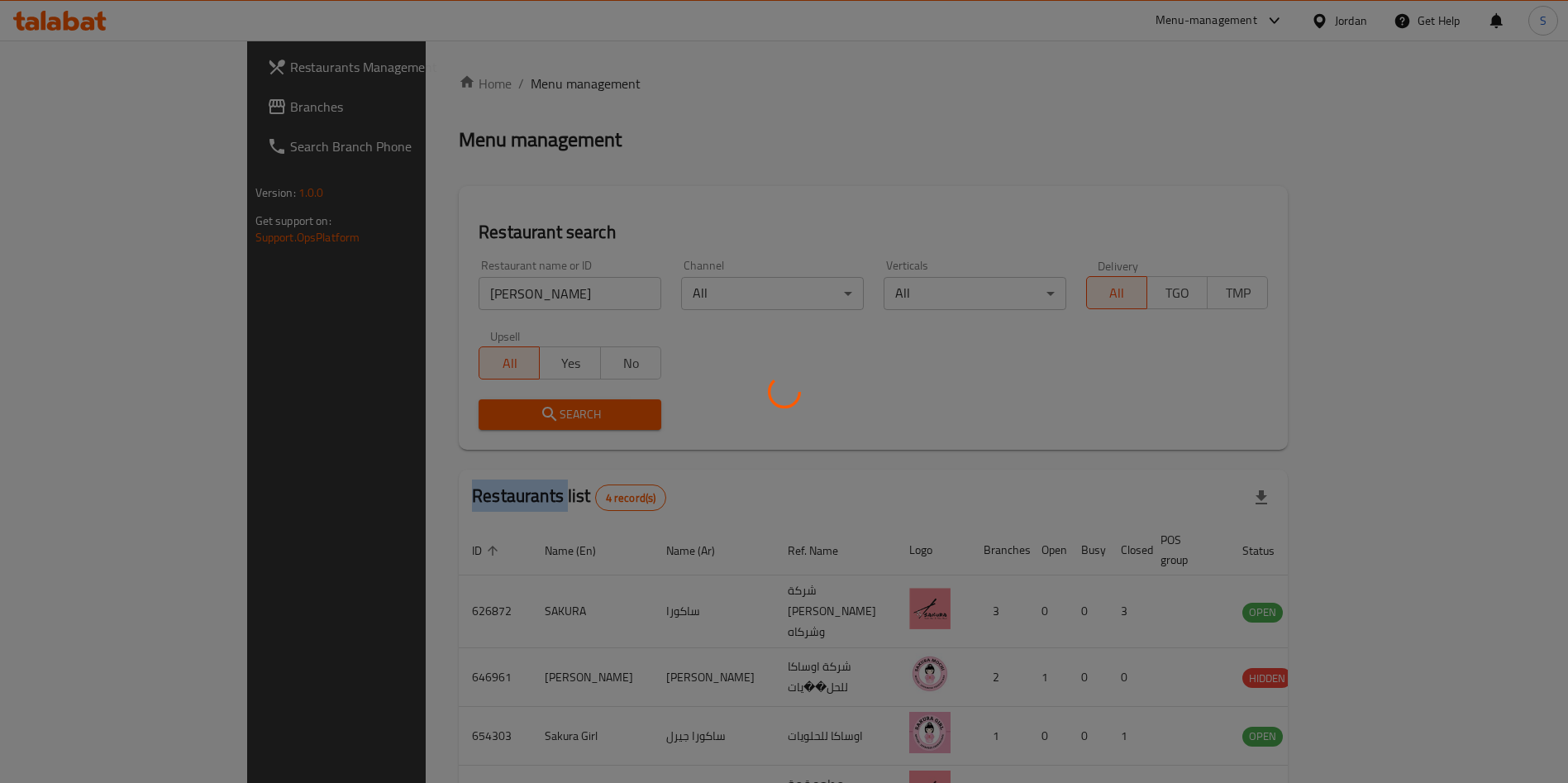
click at [530, 424] on div at bounding box center [784, 391] width 1568 height 783
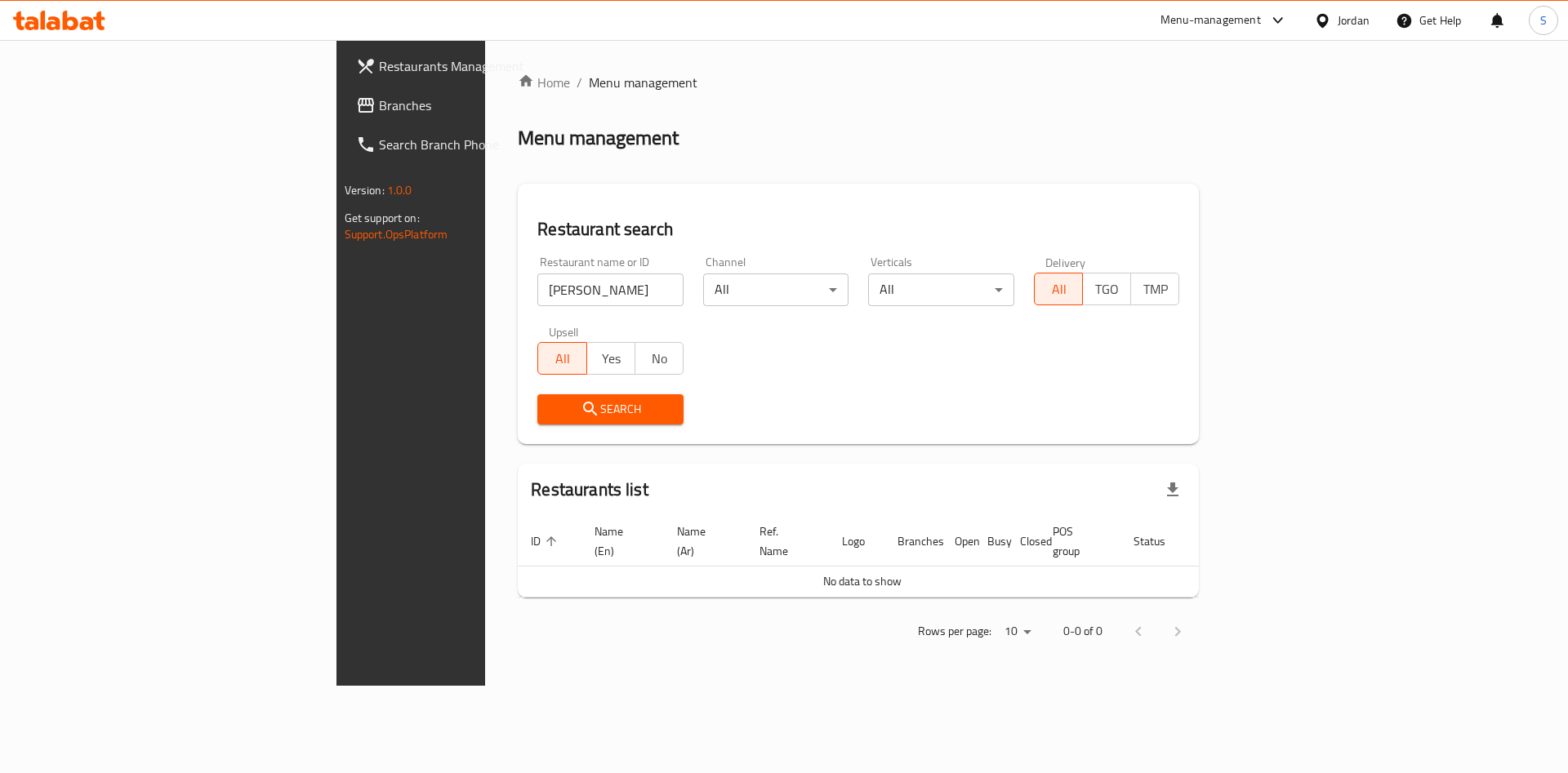
click at [538, 277] on input "يوسف السعد" at bounding box center [610, 290] width 146 height 33
click at [538, 286] on input "يوسف السعد" at bounding box center [610, 290] width 146 height 33
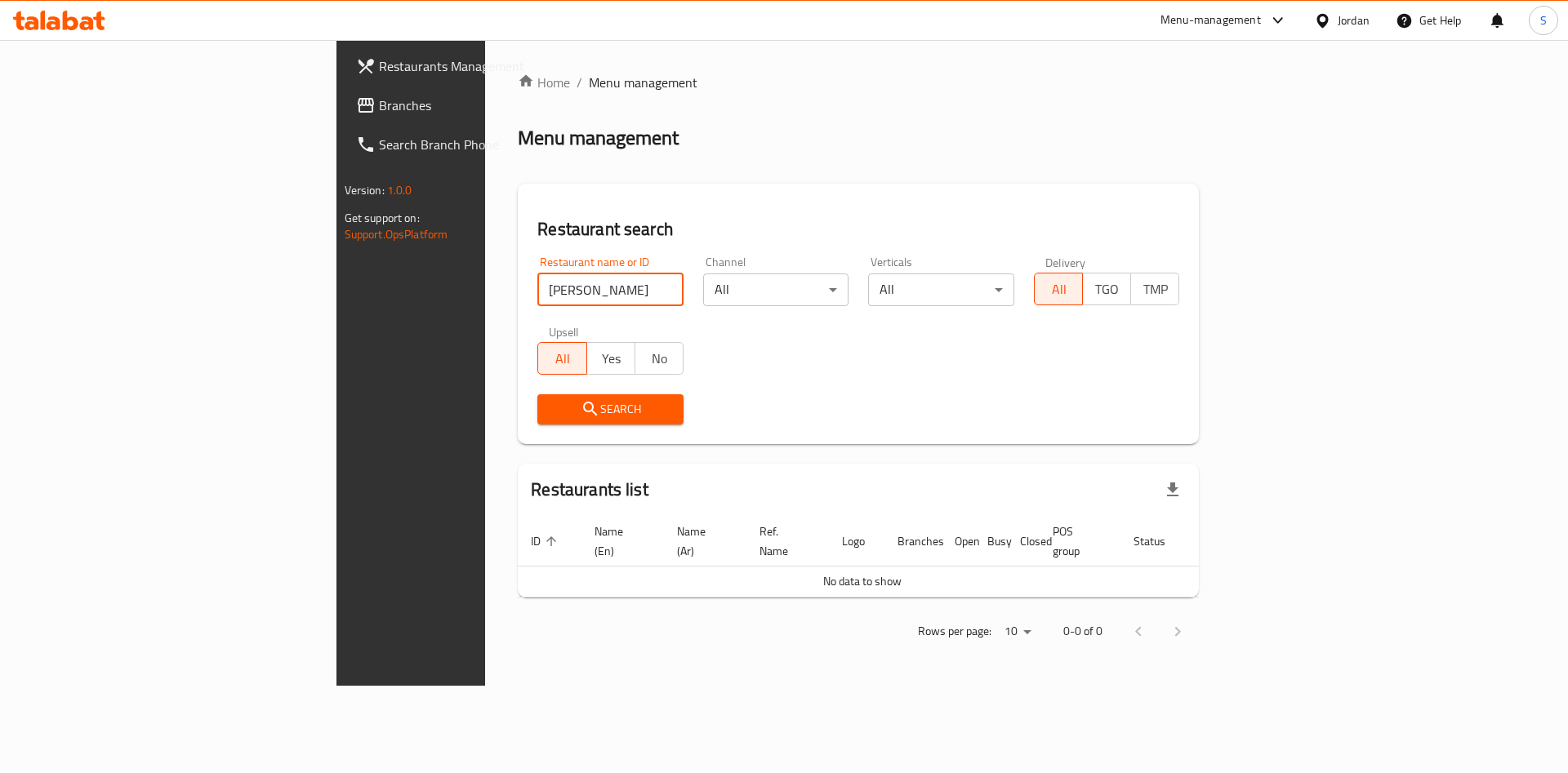
click at [538, 286] on input "يوسف السعد" at bounding box center [610, 290] width 146 height 33
type input "س"
drag, startPoint x: 368, startPoint y: 286, endPoint x: 542, endPoint y: 284, distance: 174.0
click at [542, 284] on input "sakura grill" at bounding box center [610, 290] width 146 height 33
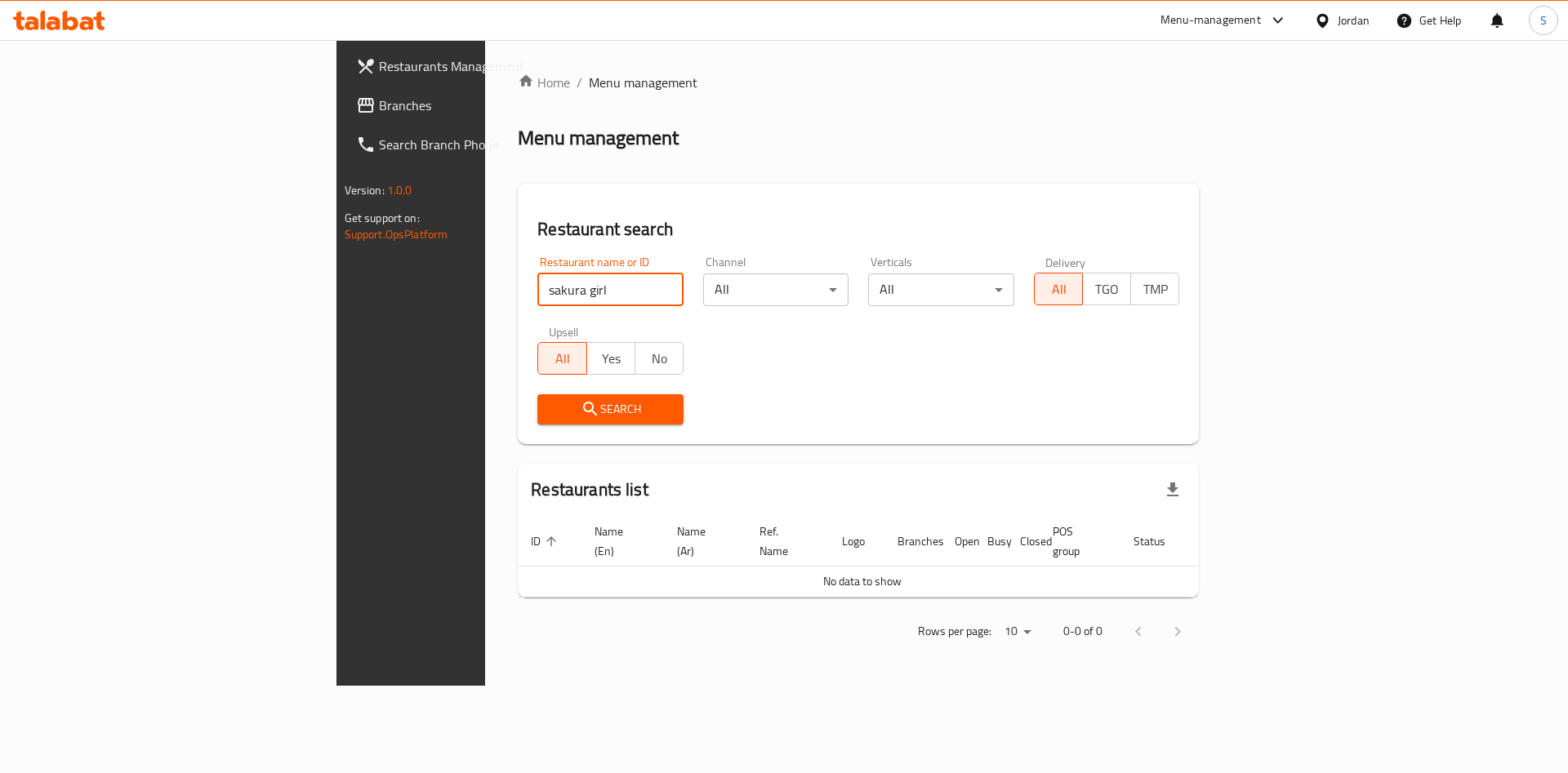
type input "sakura girl"
click at [550, 405] on span "Search" at bounding box center [610, 409] width 120 height 20
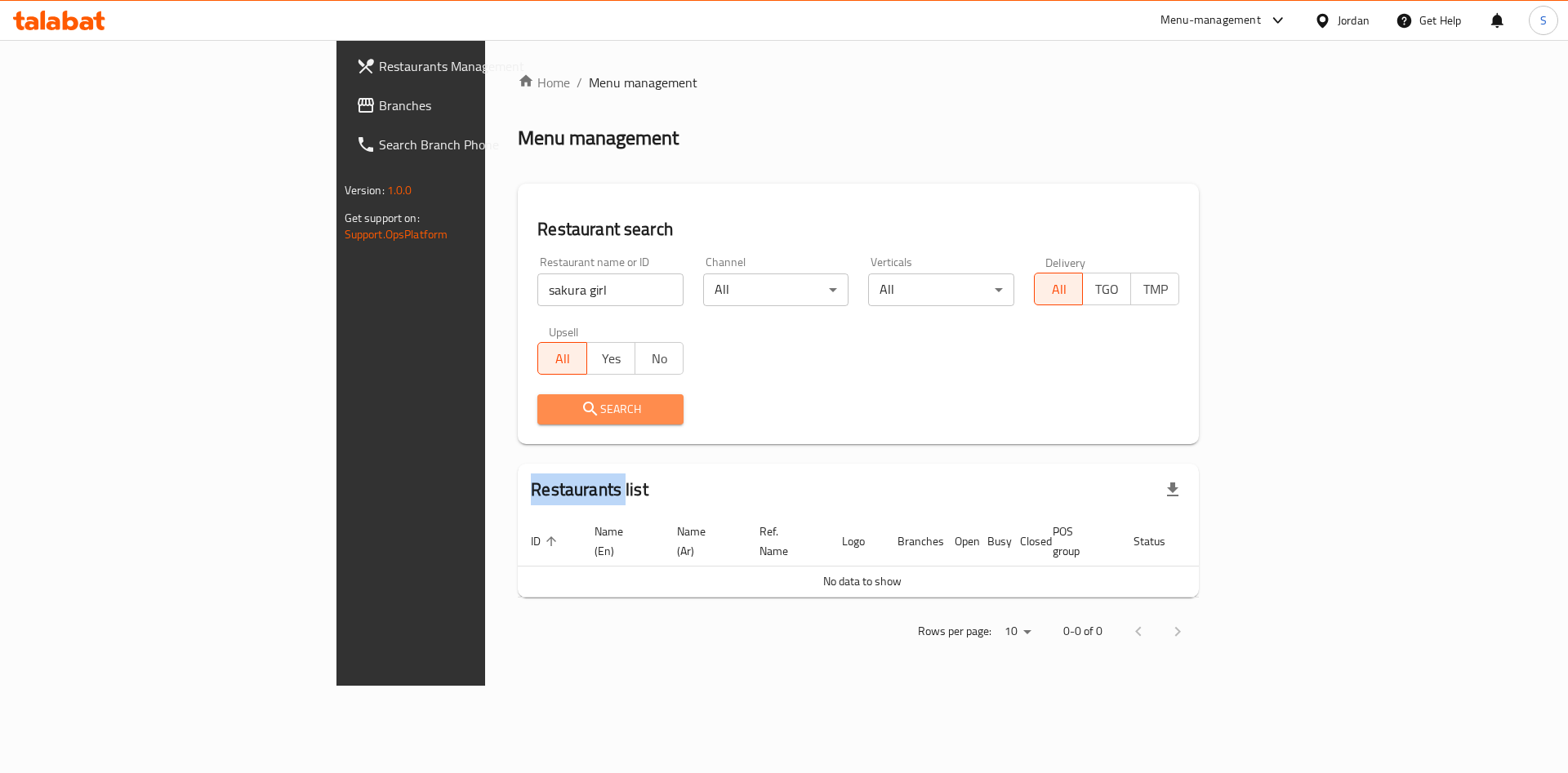
click at [459, 405] on div at bounding box center [784, 386] width 1568 height 773
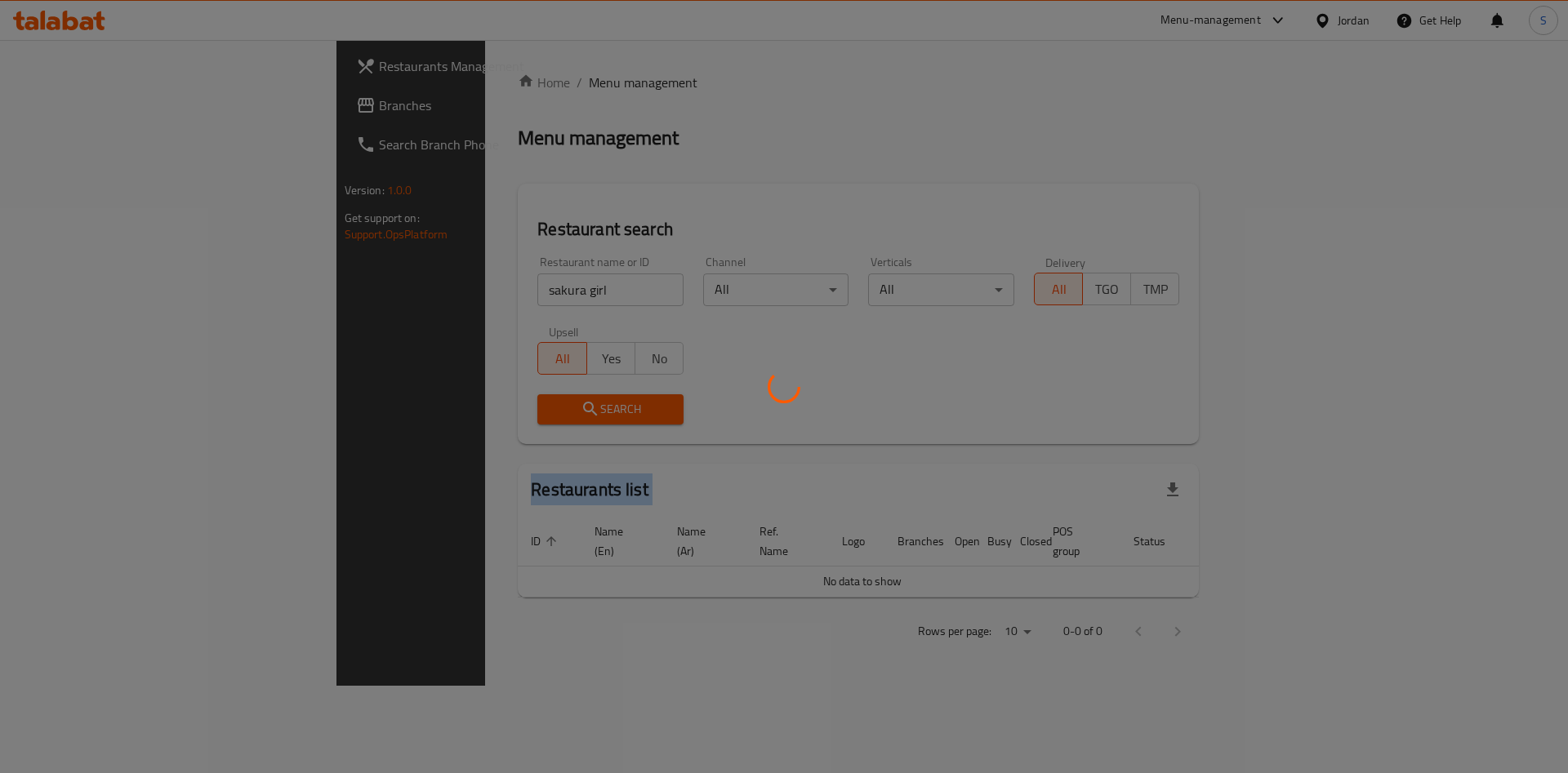
click at [459, 405] on div at bounding box center [784, 386] width 1568 height 773
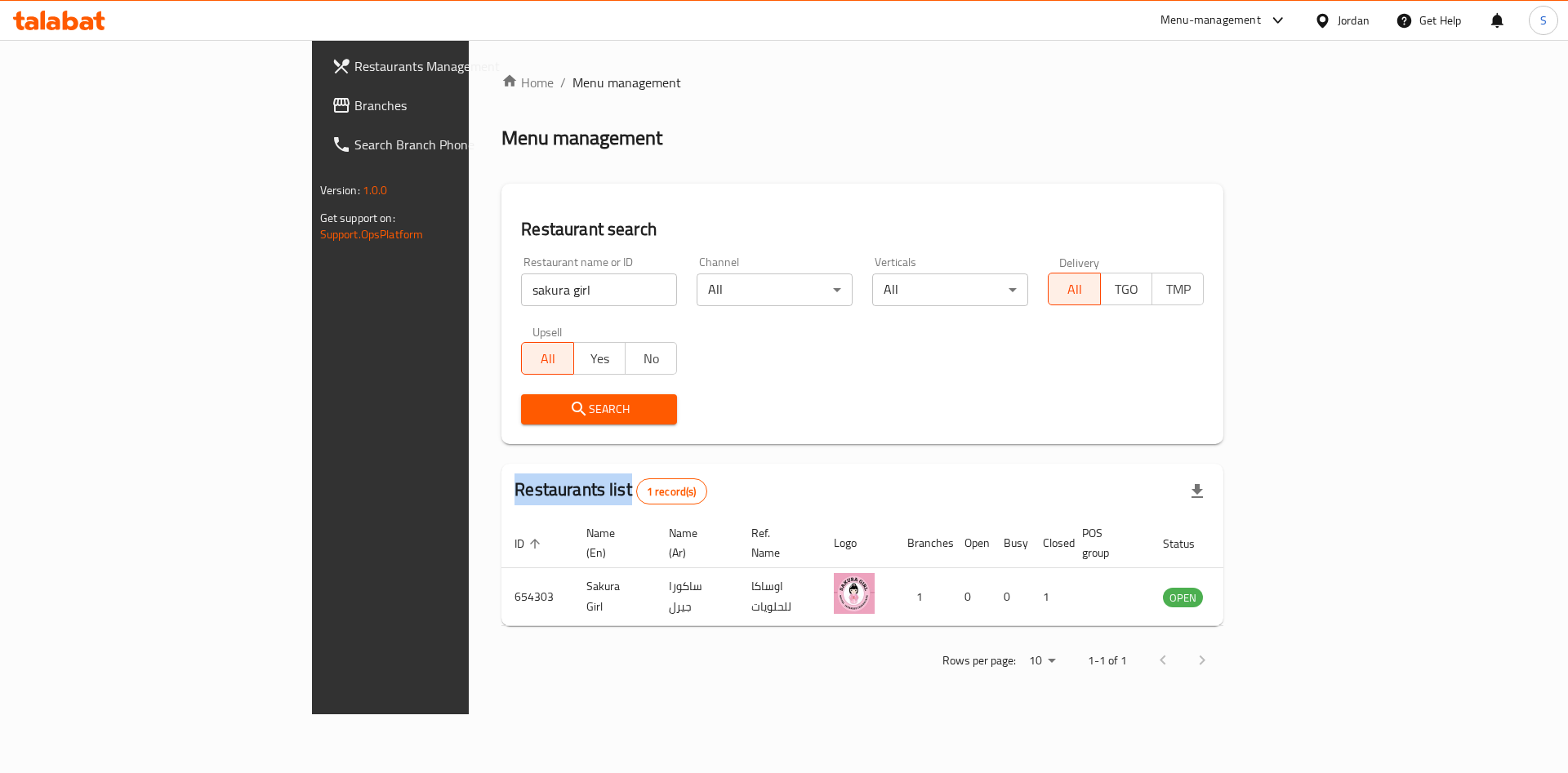
click at [459, 405] on div at bounding box center [784, 386] width 1568 height 773
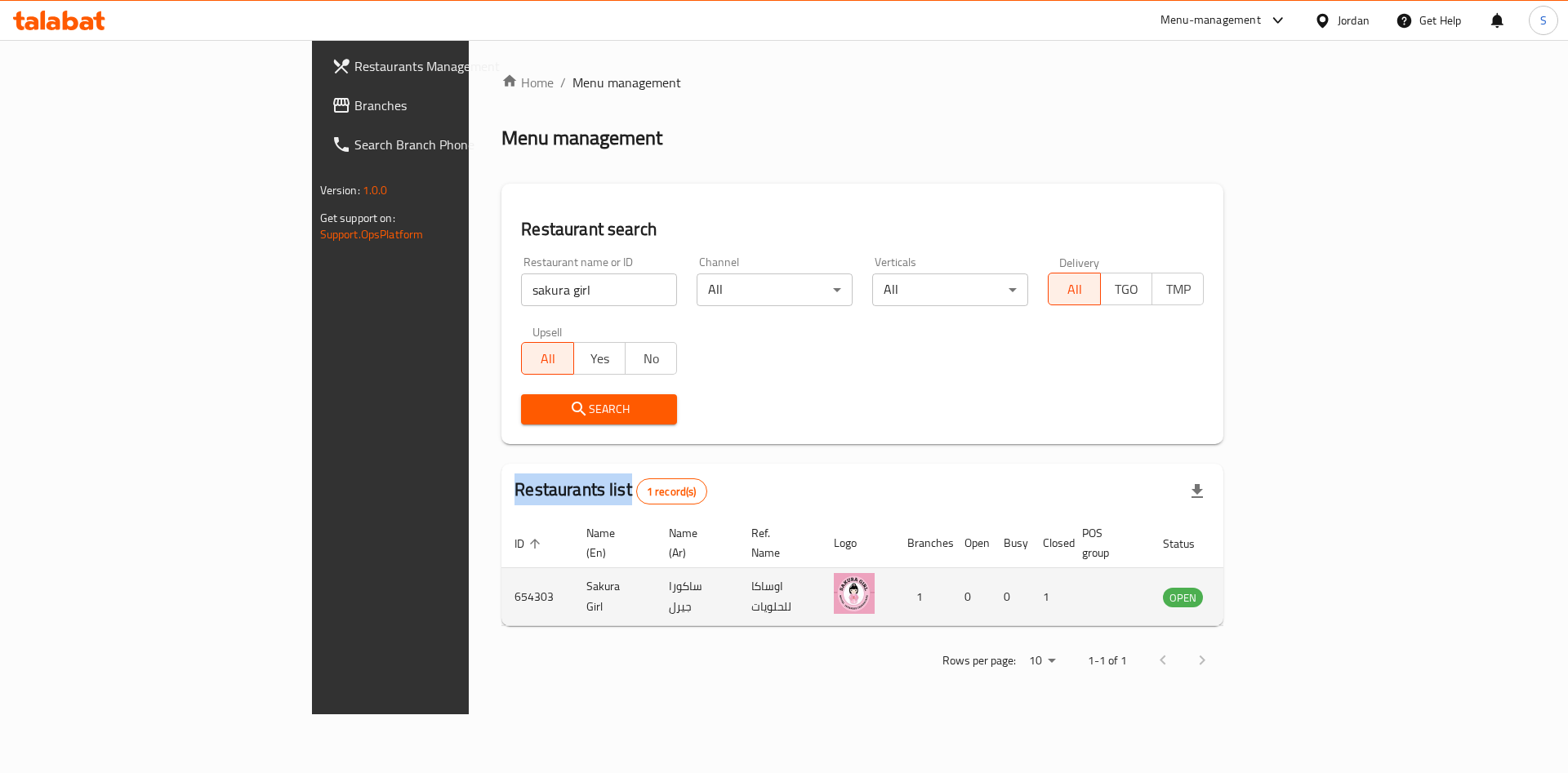
click at [1265, 594] on icon "enhanced table" at bounding box center [1262, 597] width 6 height 7
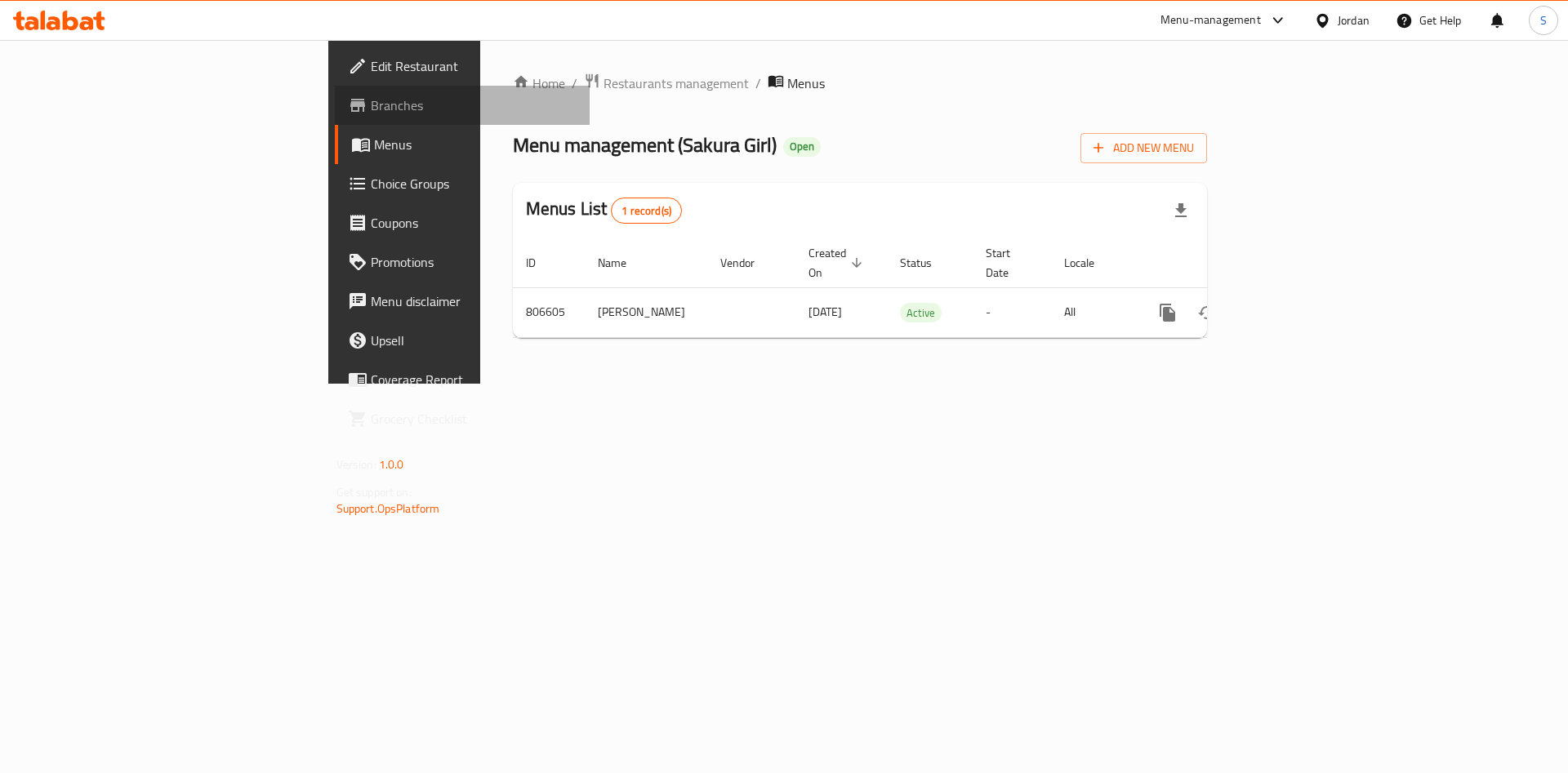
click at [370, 102] on span "Branches" at bounding box center [473, 105] width 206 height 19
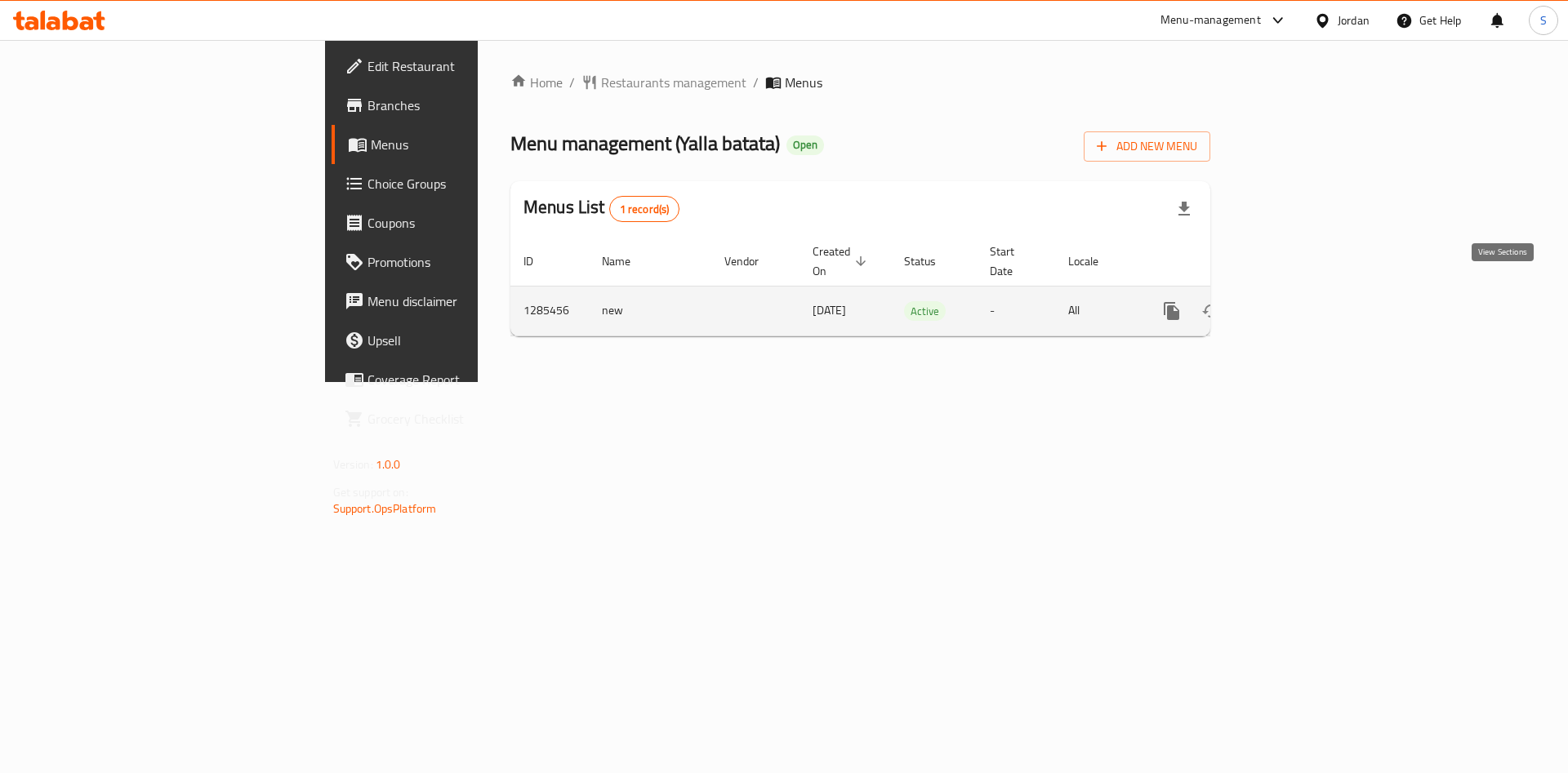
click at [1299, 301] on icon "enhanced table" at bounding box center [1289, 311] width 19 height 19
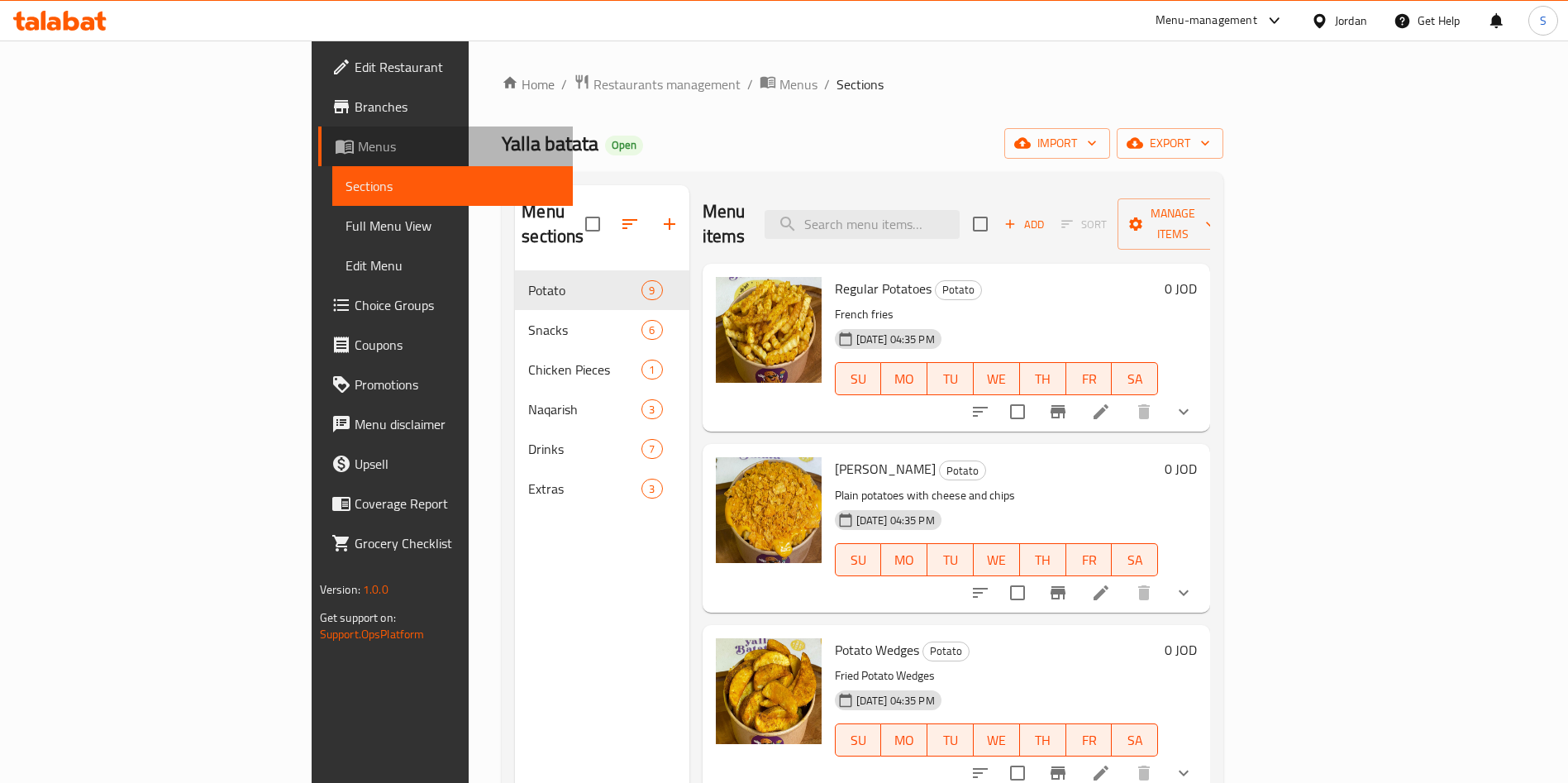
click at [358, 146] on span "Menus" at bounding box center [460, 147] width 203 height 20
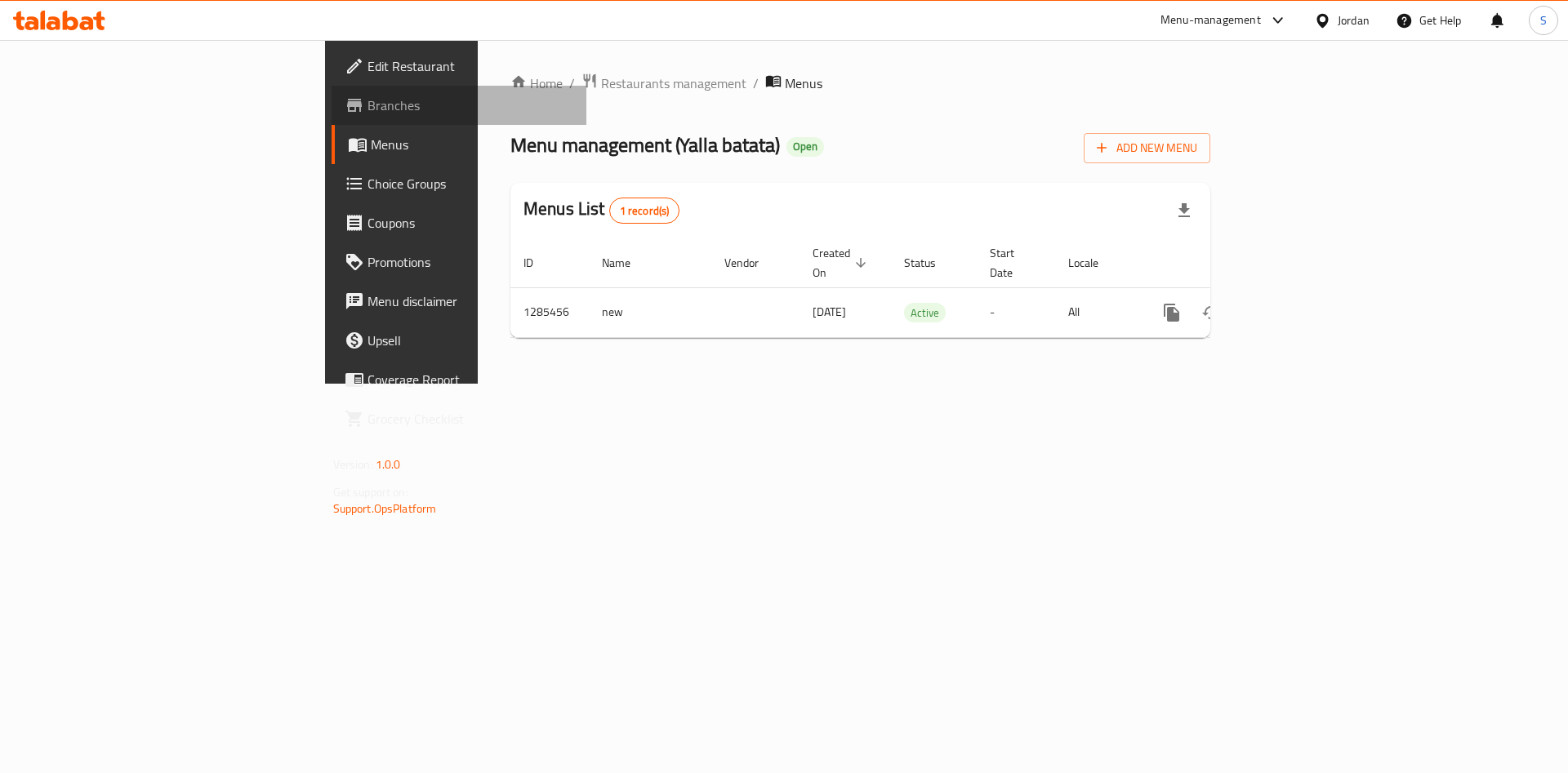
click at [367, 109] on span "Branches" at bounding box center [470, 105] width 206 height 19
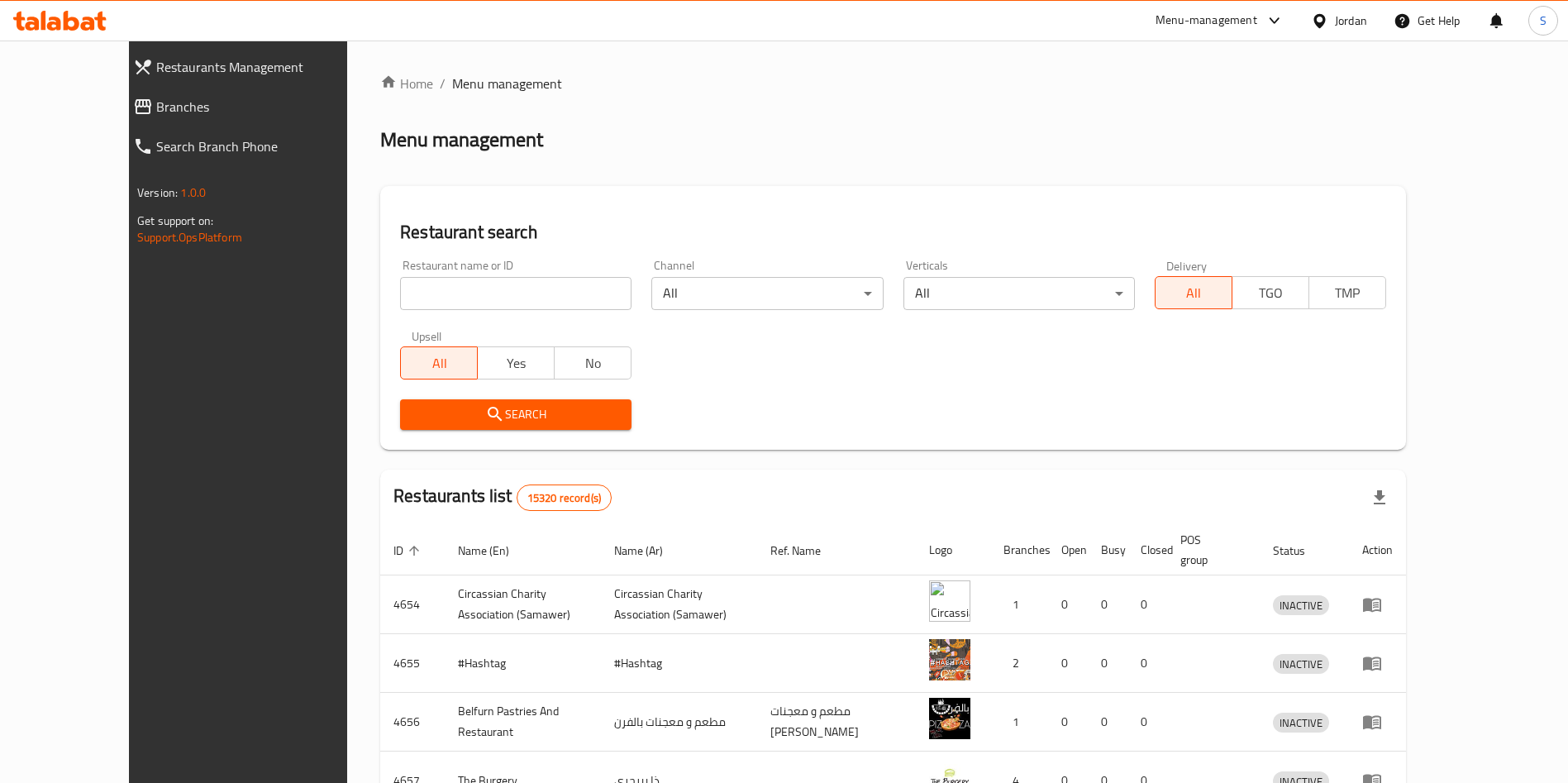
click at [1211, 17] on div "Menu-management" at bounding box center [1206, 21] width 101 height 20
click at [1120, 112] on div "Agent Campaigns Center" at bounding box center [1113, 110] width 125 height 18
